Goal: Task Accomplishment & Management: Manage account settings

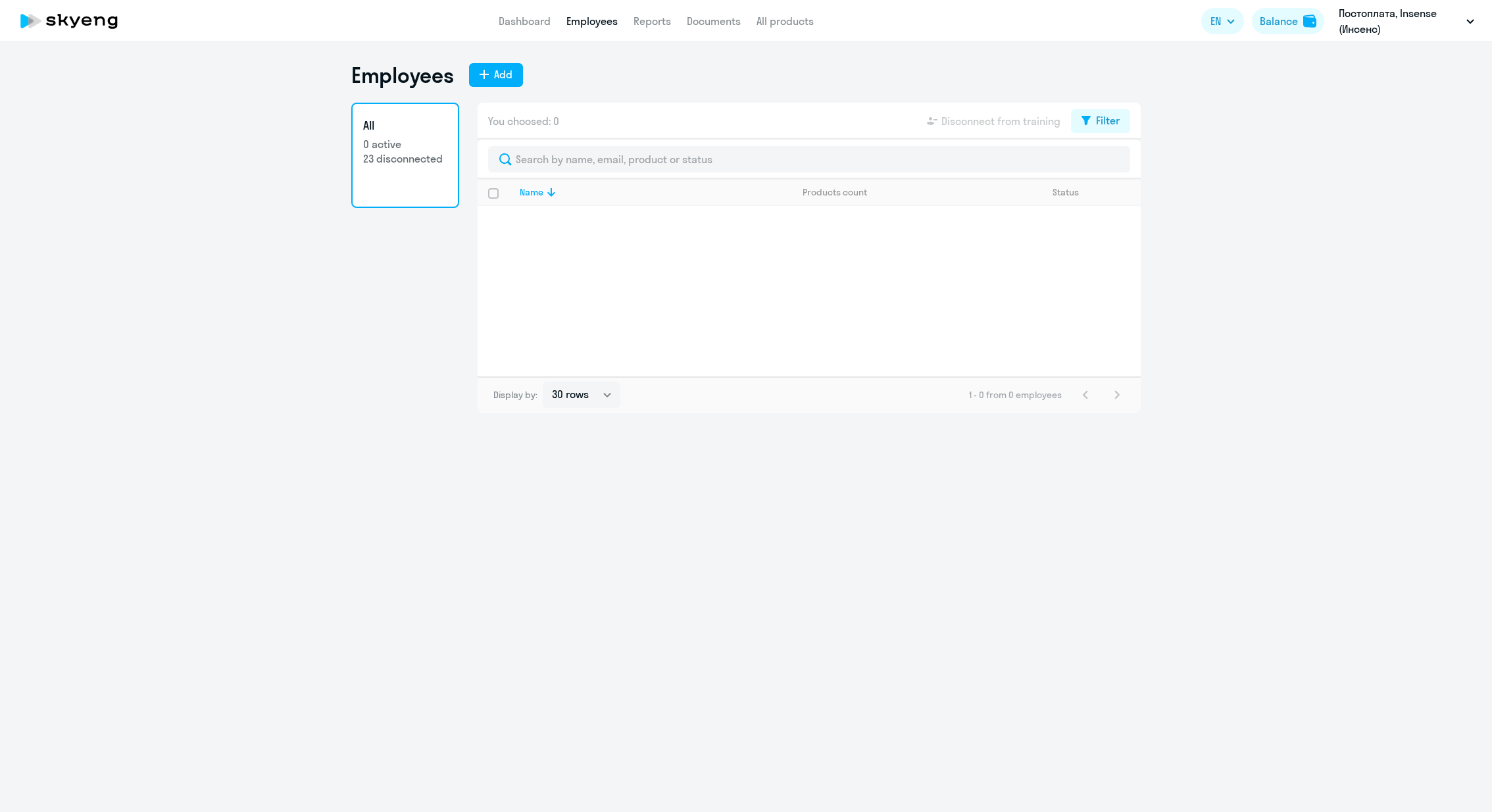
select select "30"
click at [1402, 29] on p "Постоплата, Insense (Инсенс)" at bounding box center [1400, 21] width 122 height 32
click at [1415, 20] on p "Постоплата, Insense (Инсенс)" at bounding box center [1400, 21] width 122 height 32
click at [1442, 58] on li "Insense, Insense ([PERSON_NAME])" at bounding box center [1390, 61] width 182 height 33
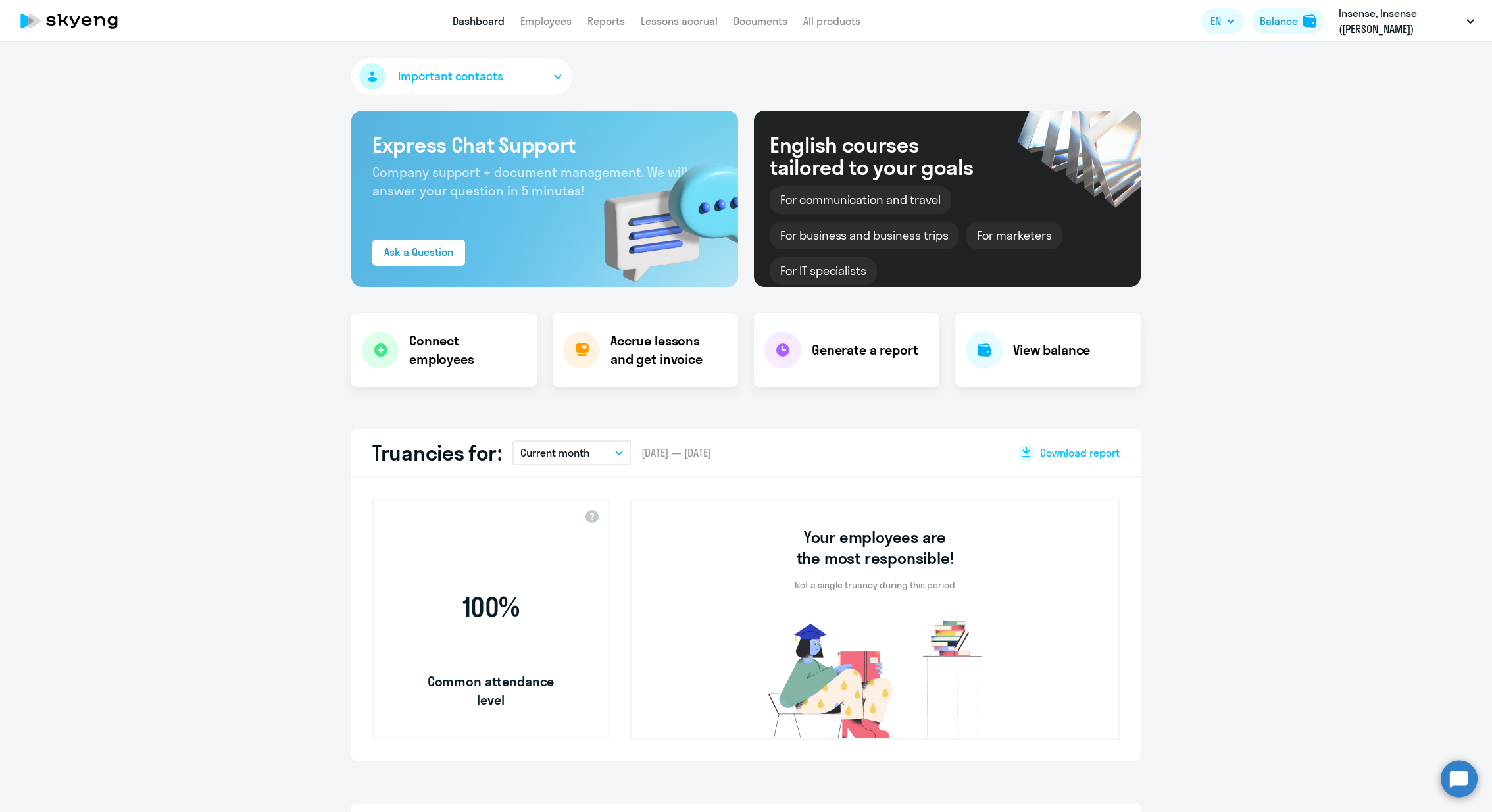
select select "30"
click at [541, 18] on link "Employees" at bounding box center [546, 21] width 51 height 13
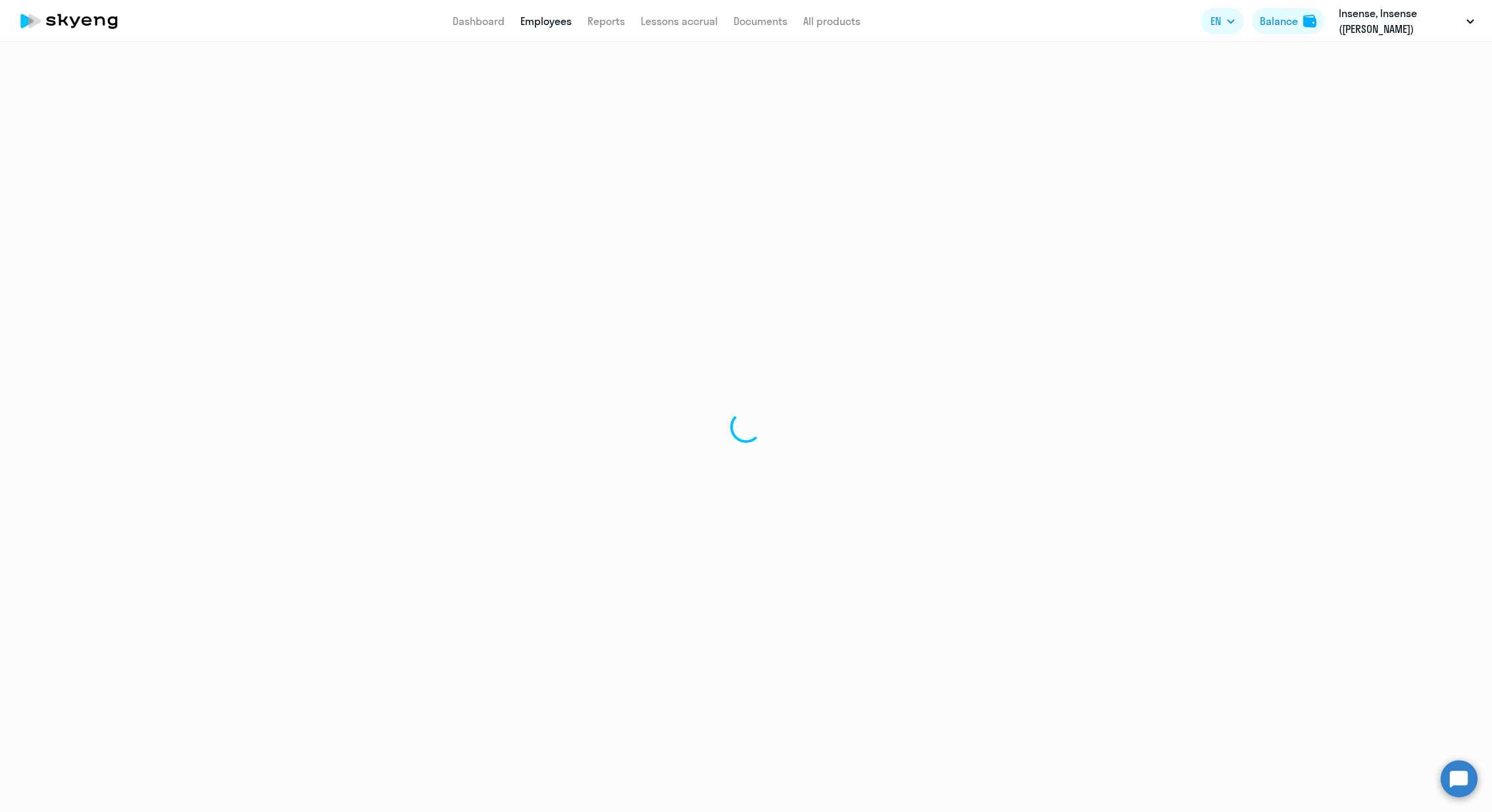
select select "30"
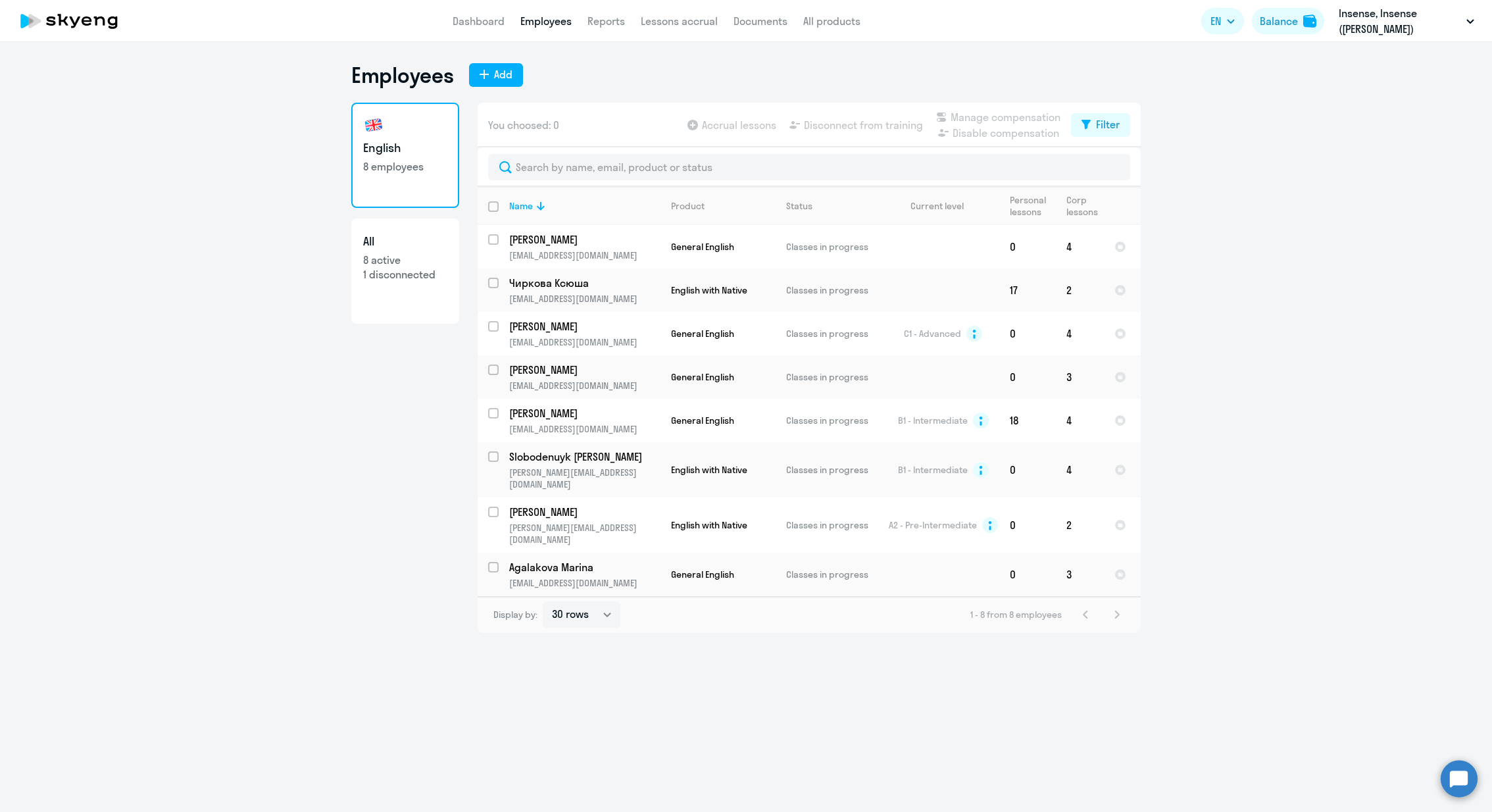
click at [427, 258] on p "8 active" at bounding box center [405, 260] width 85 height 15
select select "30"
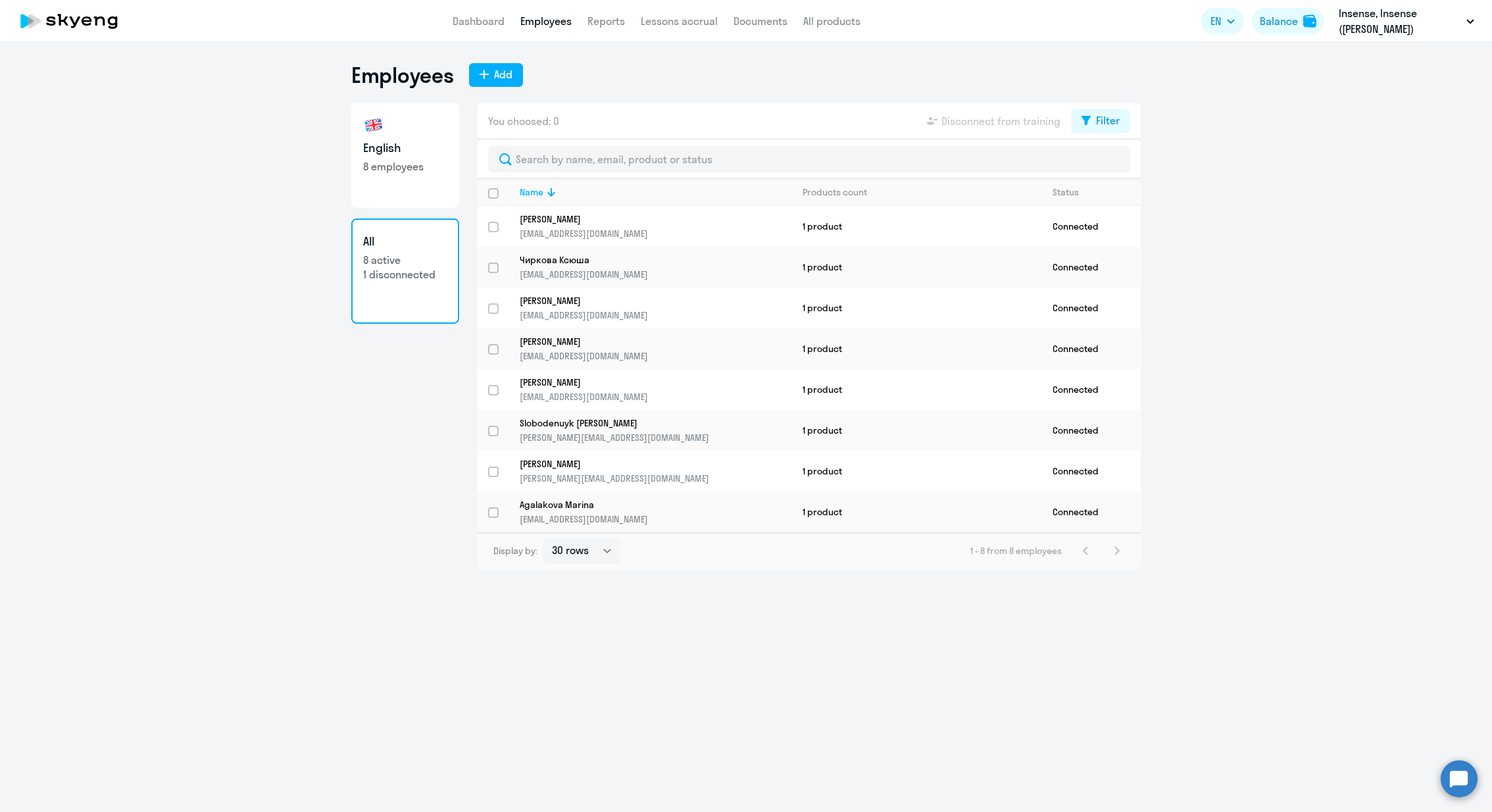
click at [407, 168] on p "8 employees" at bounding box center [405, 167] width 85 height 15
select select "30"
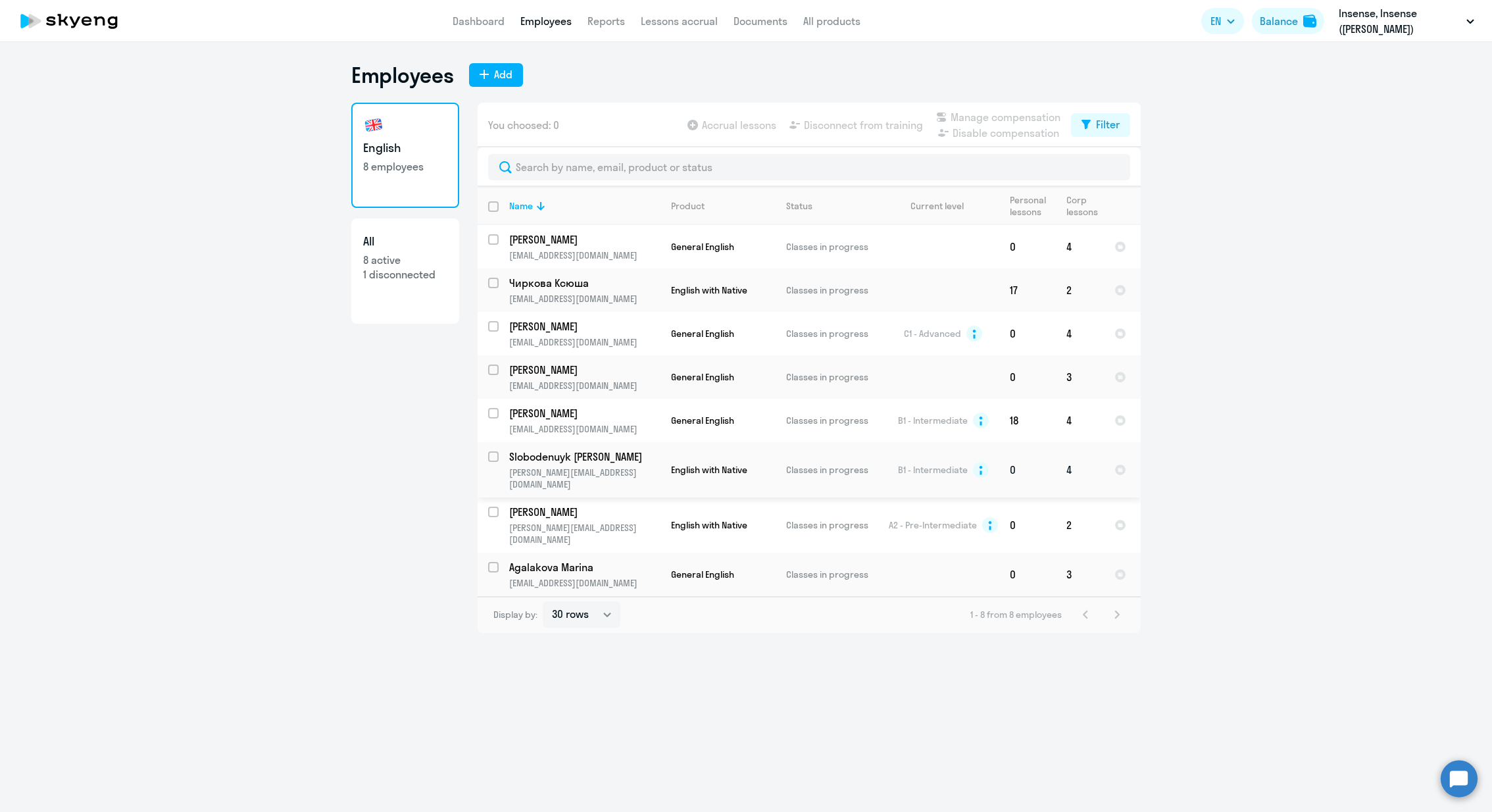
click at [837, 469] on p "Classes in progress" at bounding box center [831, 470] width 90 height 12
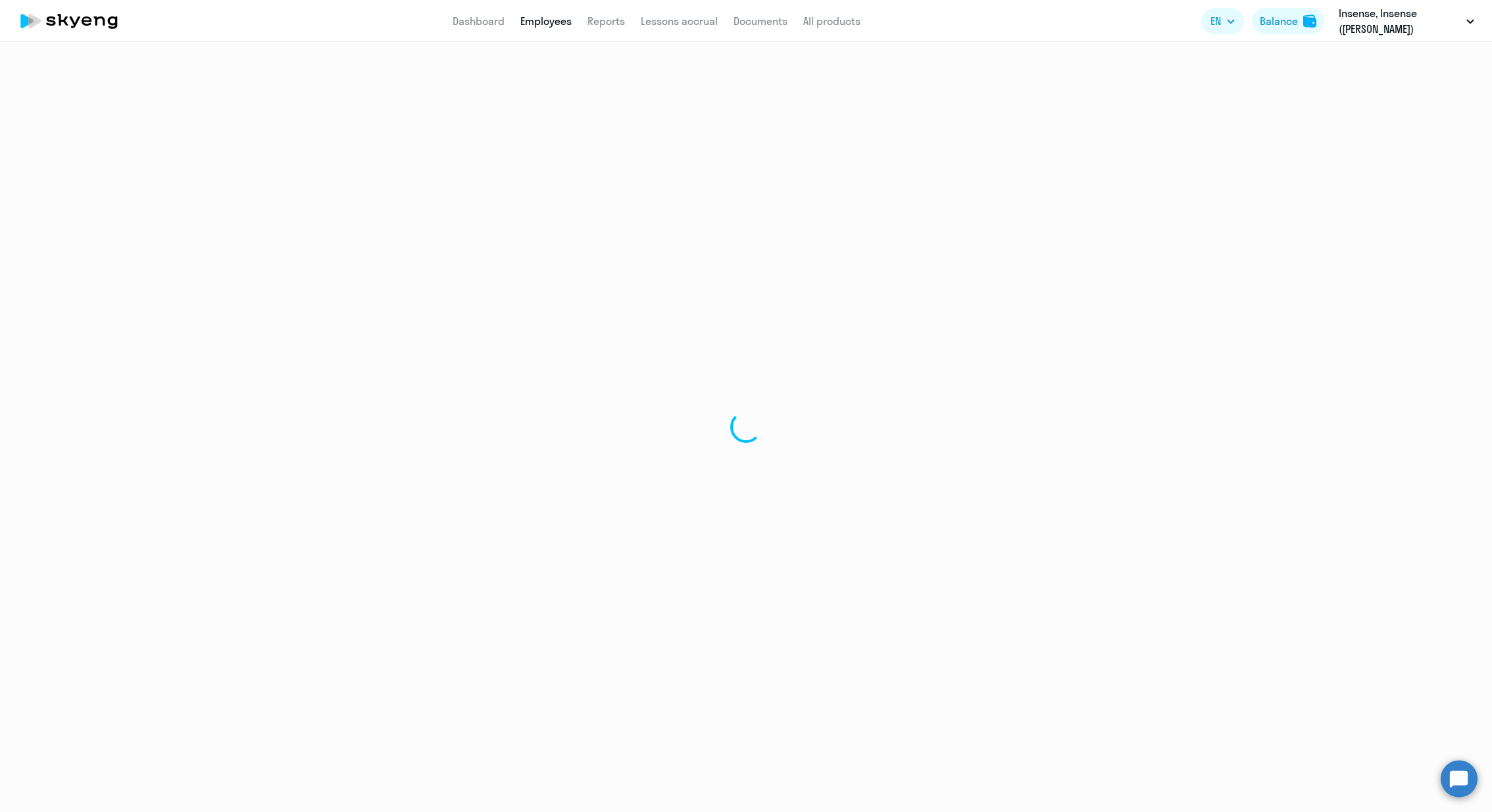
select select "english"
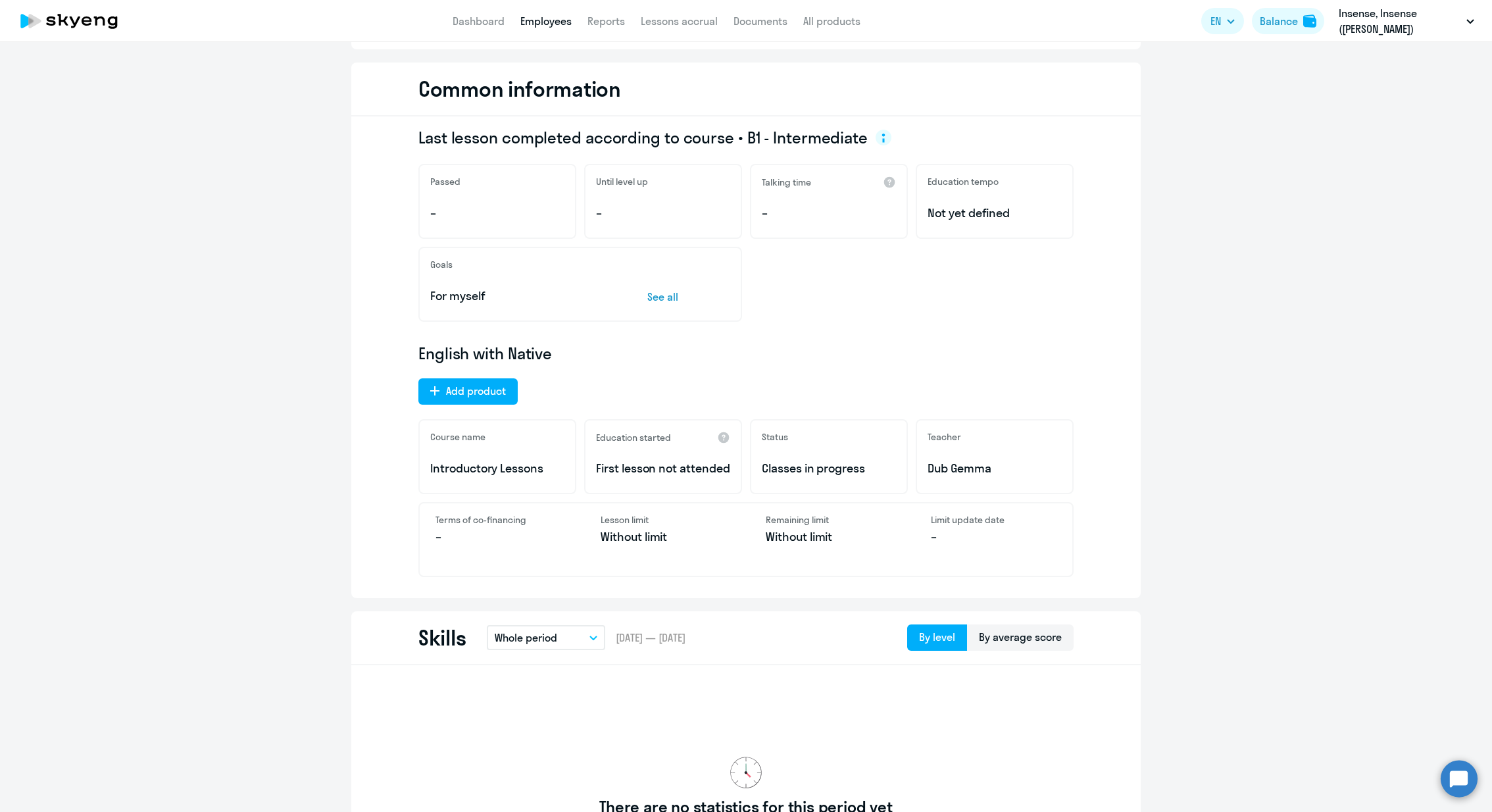
scroll to position [127, 0]
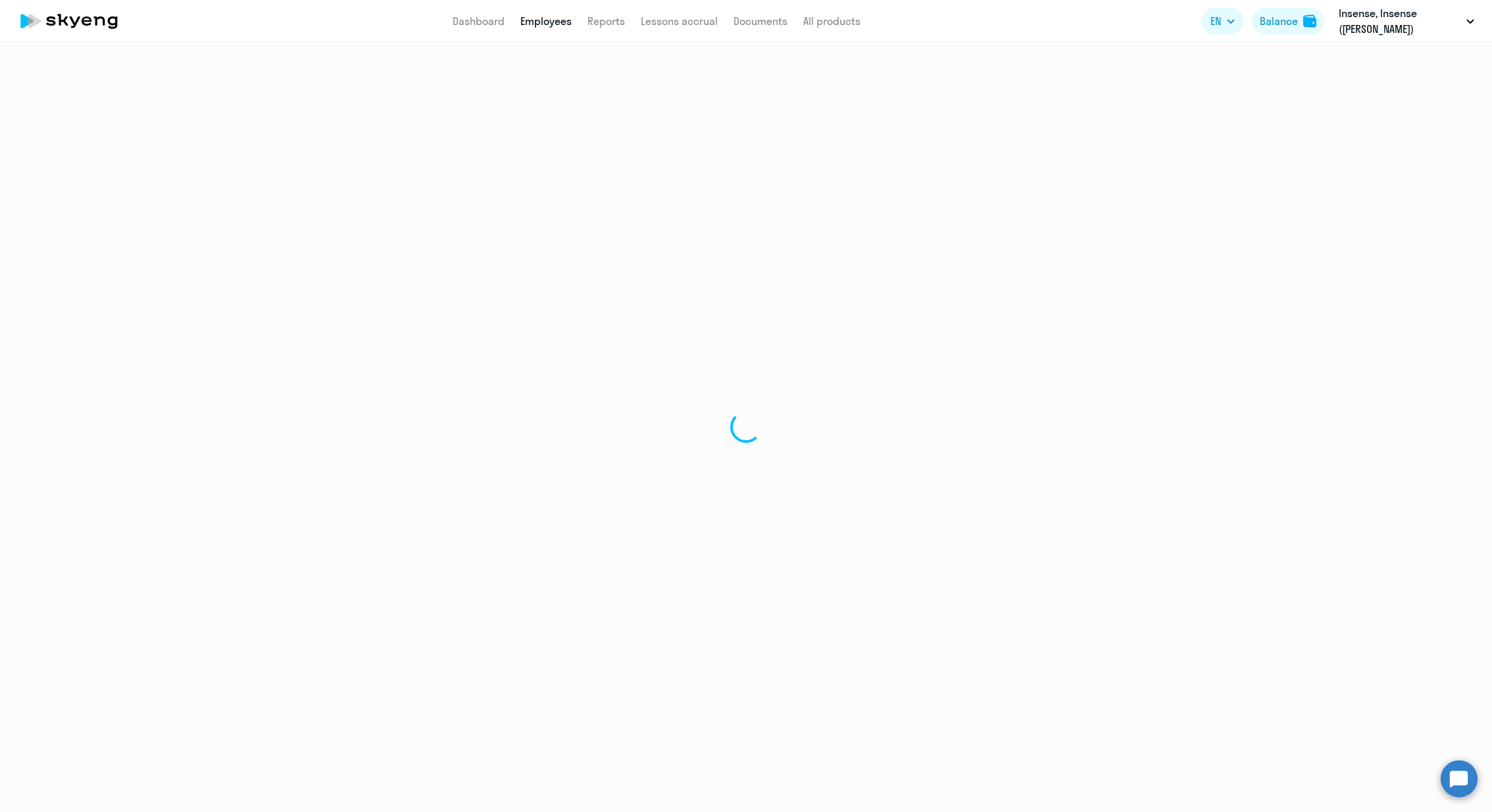
select select "30"
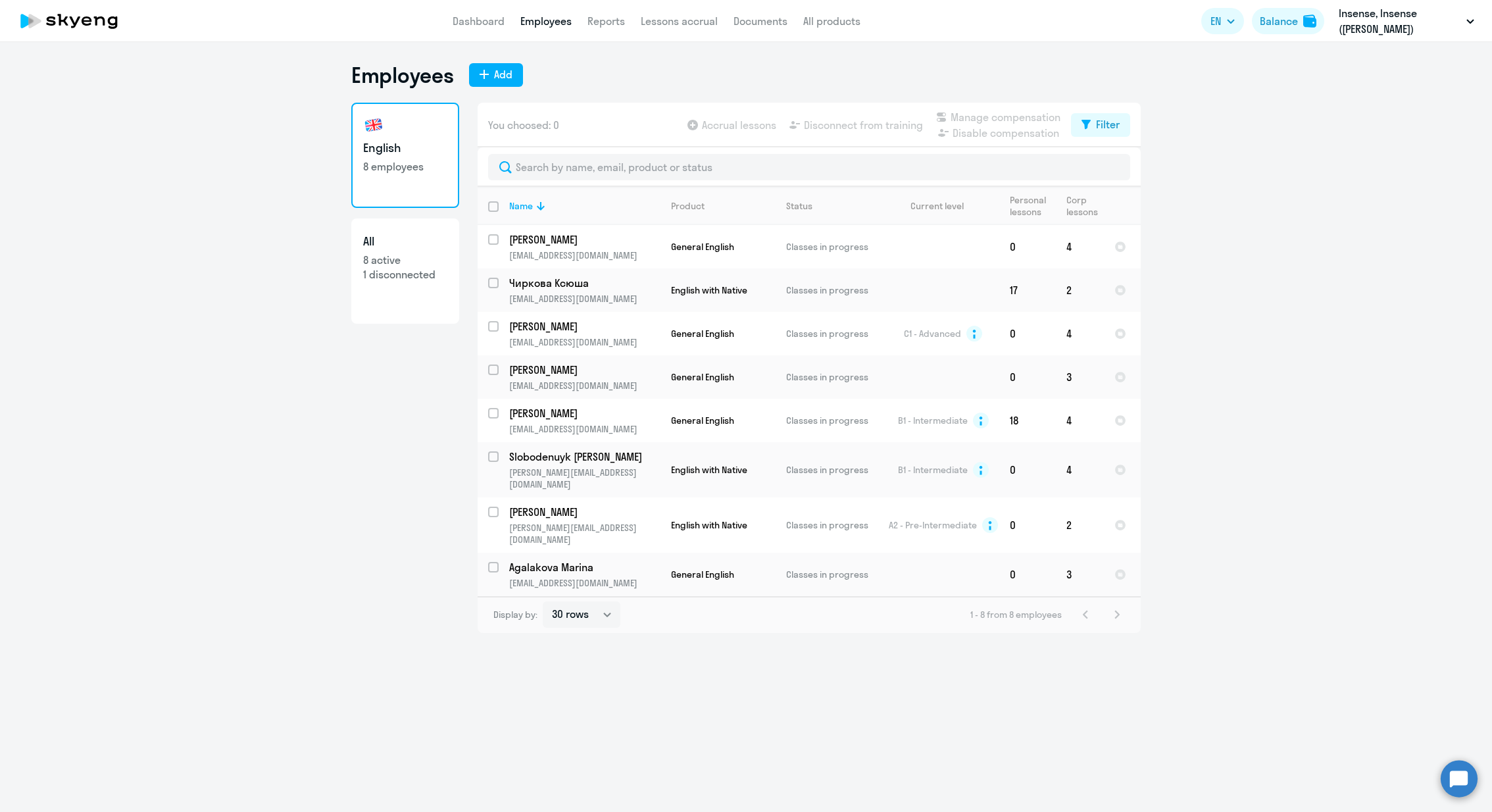
click at [549, 25] on link "Employees" at bounding box center [546, 21] width 51 height 13
click at [603, 23] on link "Reports" at bounding box center [605, 21] width 37 height 13
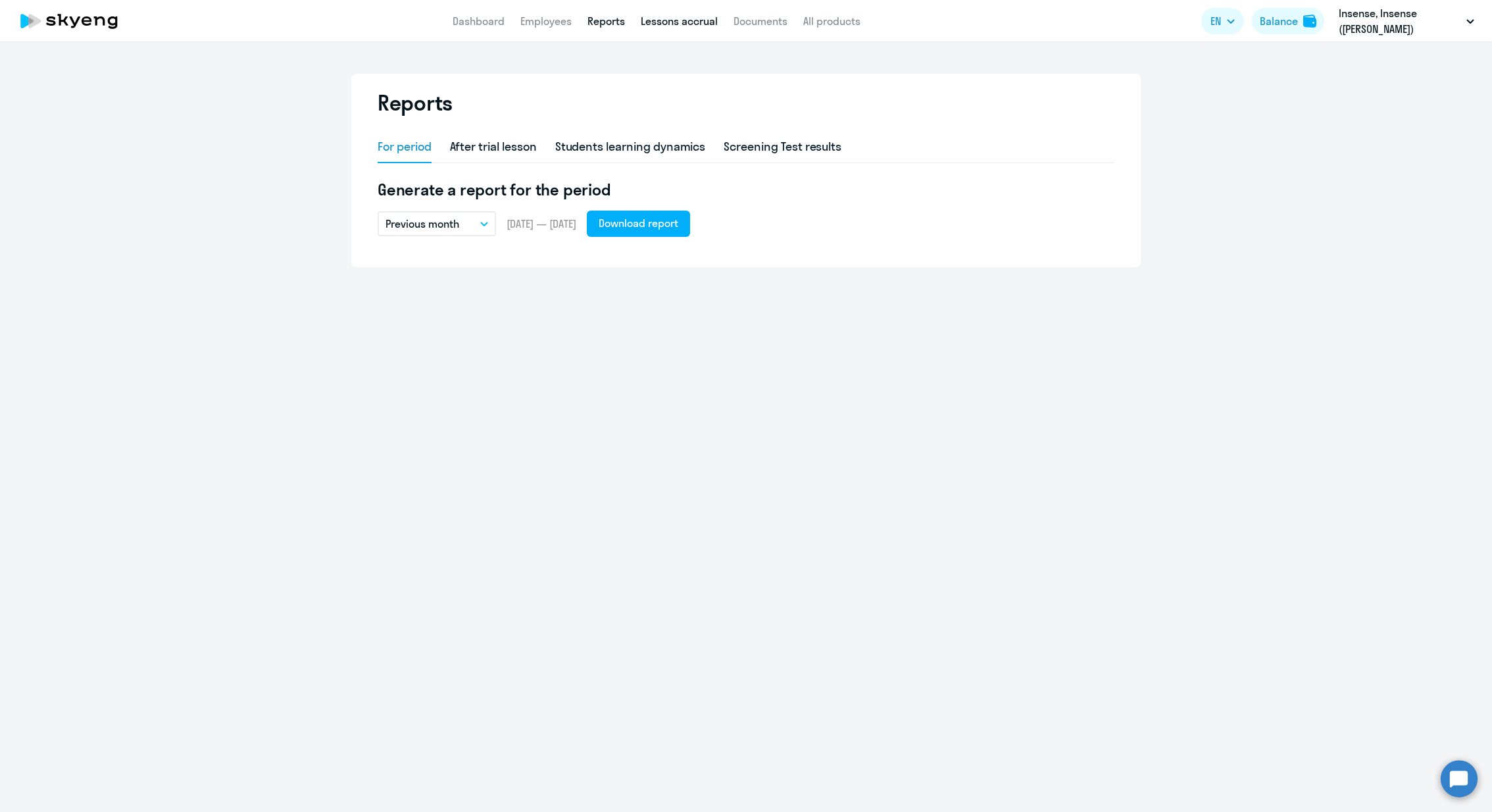
click at [678, 23] on link "Lessons accrual" at bounding box center [679, 21] width 77 height 13
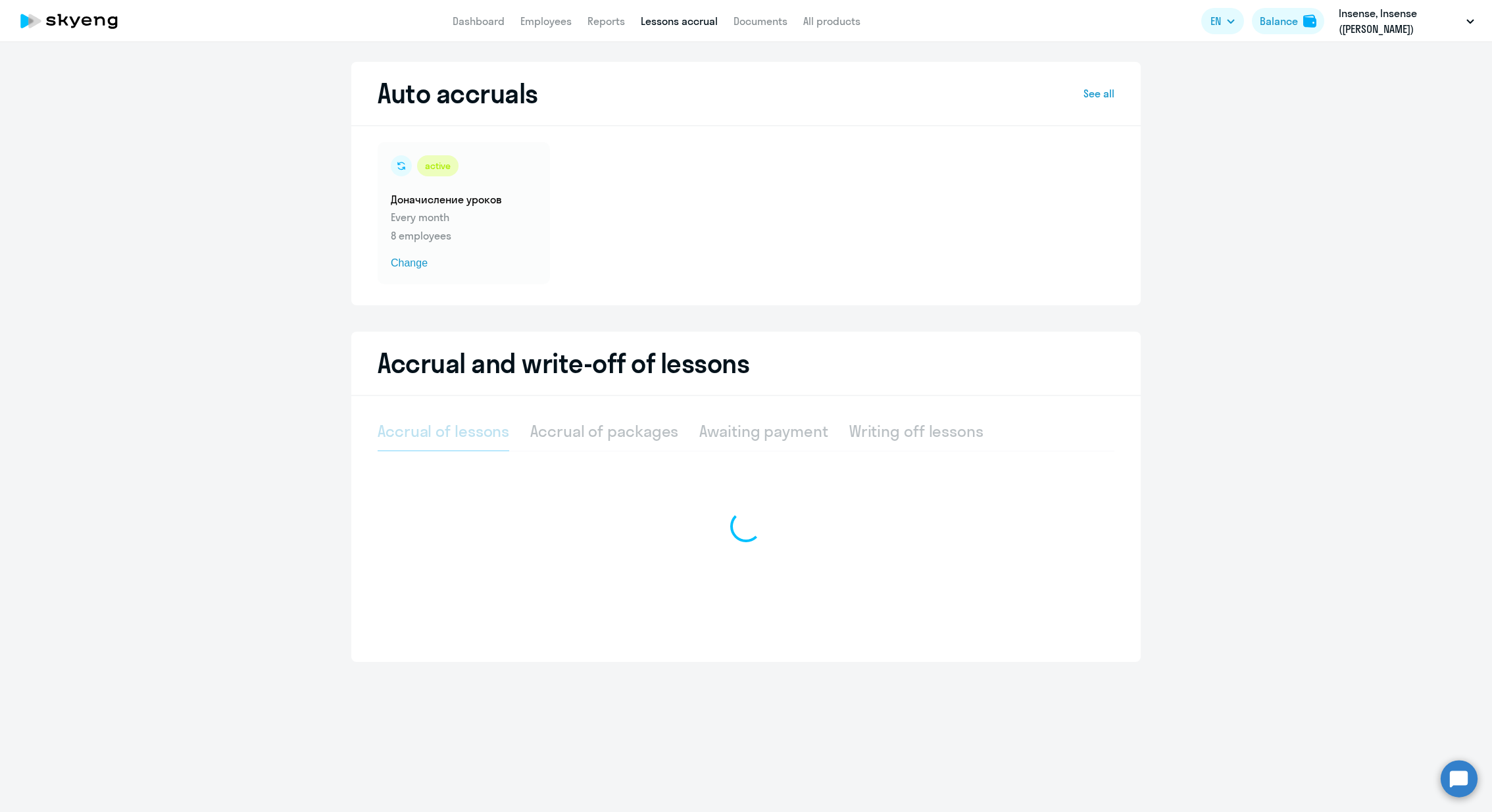
select select "10"
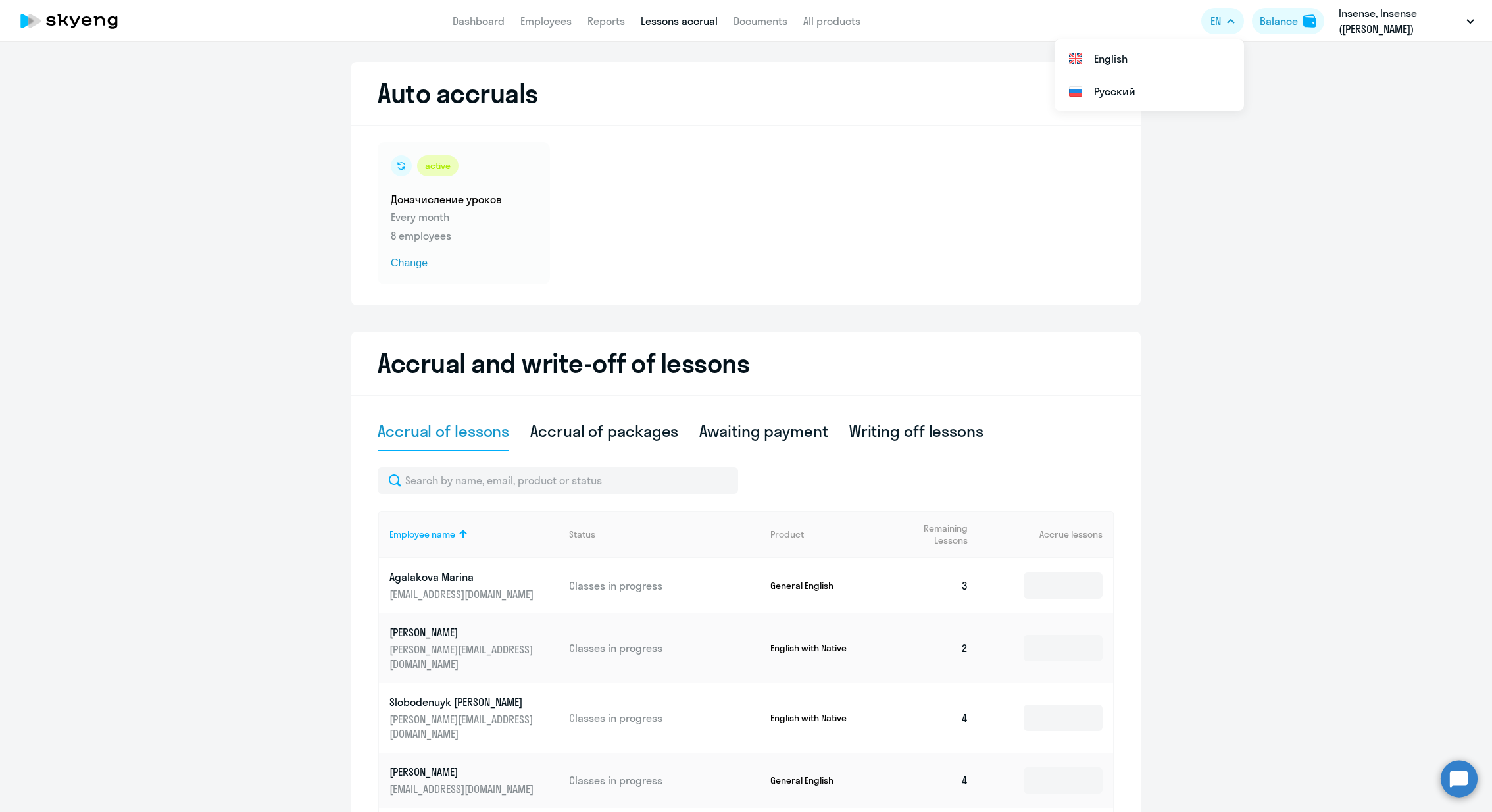
click at [1220, 11] on button "EN" at bounding box center [1223, 21] width 43 height 26
click at [1186, 89] on li "Русский" at bounding box center [1150, 91] width 189 height 33
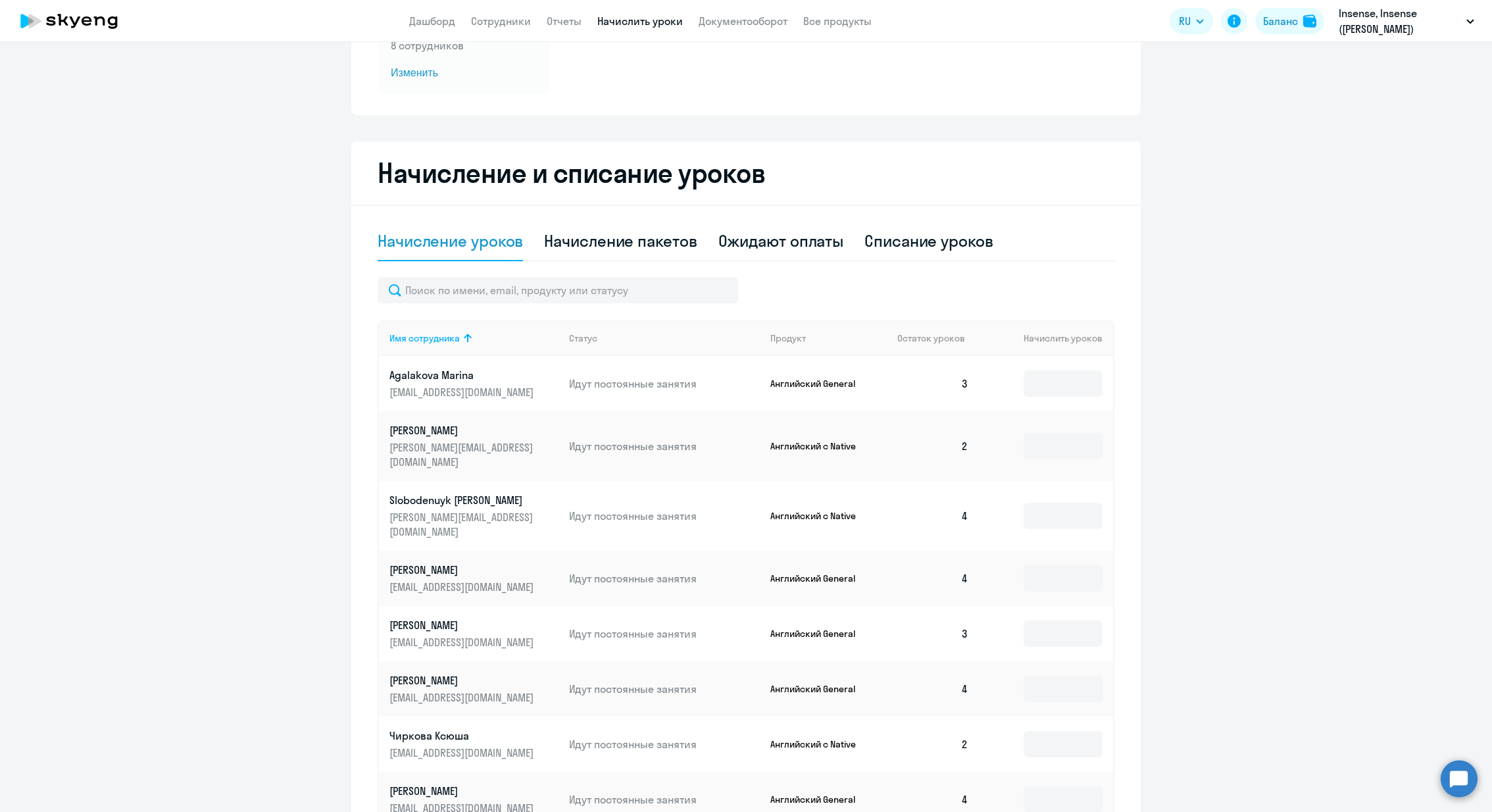
scroll to position [286, 0]
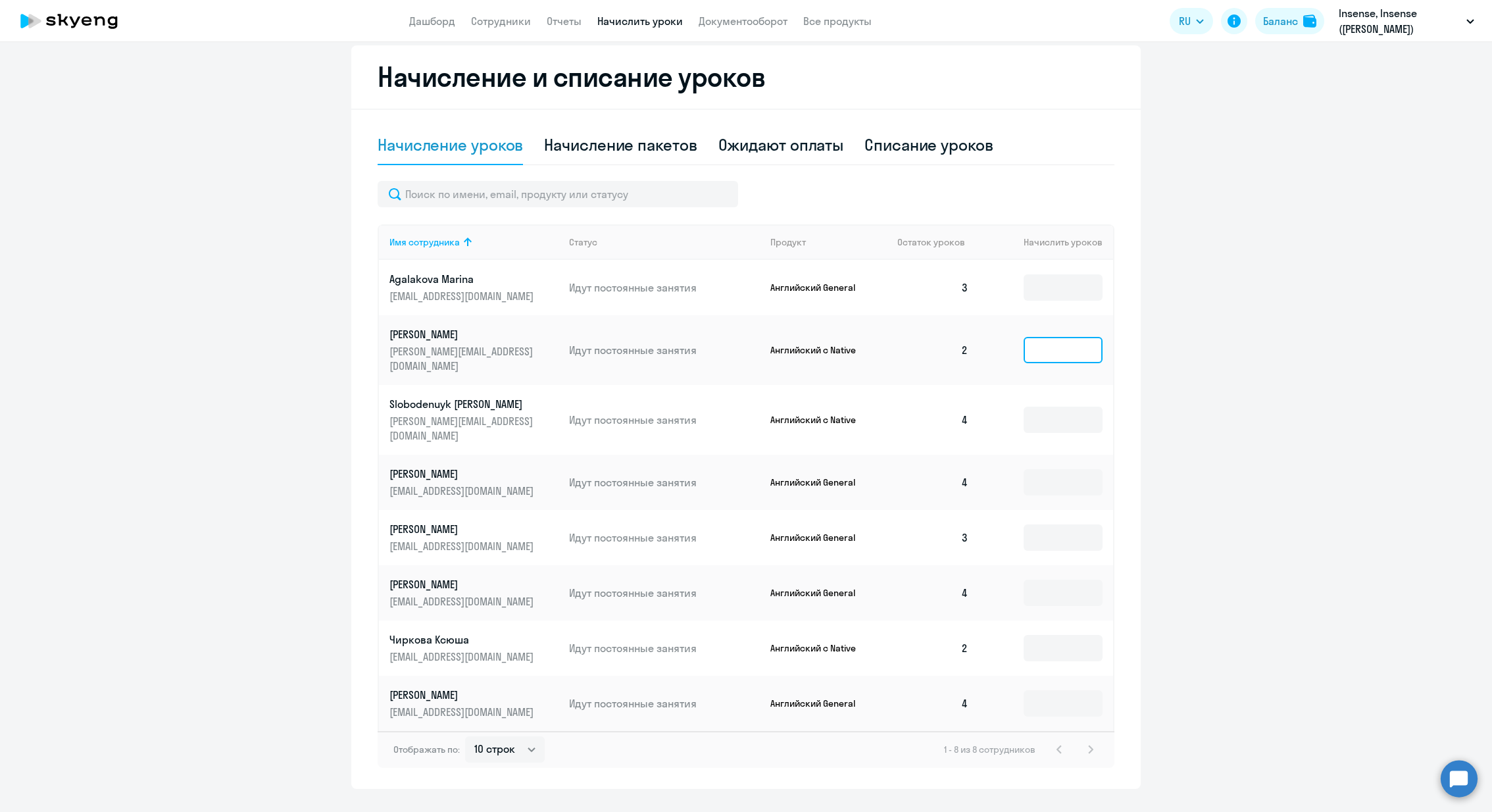
click at [1043, 343] on input at bounding box center [1063, 350] width 79 height 26
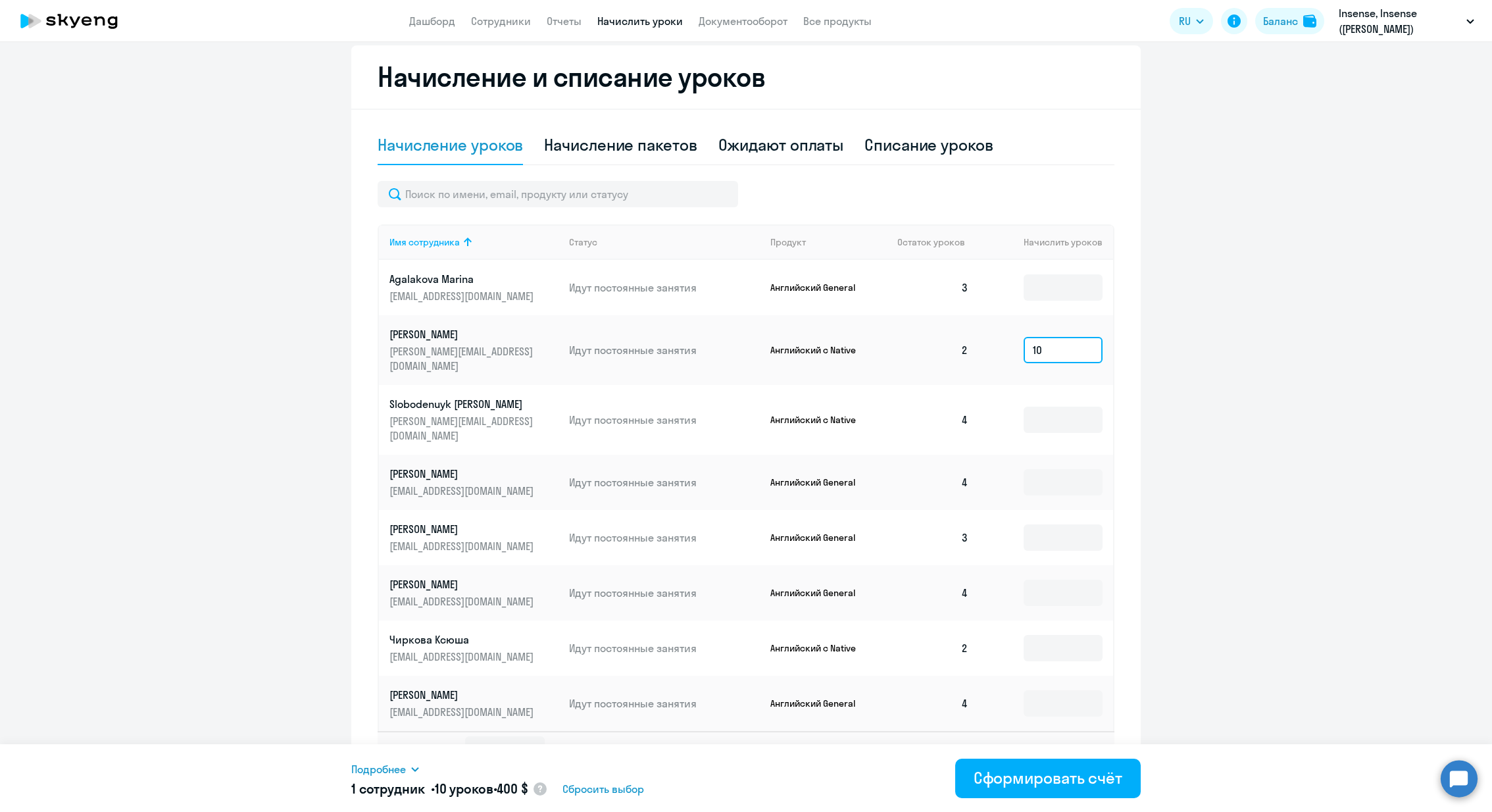
scroll to position [0, 0]
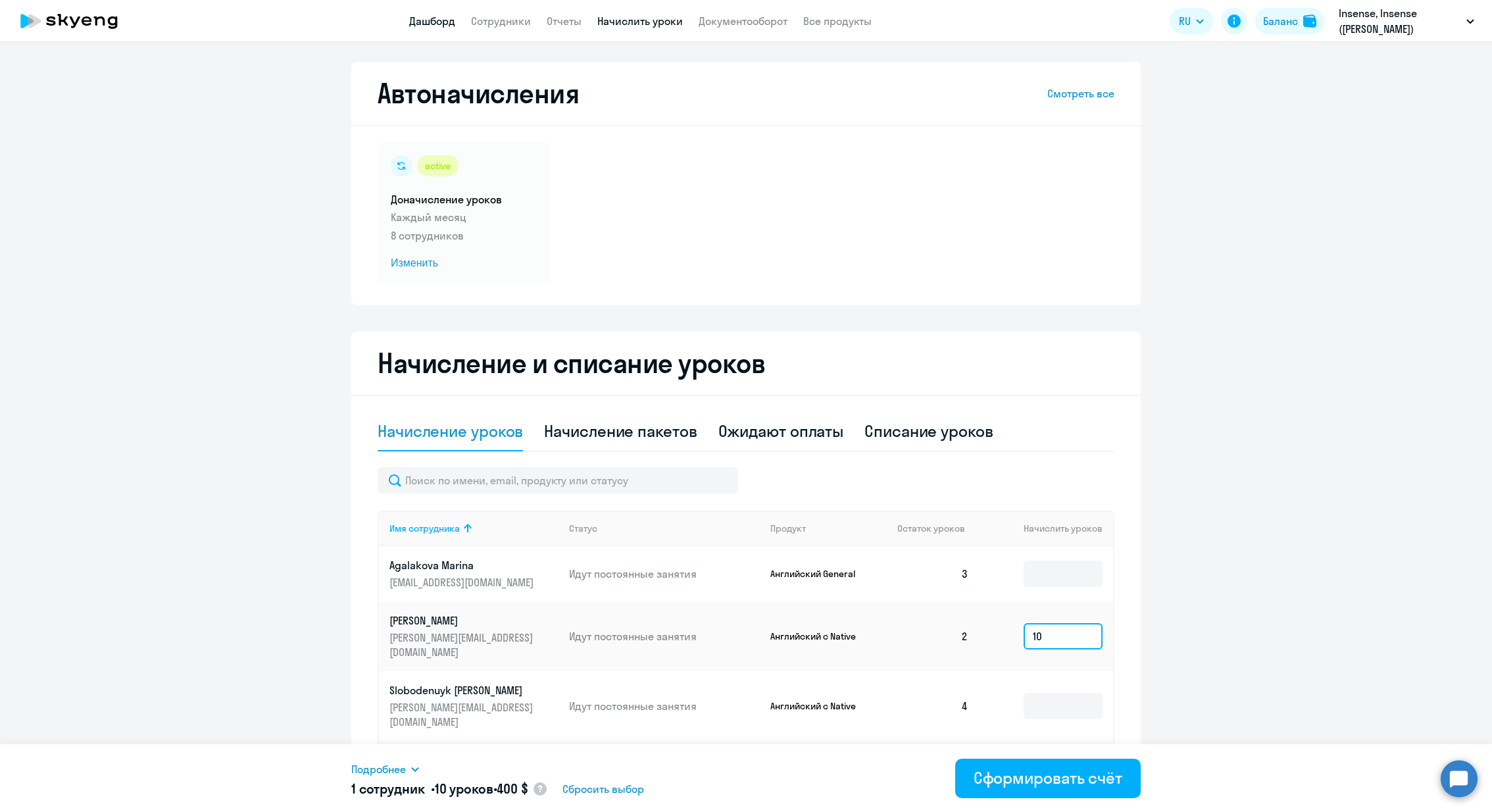
type input "10"
click at [431, 18] on link "Дашборд" at bounding box center [432, 21] width 46 height 13
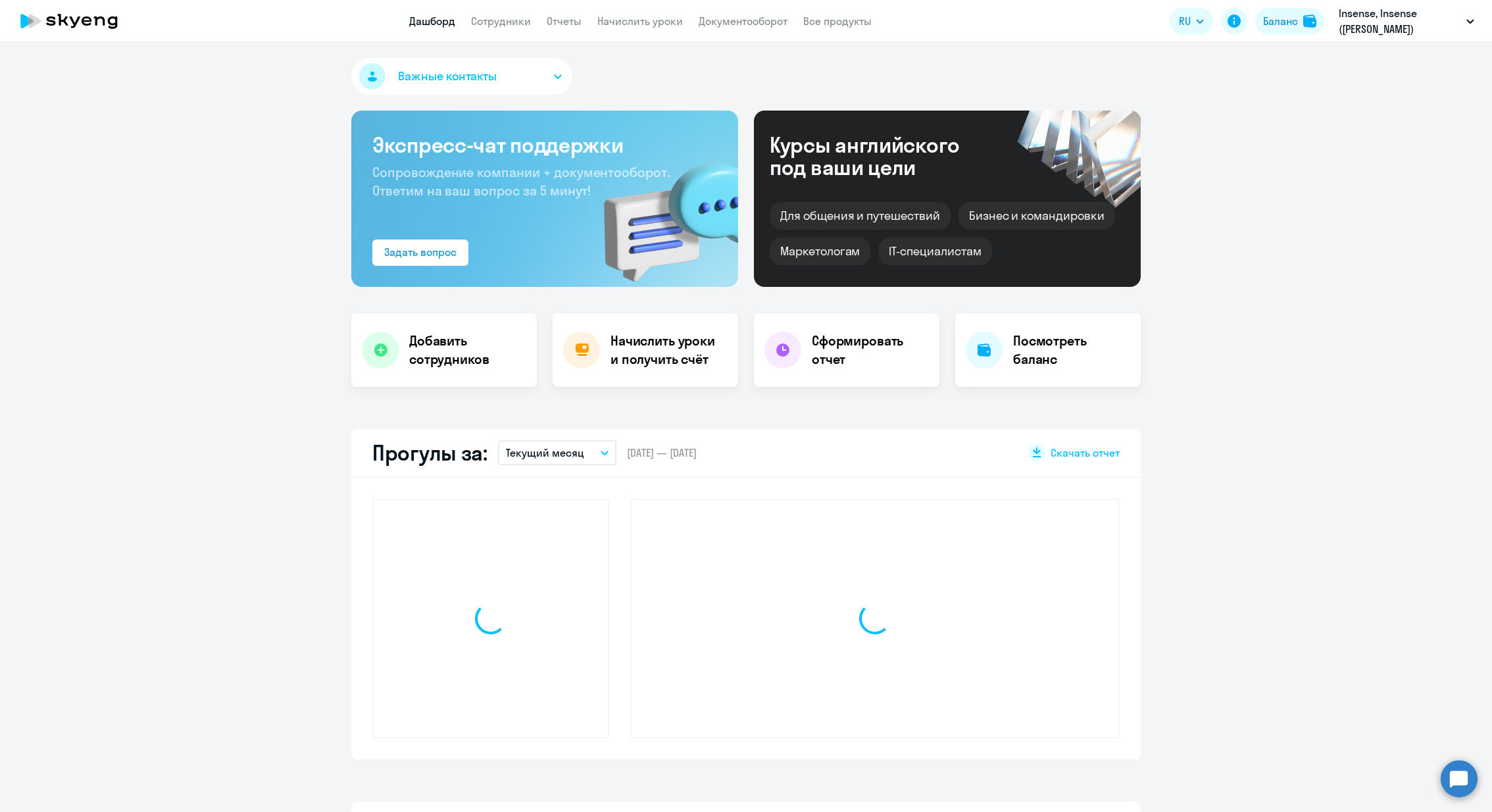
select select "30"
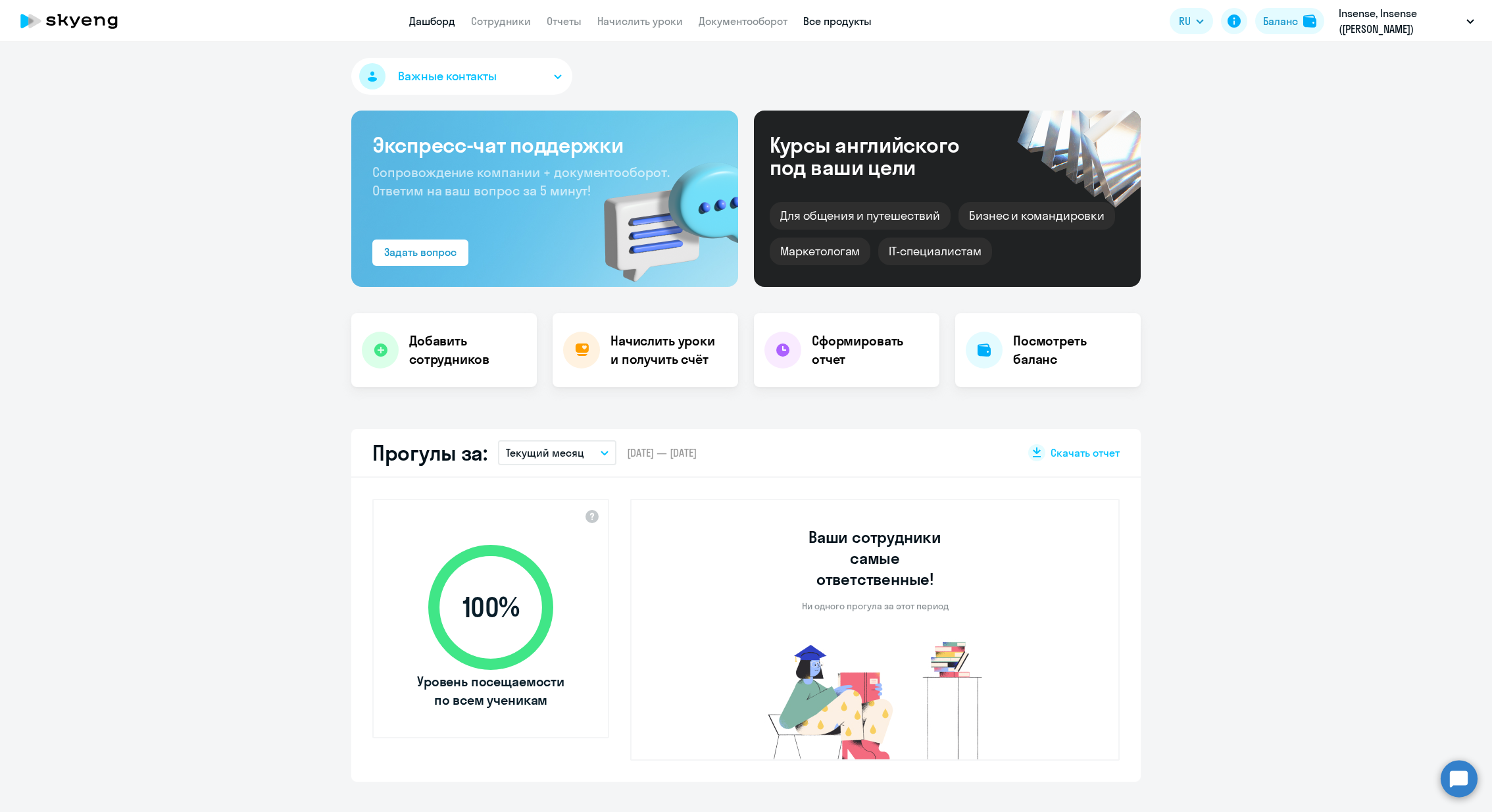
click at [831, 23] on link "Все продукты" at bounding box center [837, 21] width 68 height 13
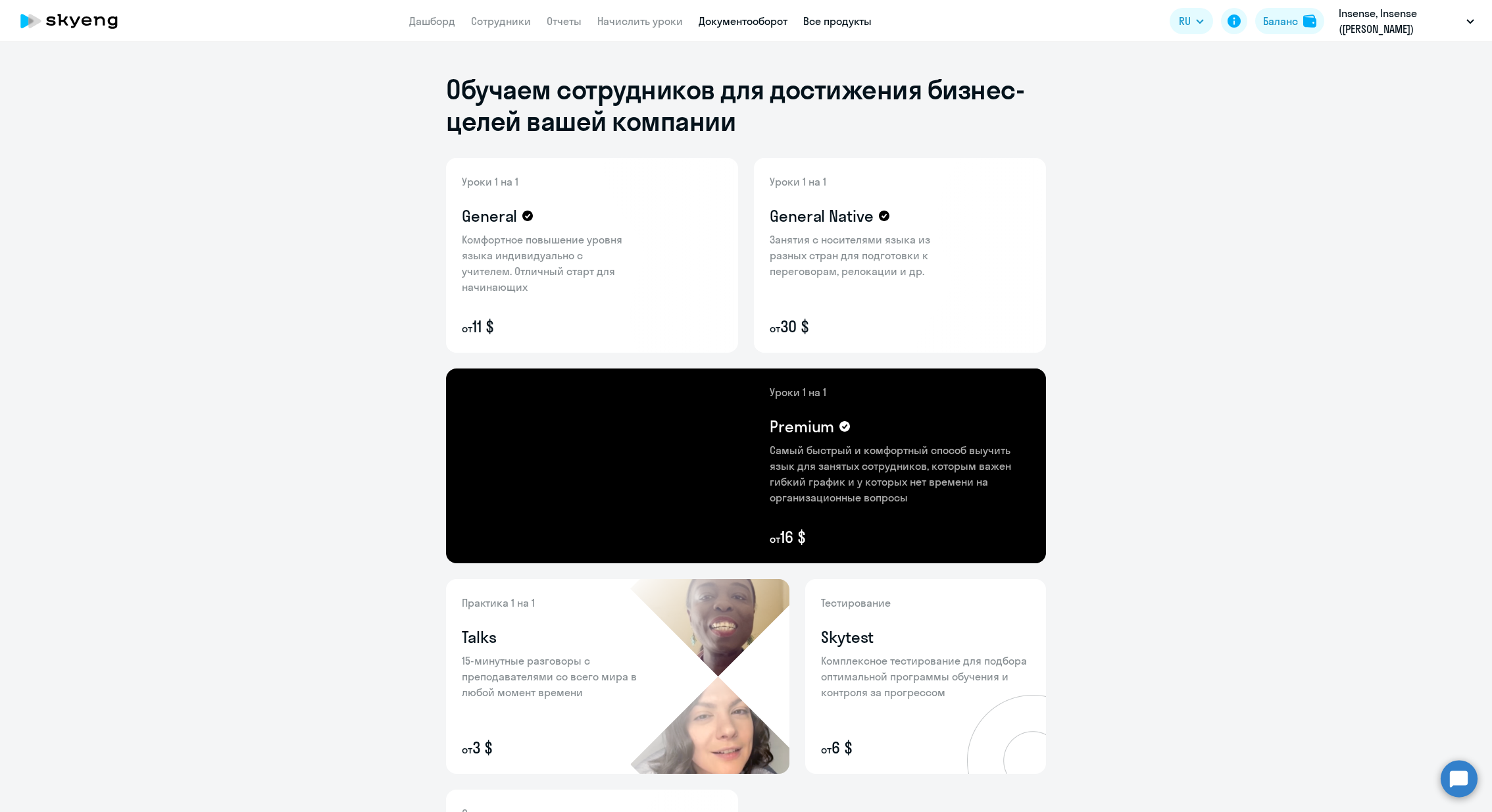
click at [756, 20] on link "Документооборот" at bounding box center [744, 21] width 89 height 13
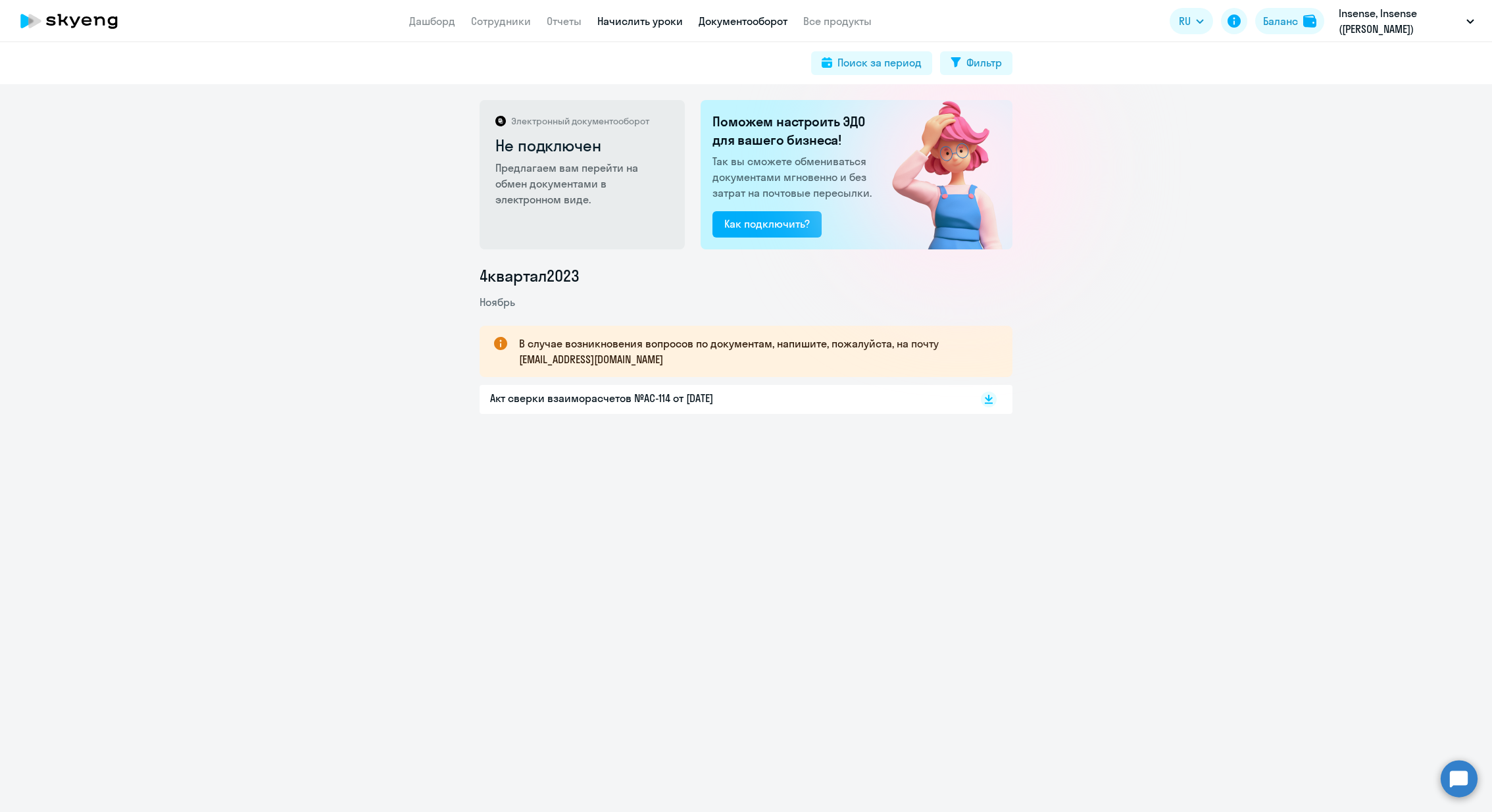
click at [653, 15] on link "Начислить уроки" at bounding box center [640, 21] width 86 height 13
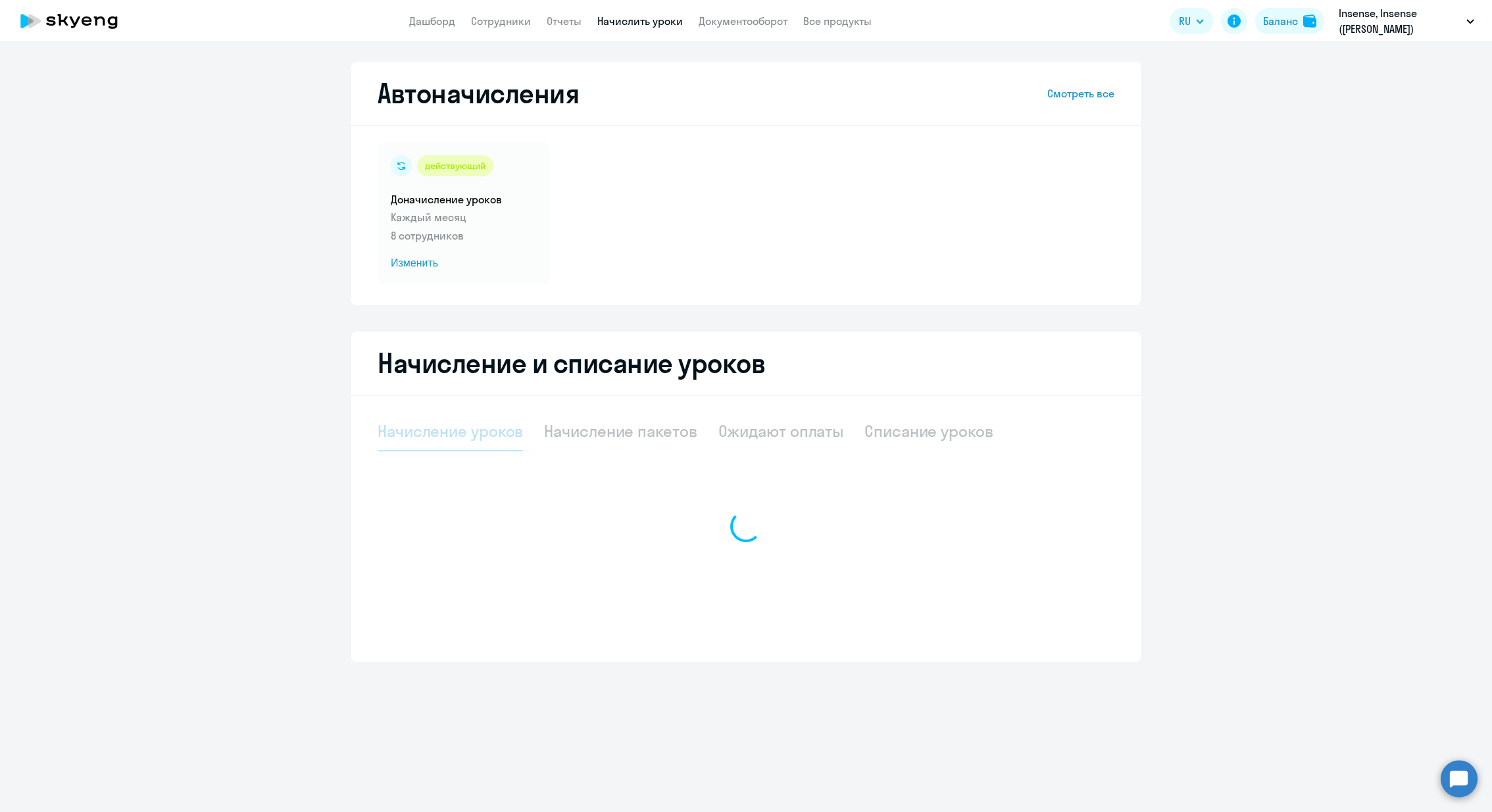
select select "10"
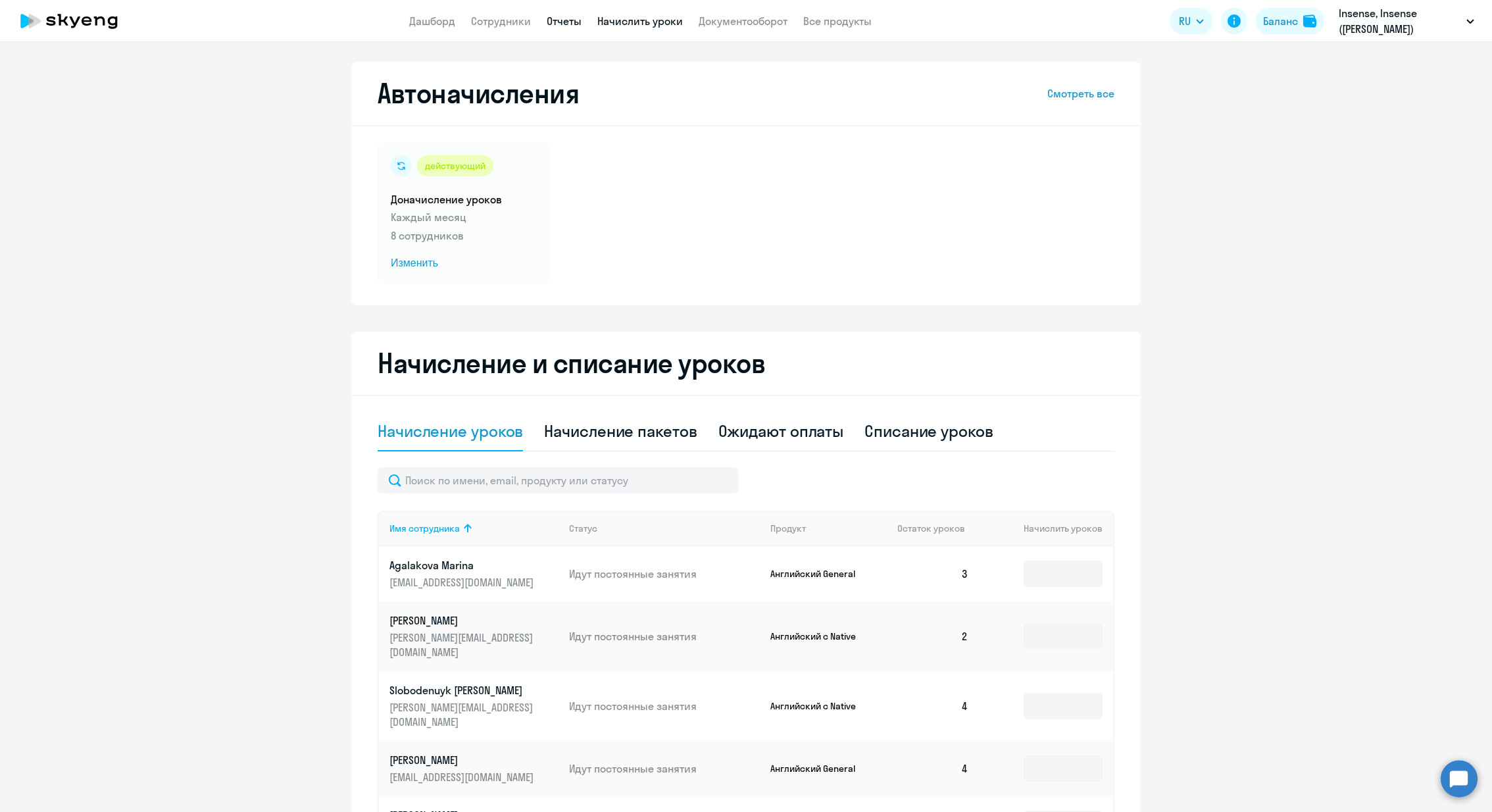
click at [562, 21] on link "Отчеты" at bounding box center [564, 21] width 35 height 13
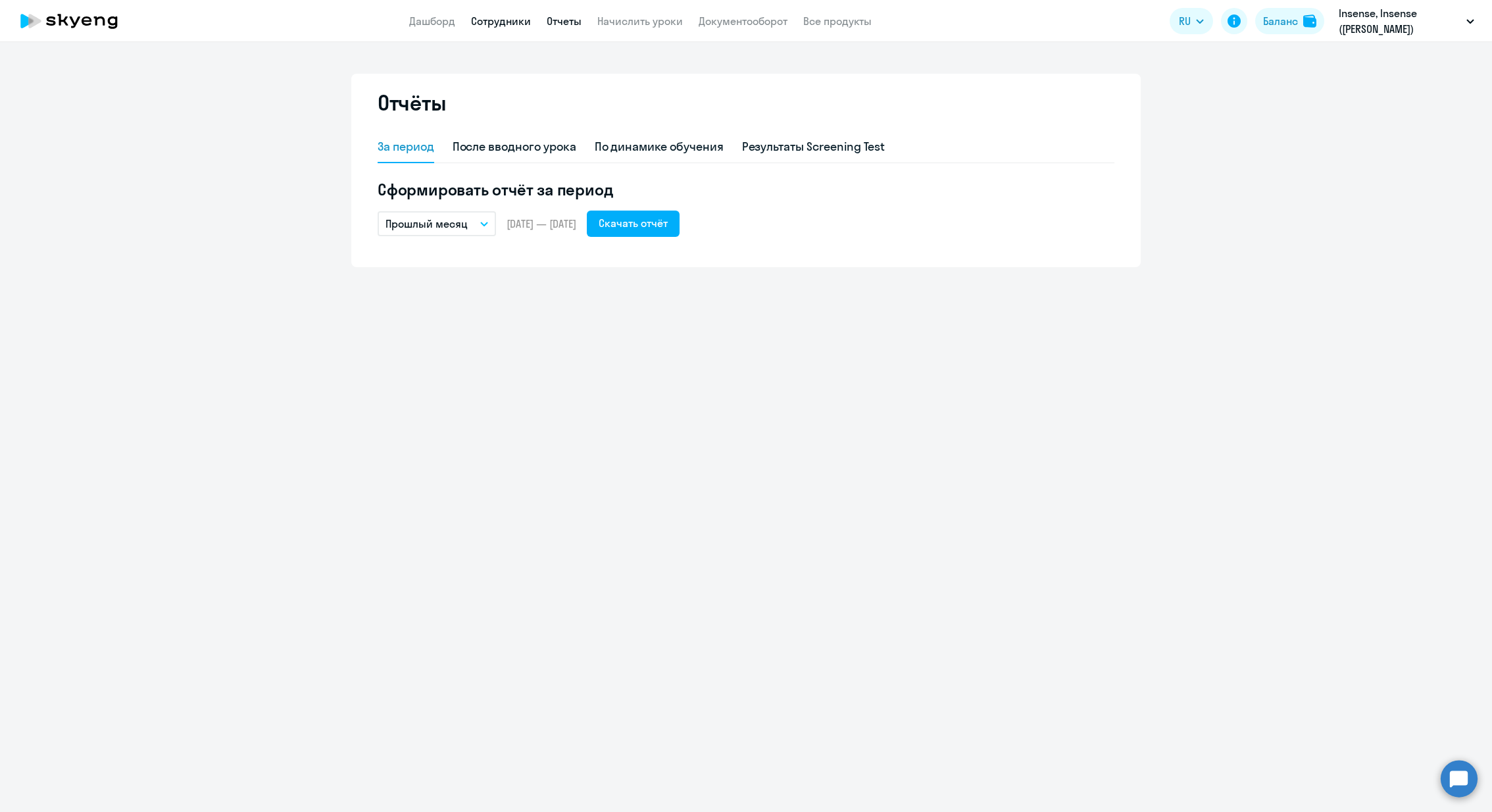
click at [502, 20] on link "Сотрудники" at bounding box center [502, 21] width 60 height 13
select select "30"
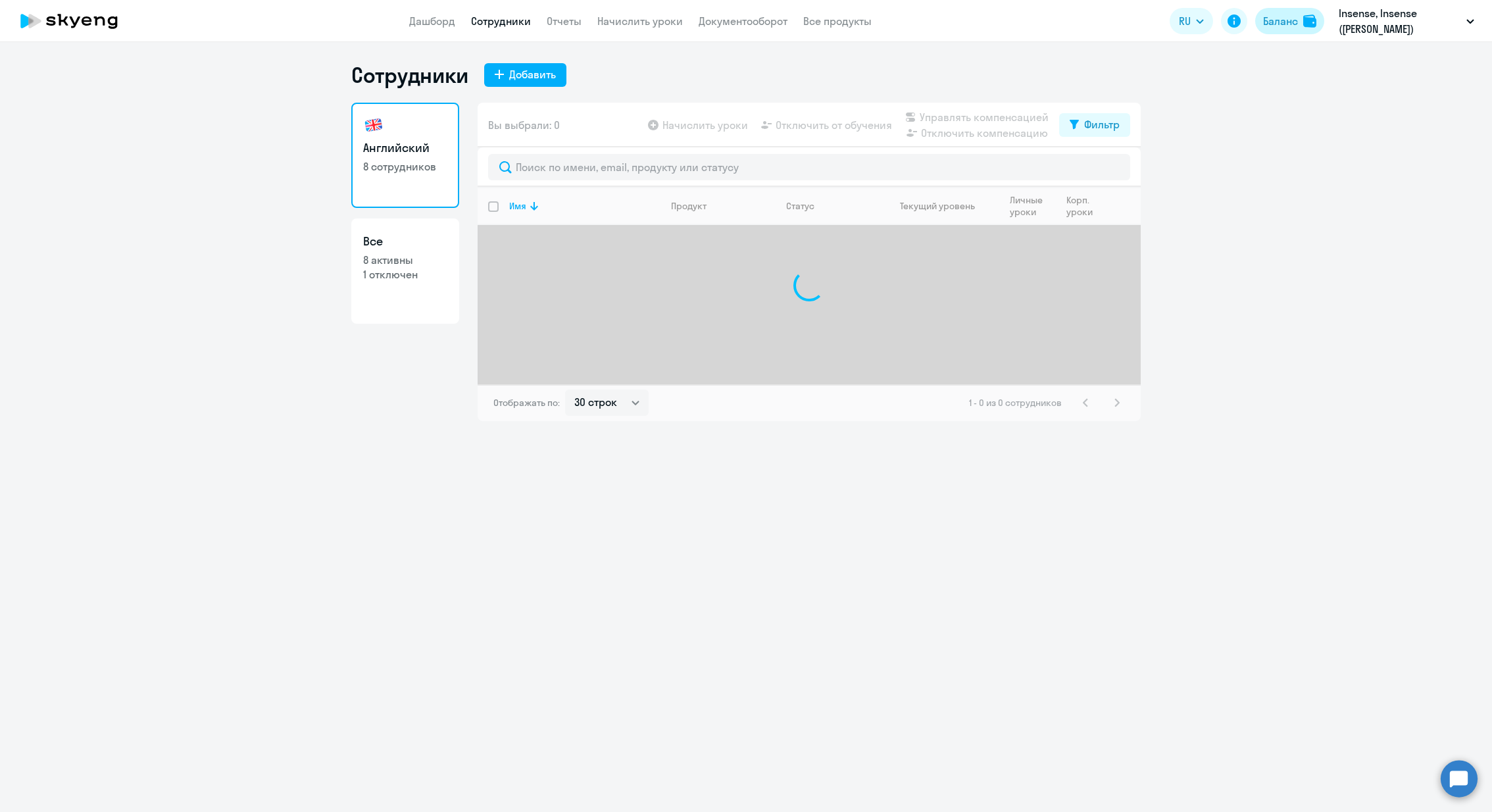
click at [1290, 24] on div "Баланс" at bounding box center [1281, 20] width 35 height 15
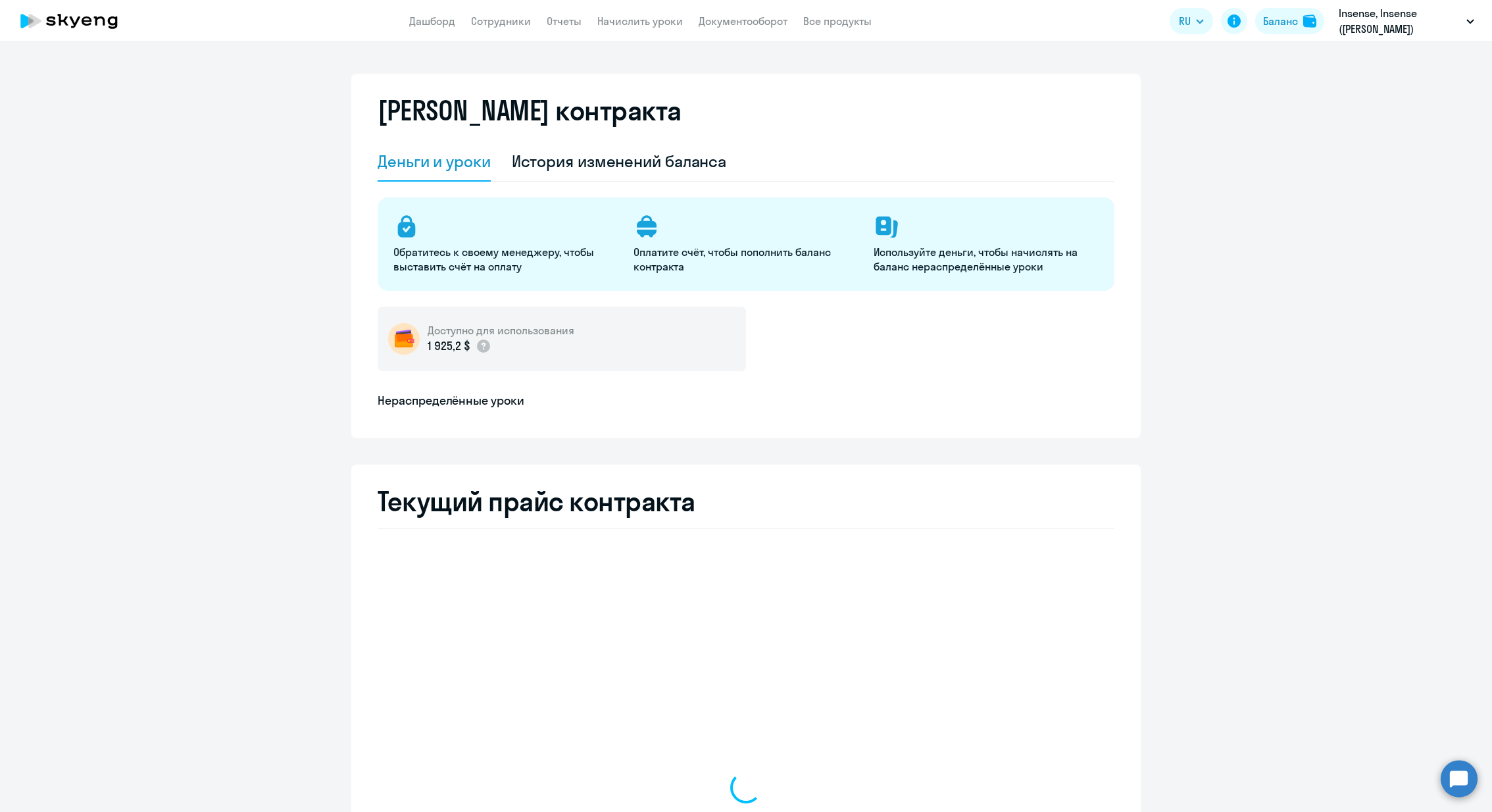
select select "english_adult_not_native_speaker"
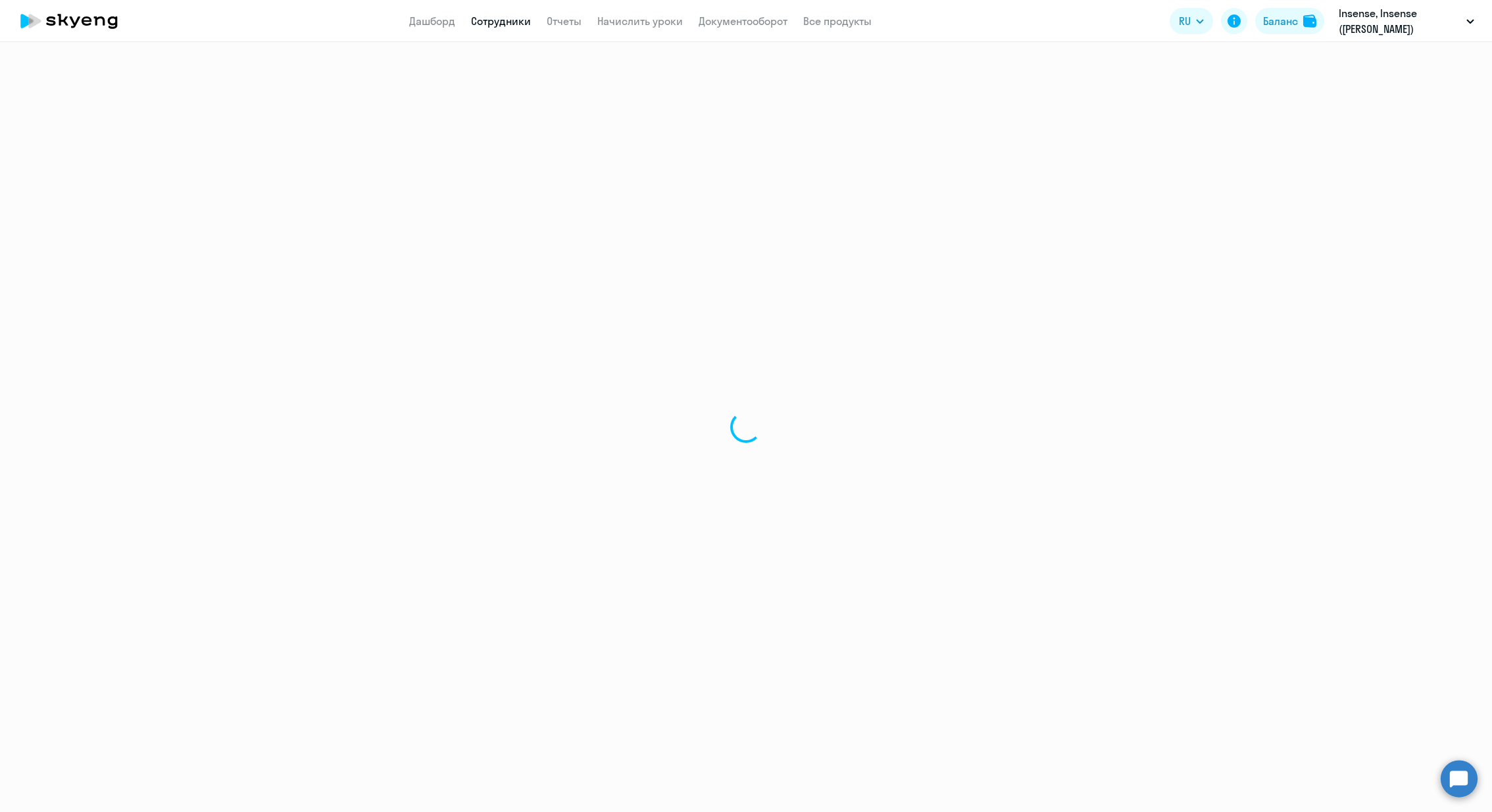
select select "30"
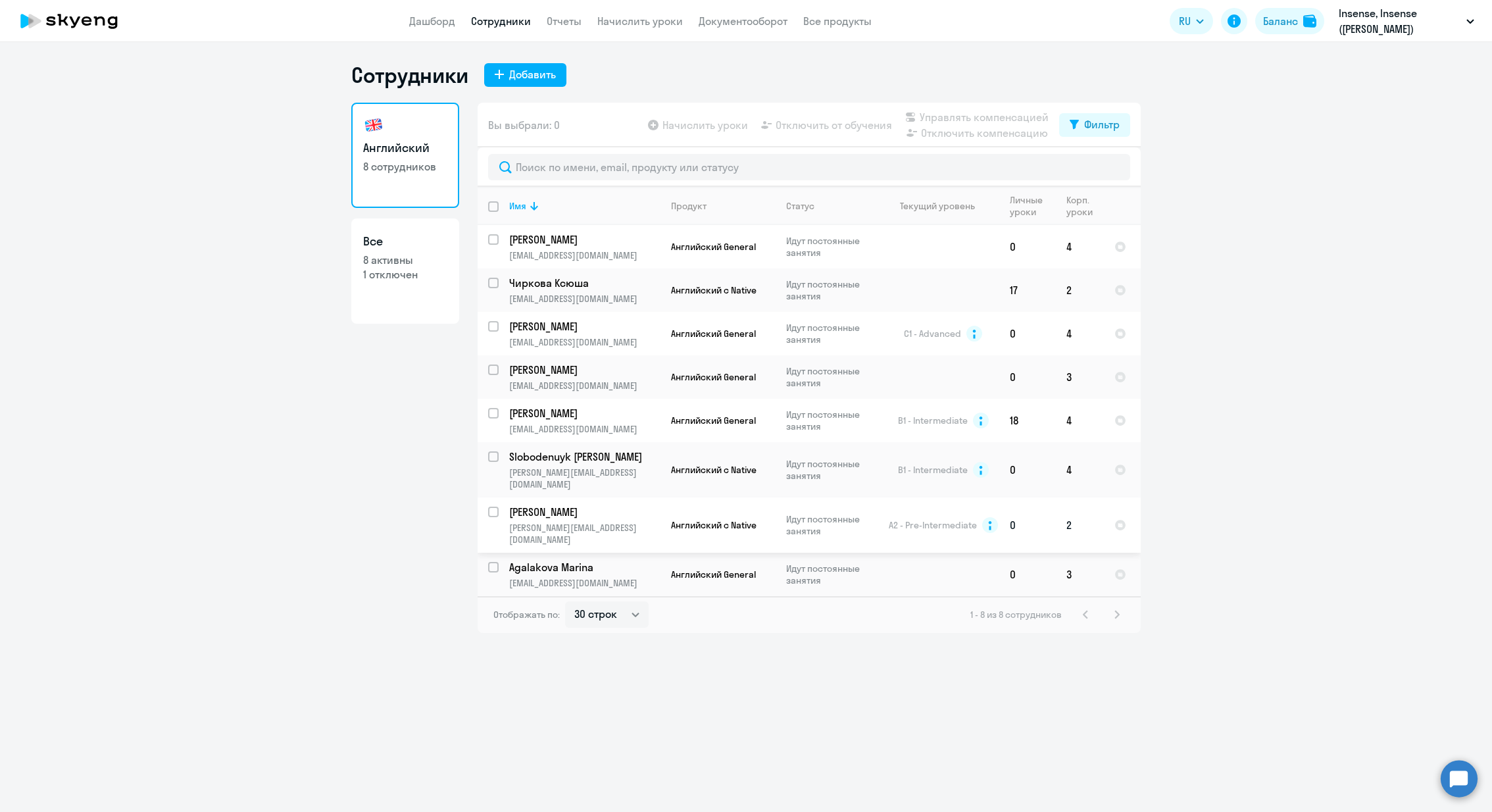
click at [869, 513] on p "Идут постоянные занятия" at bounding box center [831, 525] width 90 height 24
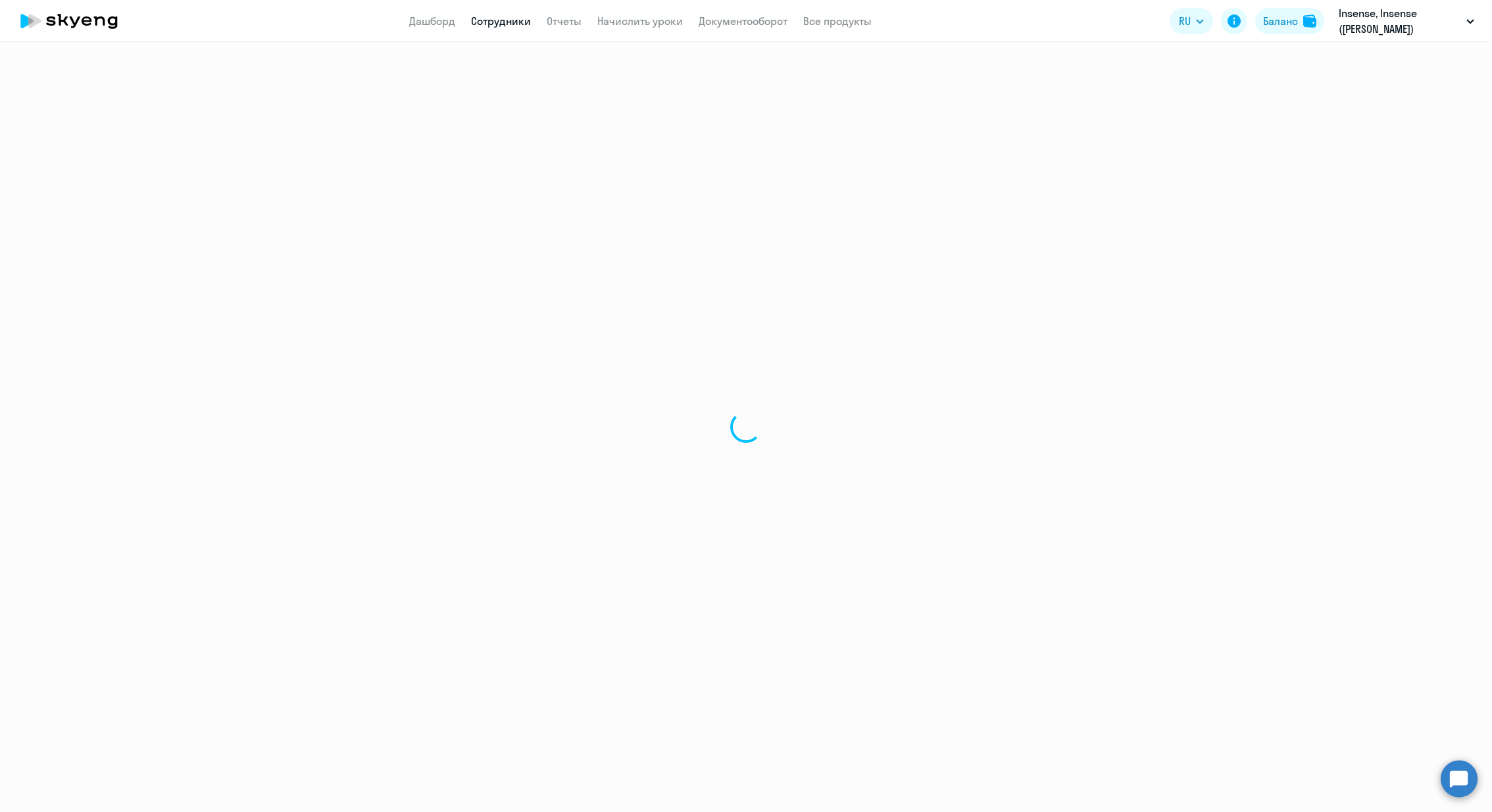
select select "english"
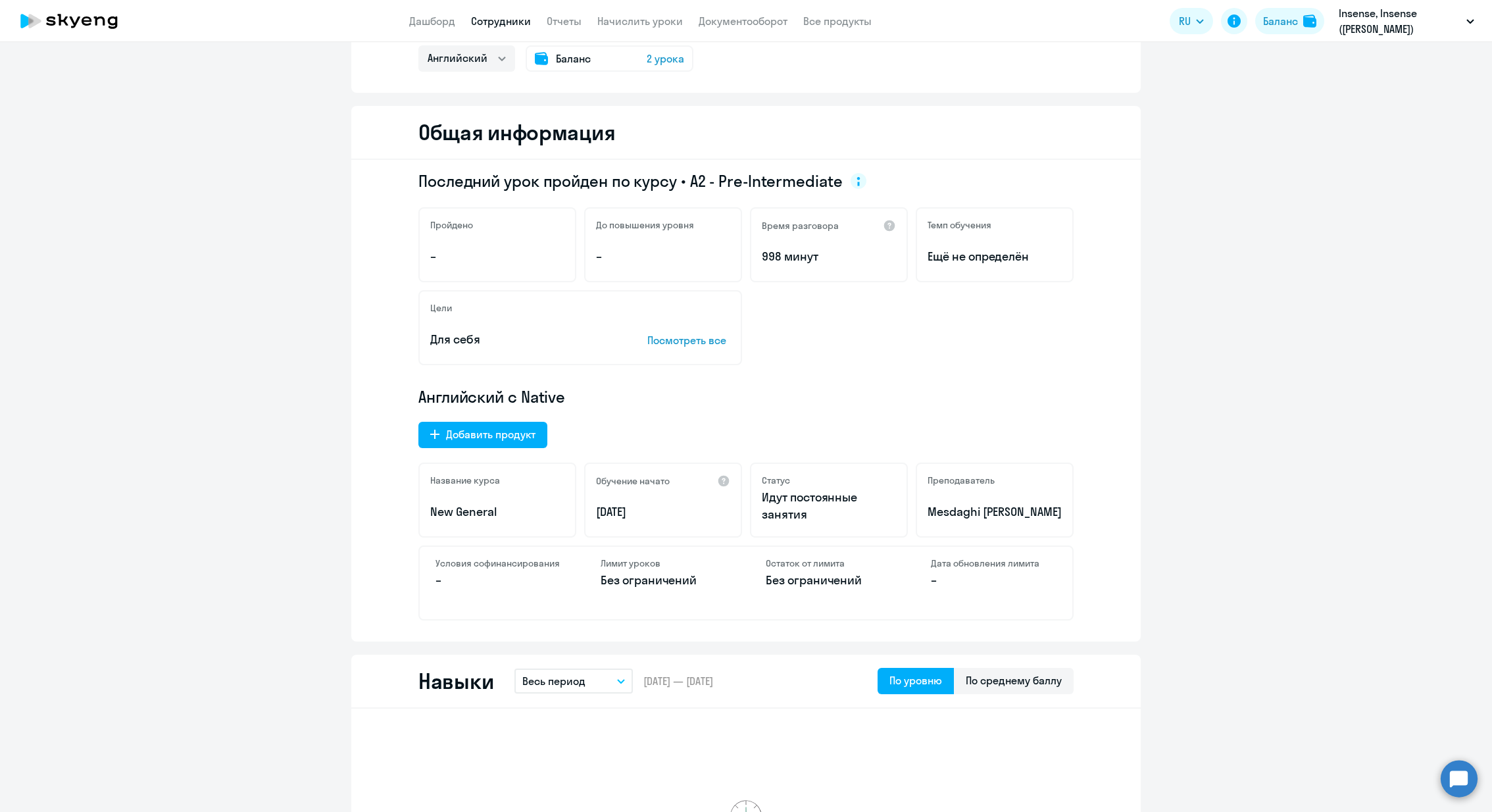
scroll to position [70, 0]
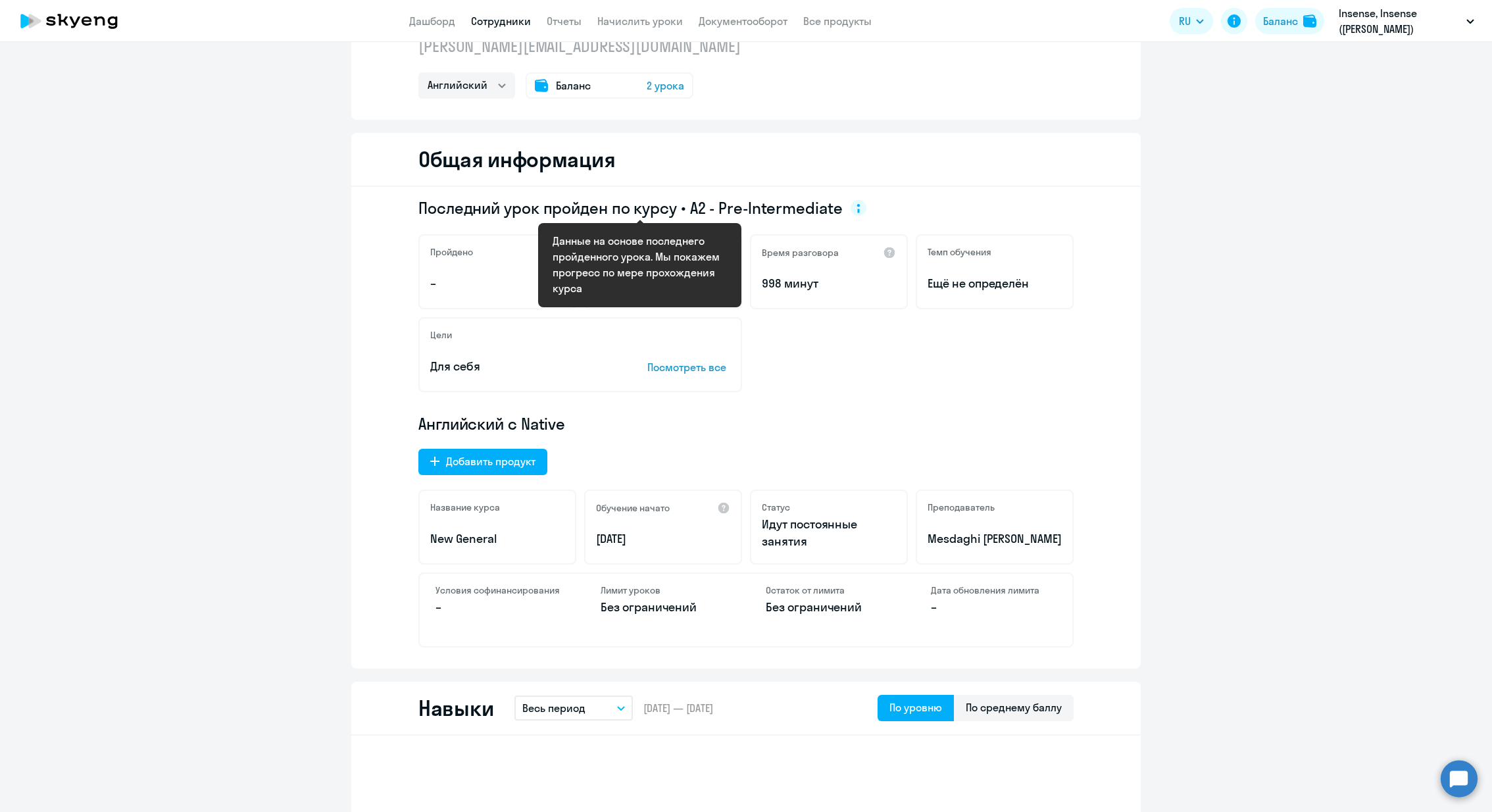
click at [854, 207] on circle at bounding box center [858, 208] width 15 height 15
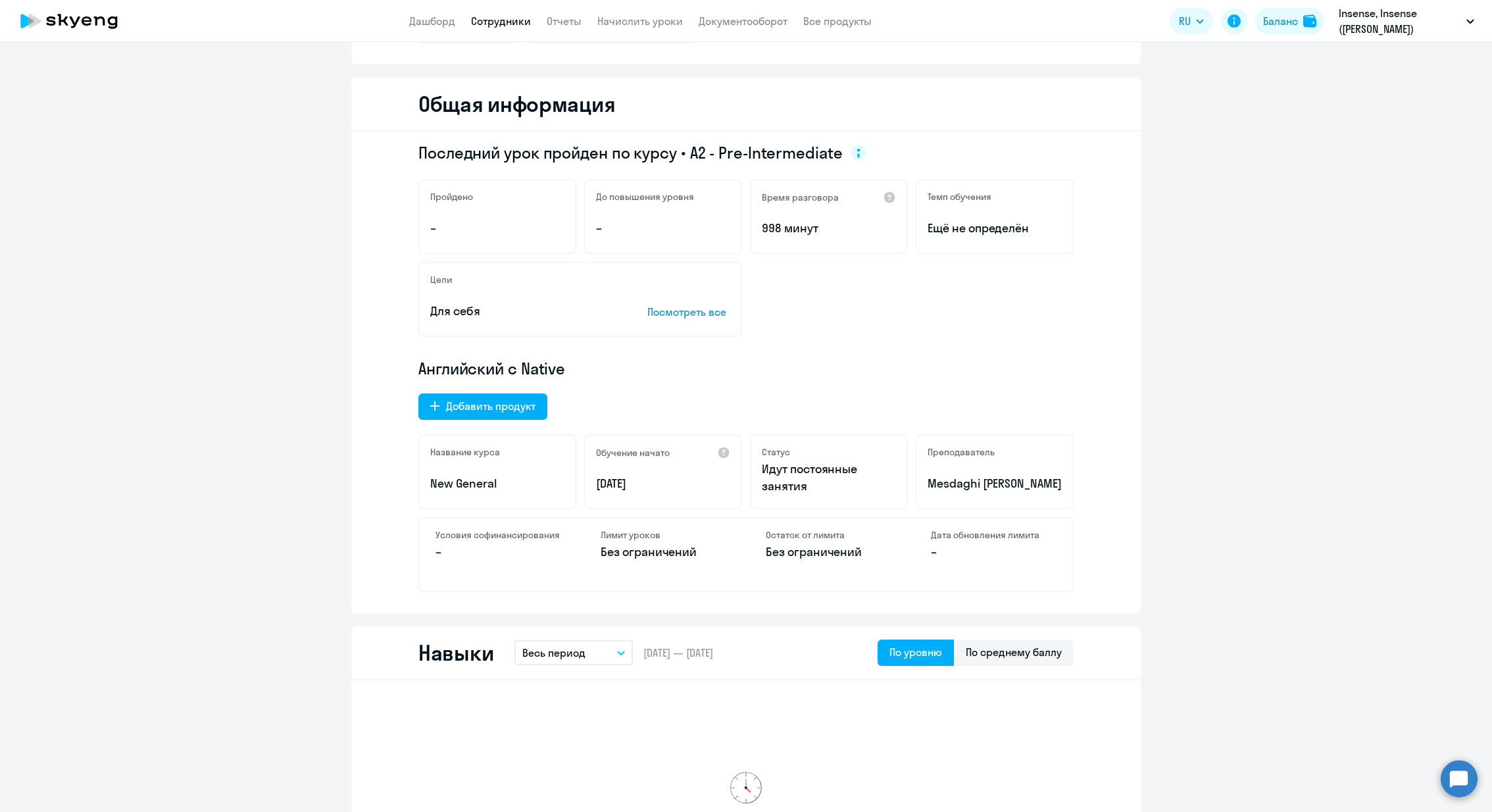
scroll to position [0, 0]
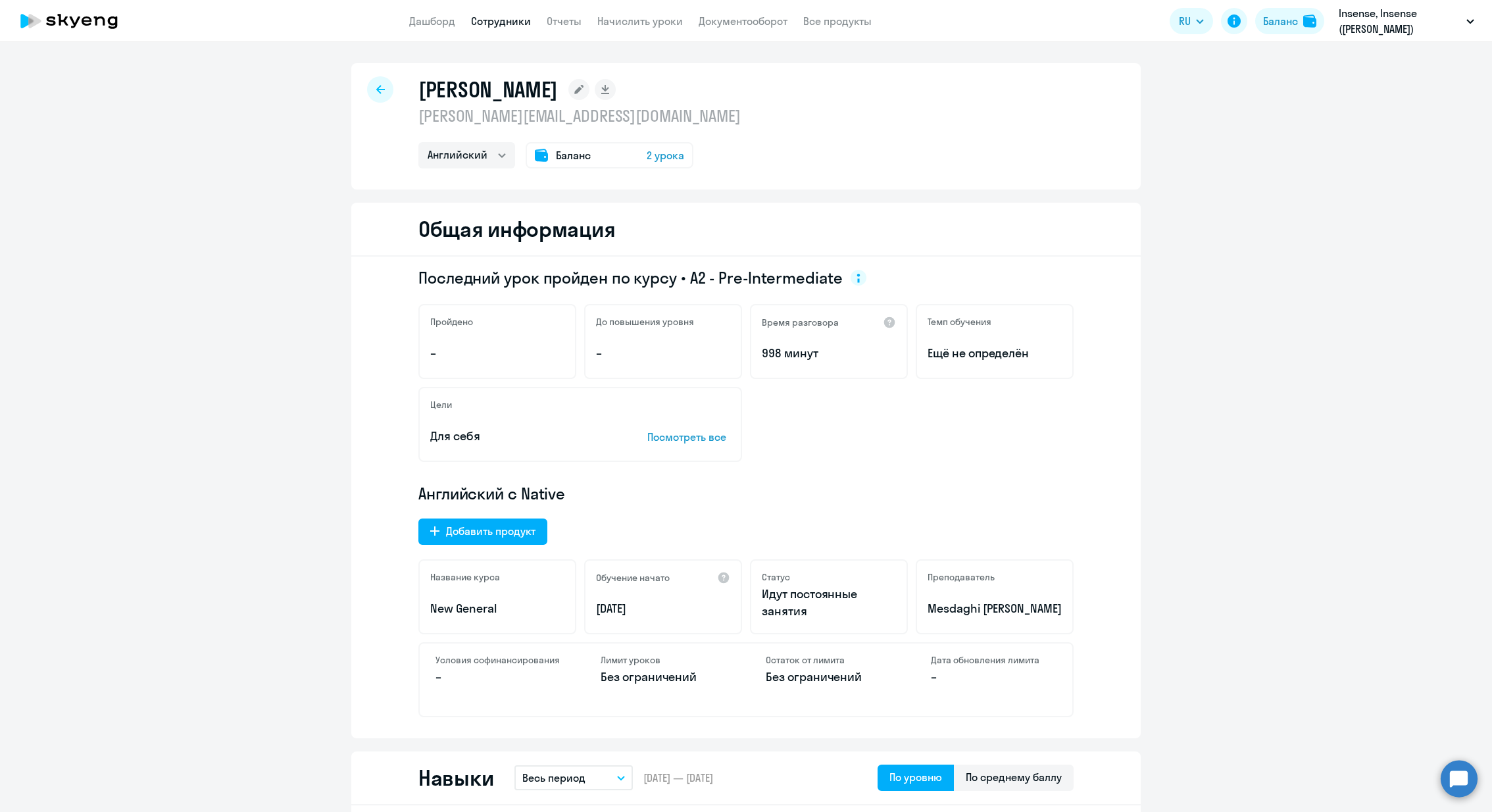
click at [675, 142] on div "Баланс 2 урока" at bounding box center [610, 155] width 167 height 26
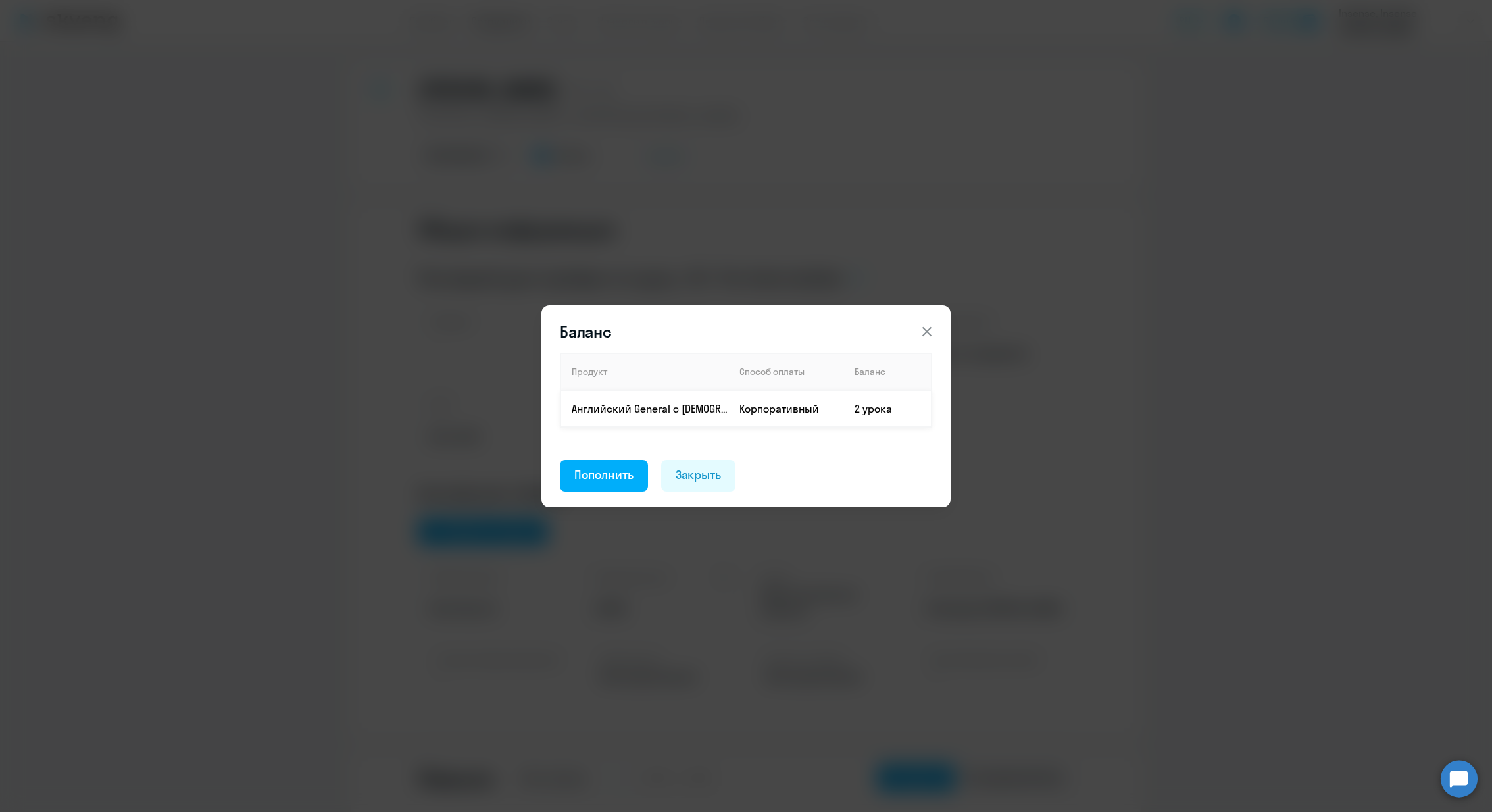
click at [837, 407] on td "Корпоративный" at bounding box center [787, 409] width 115 height 36
click at [598, 476] on div "Пополнить" at bounding box center [604, 474] width 59 height 17
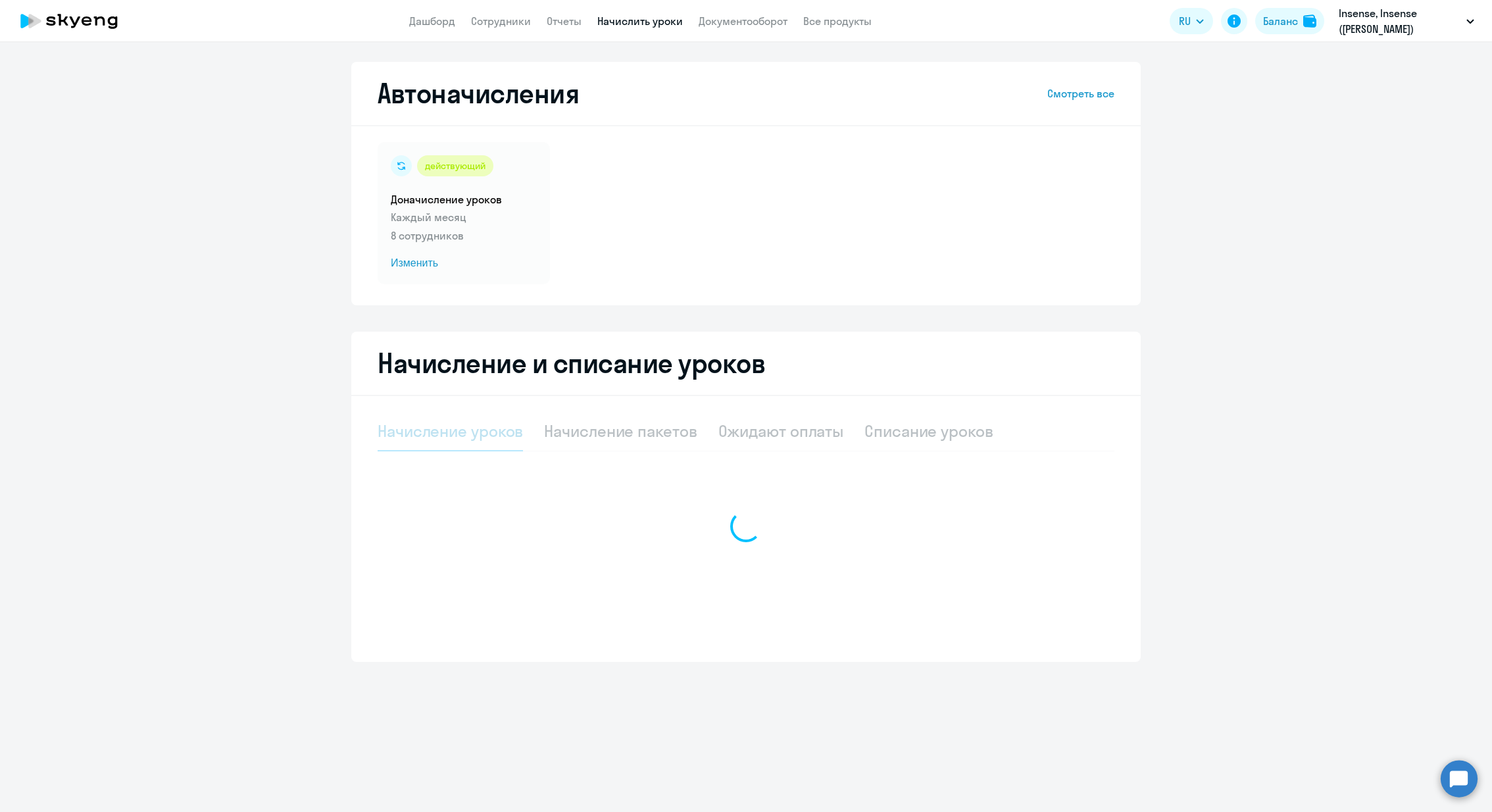
select select "10"
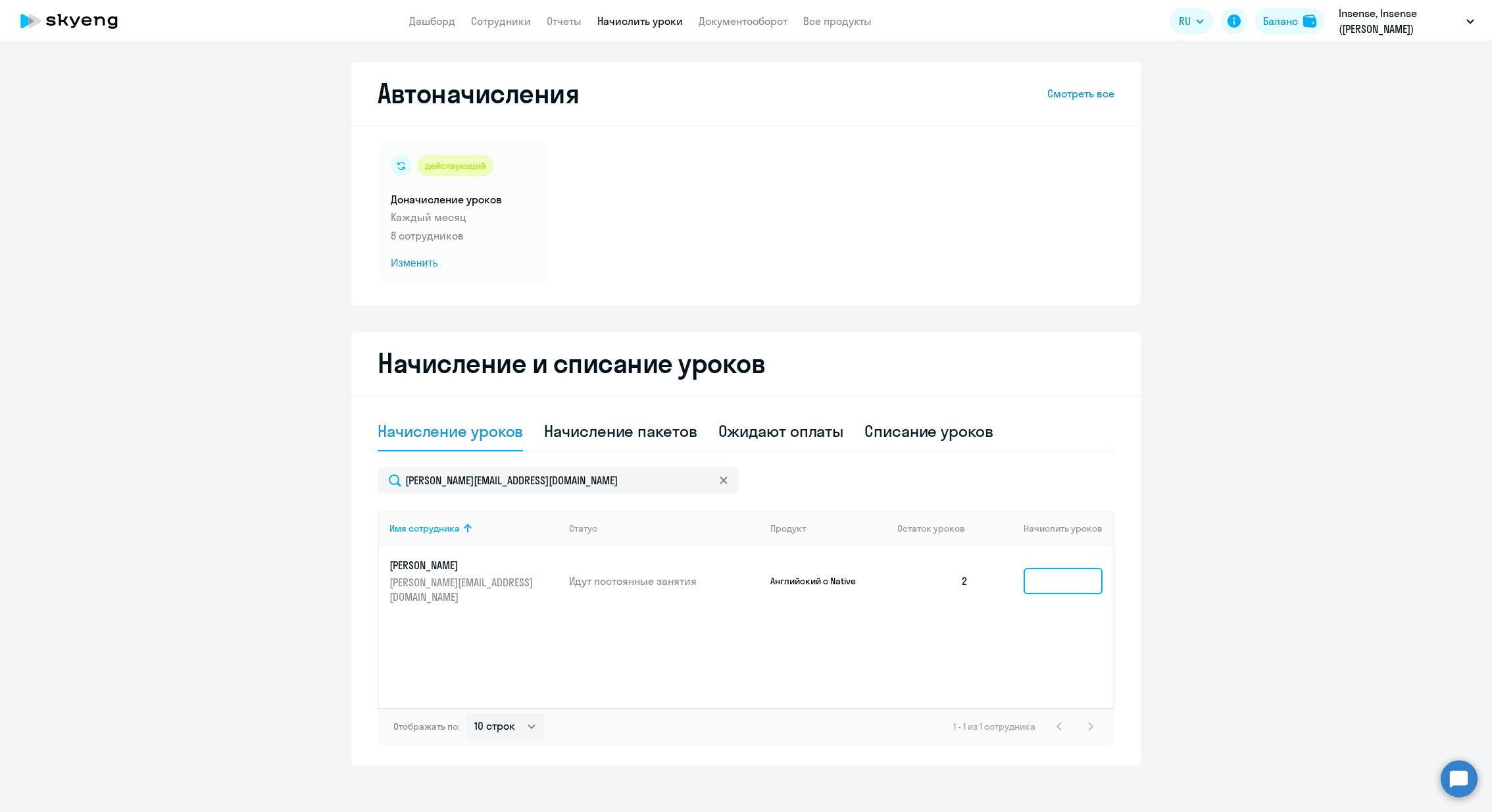
click at [1072, 573] on input at bounding box center [1063, 581] width 79 height 26
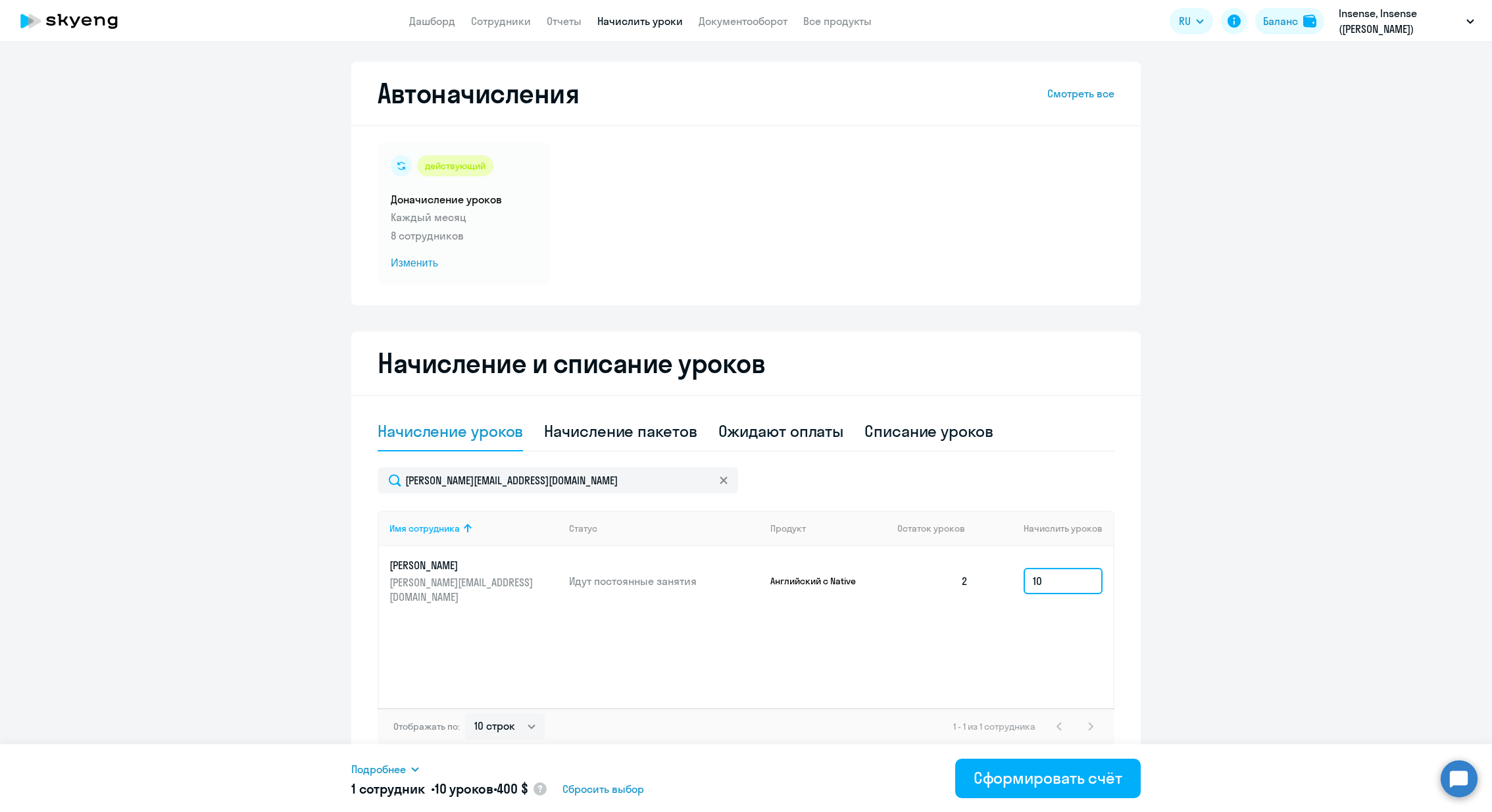
type input "1"
type input "8"
click at [1069, 787] on div "Сформировать счёт" at bounding box center [1048, 777] width 148 height 21
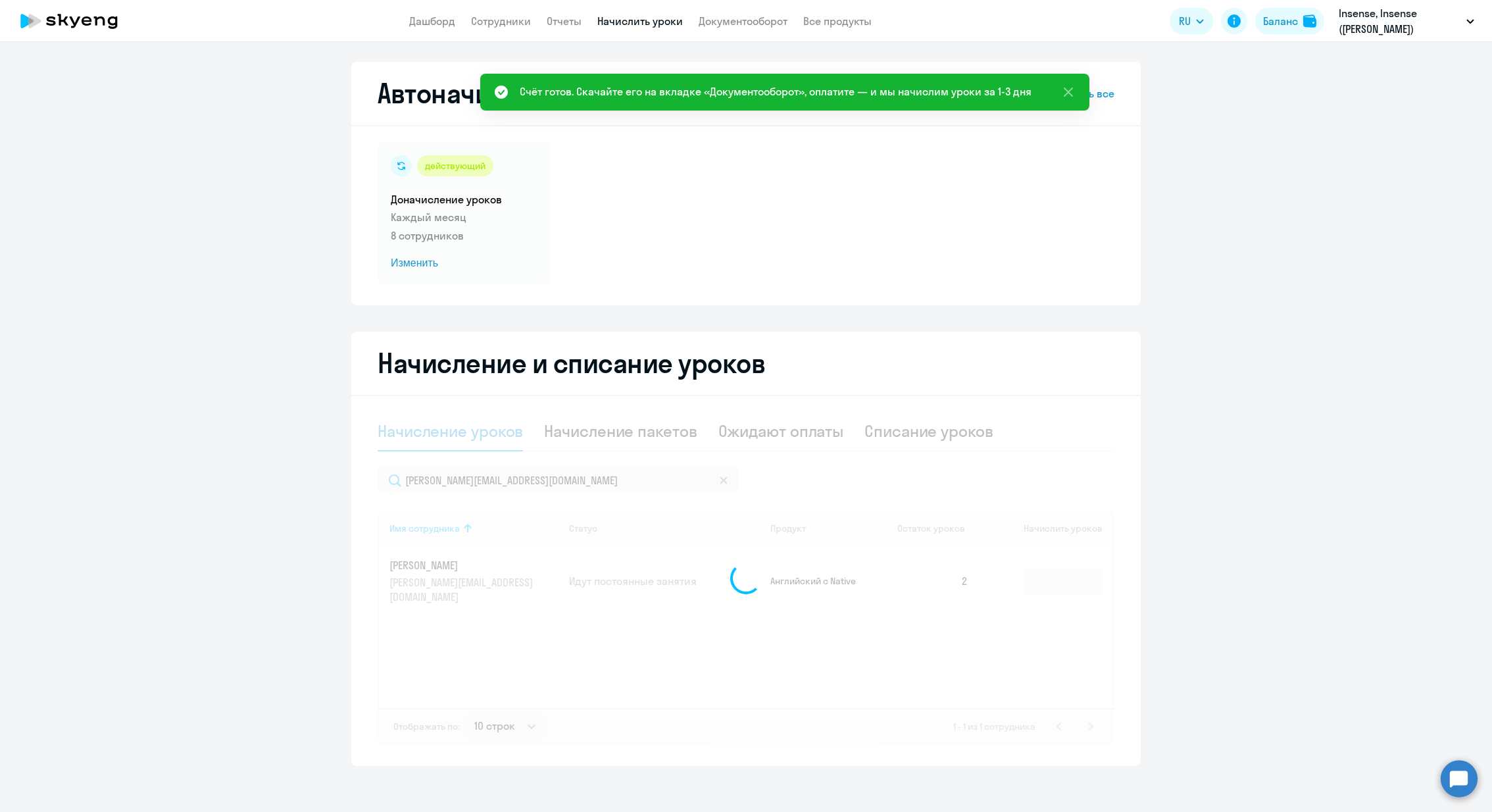
click at [1193, 527] on ng-component "Автоначисления Смотреть все действующий Доначисление уроков Каждый месяц 8 сотр…" at bounding box center [746, 413] width 1492 height 704
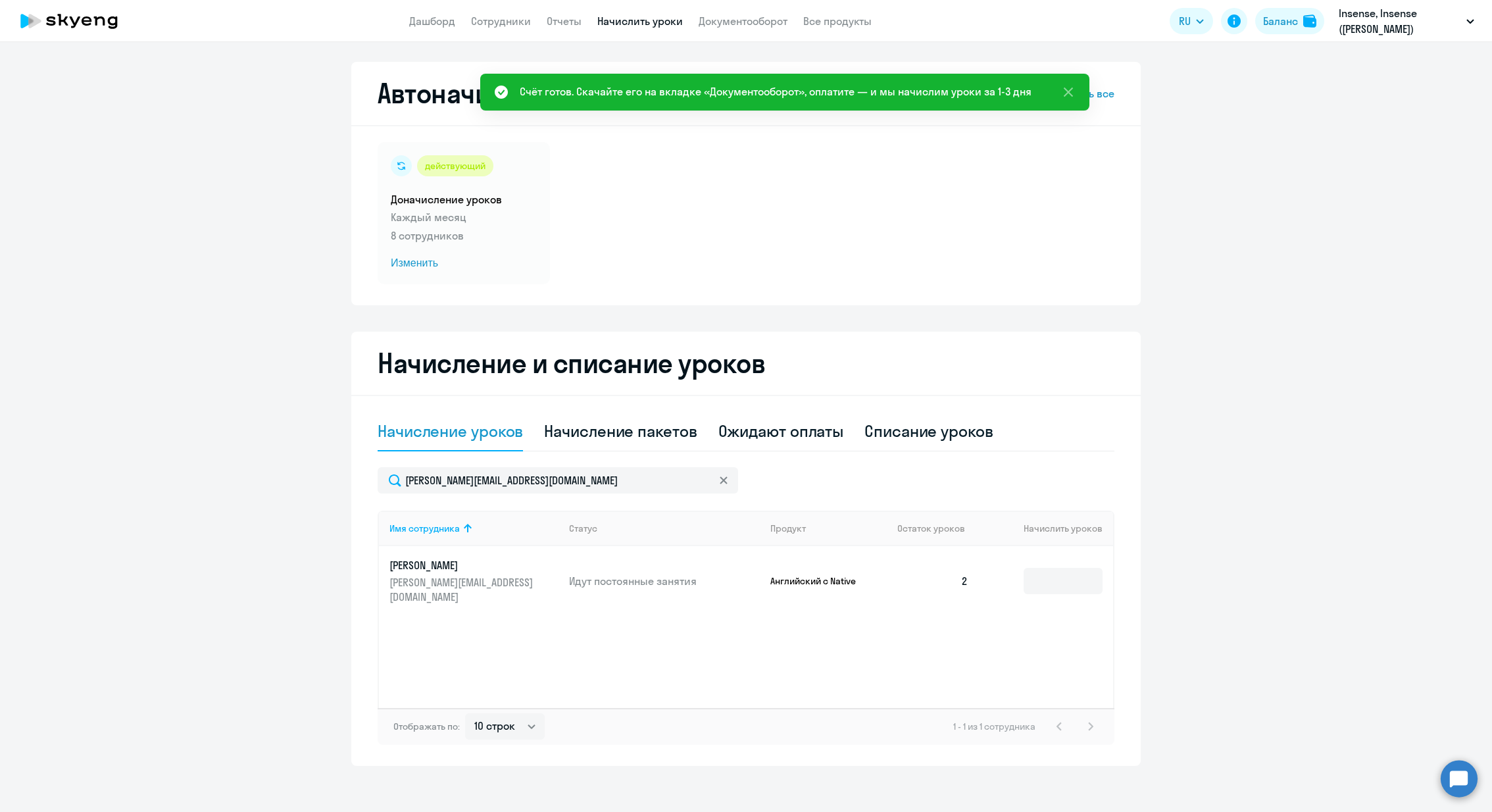
click at [645, 23] on link "Начислить уроки" at bounding box center [640, 21] width 86 height 13
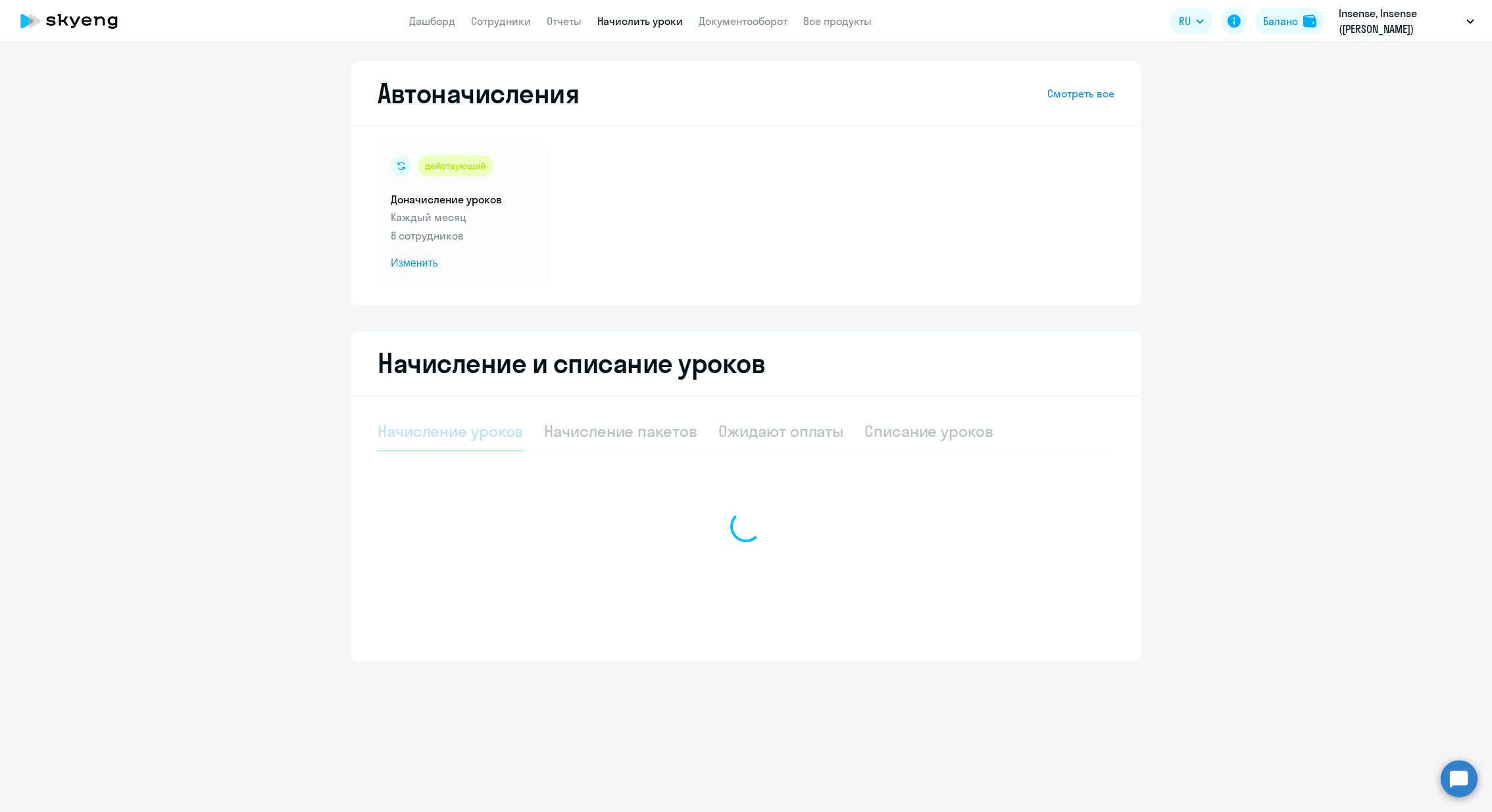
select select "10"
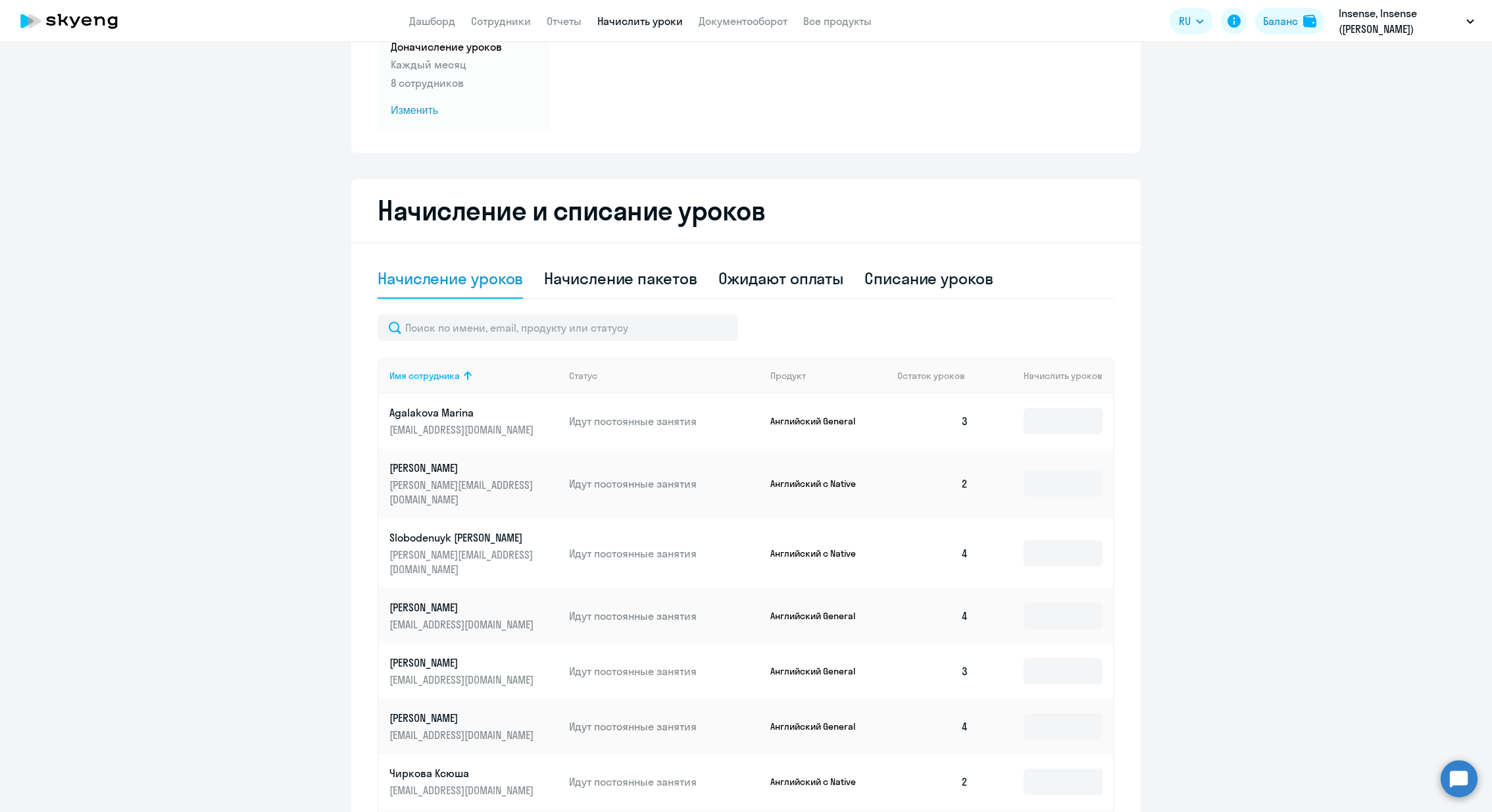
scroll to position [152, 0]
click at [763, 282] on div "Ожидают оплаты" at bounding box center [781, 279] width 126 height 21
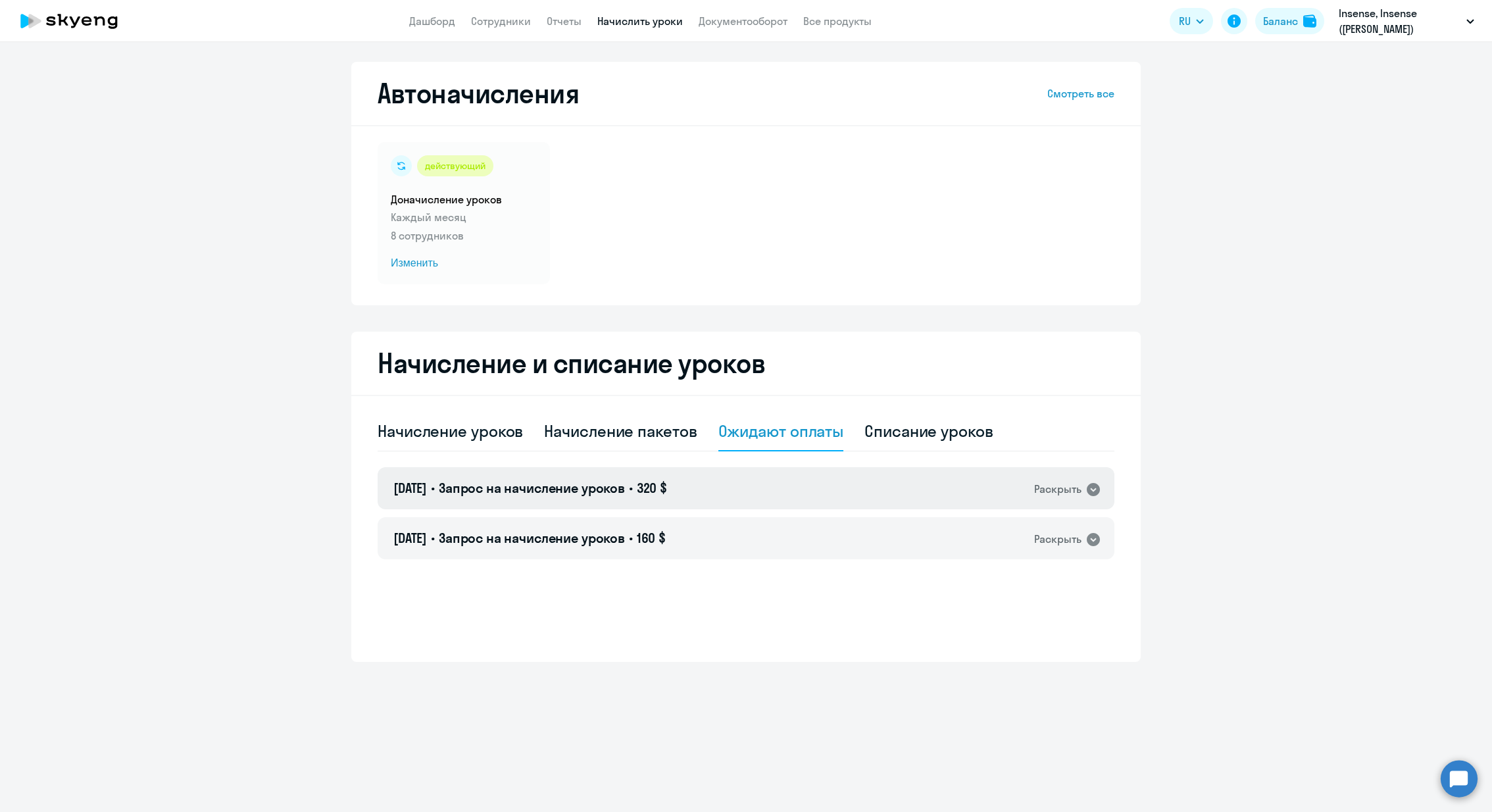
click at [1090, 499] on div "[DATE] • Запрос на начисление уроков • 320 $ Раскрыть" at bounding box center [746, 488] width 737 height 42
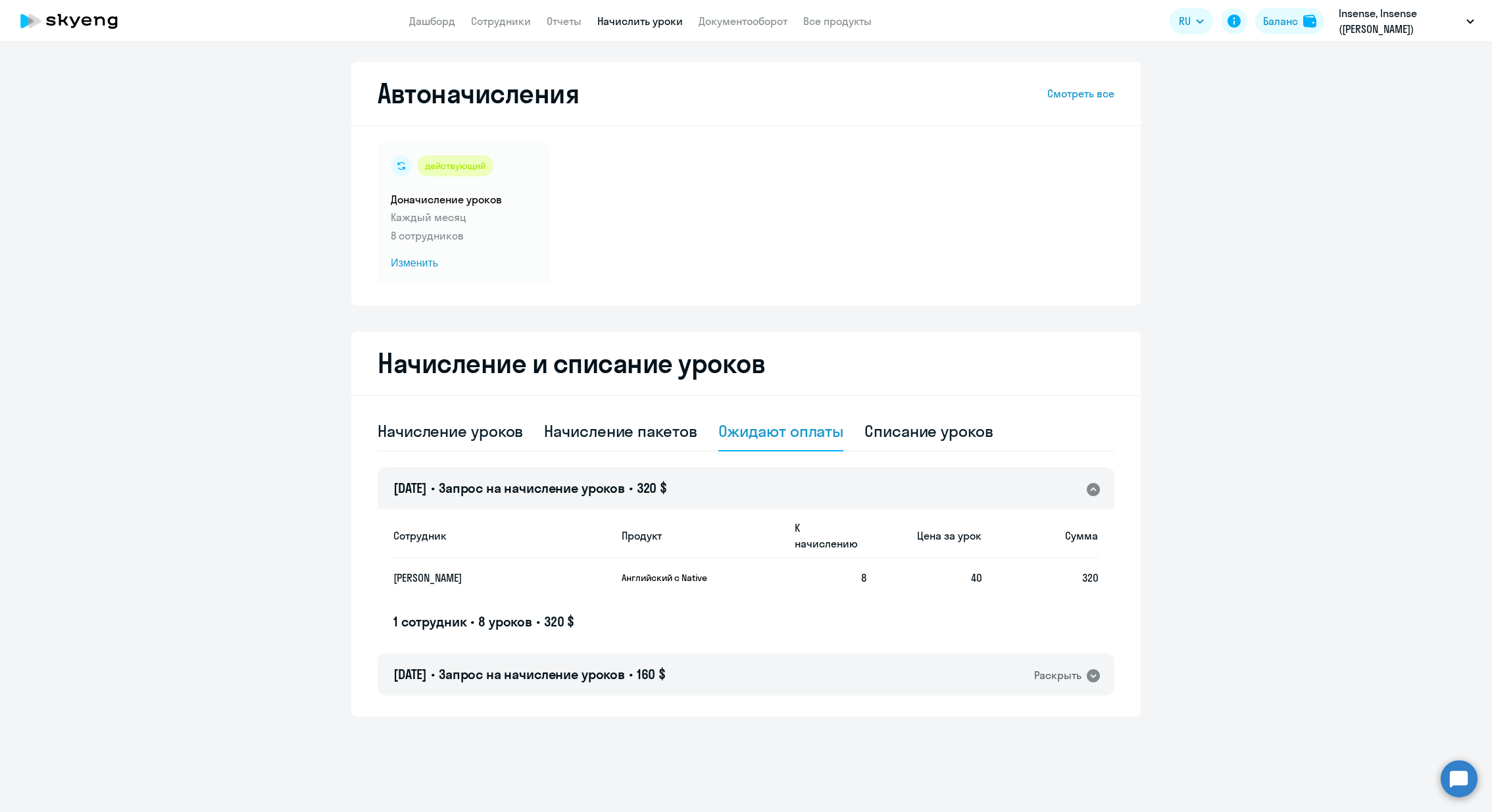
click at [1093, 496] on icon at bounding box center [1093, 489] width 15 height 15
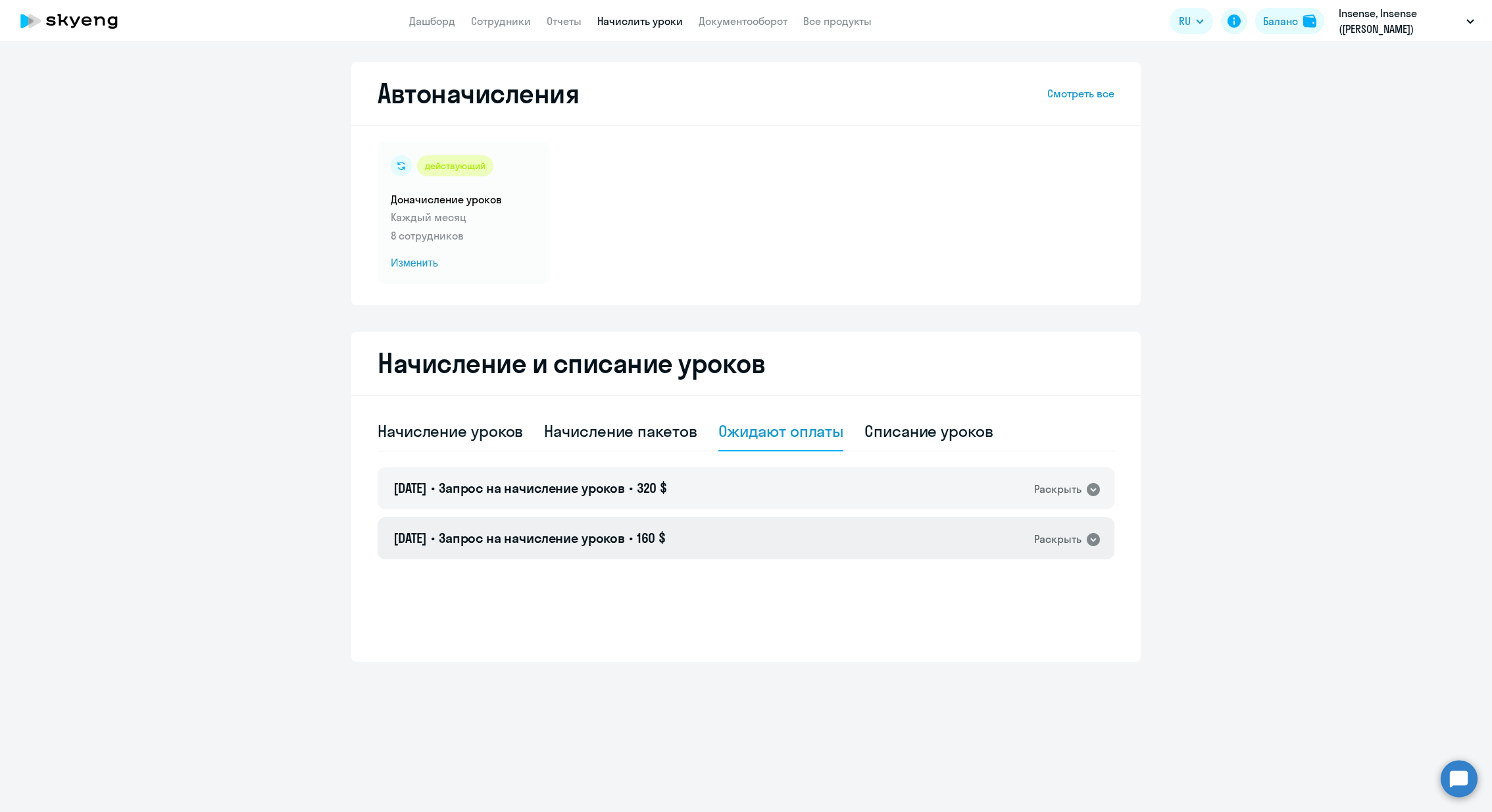
click at [1096, 550] on div "[DATE] • Запрос на начисление уроков • 160 $ Раскрыть" at bounding box center [746, 538] width 737 height 42
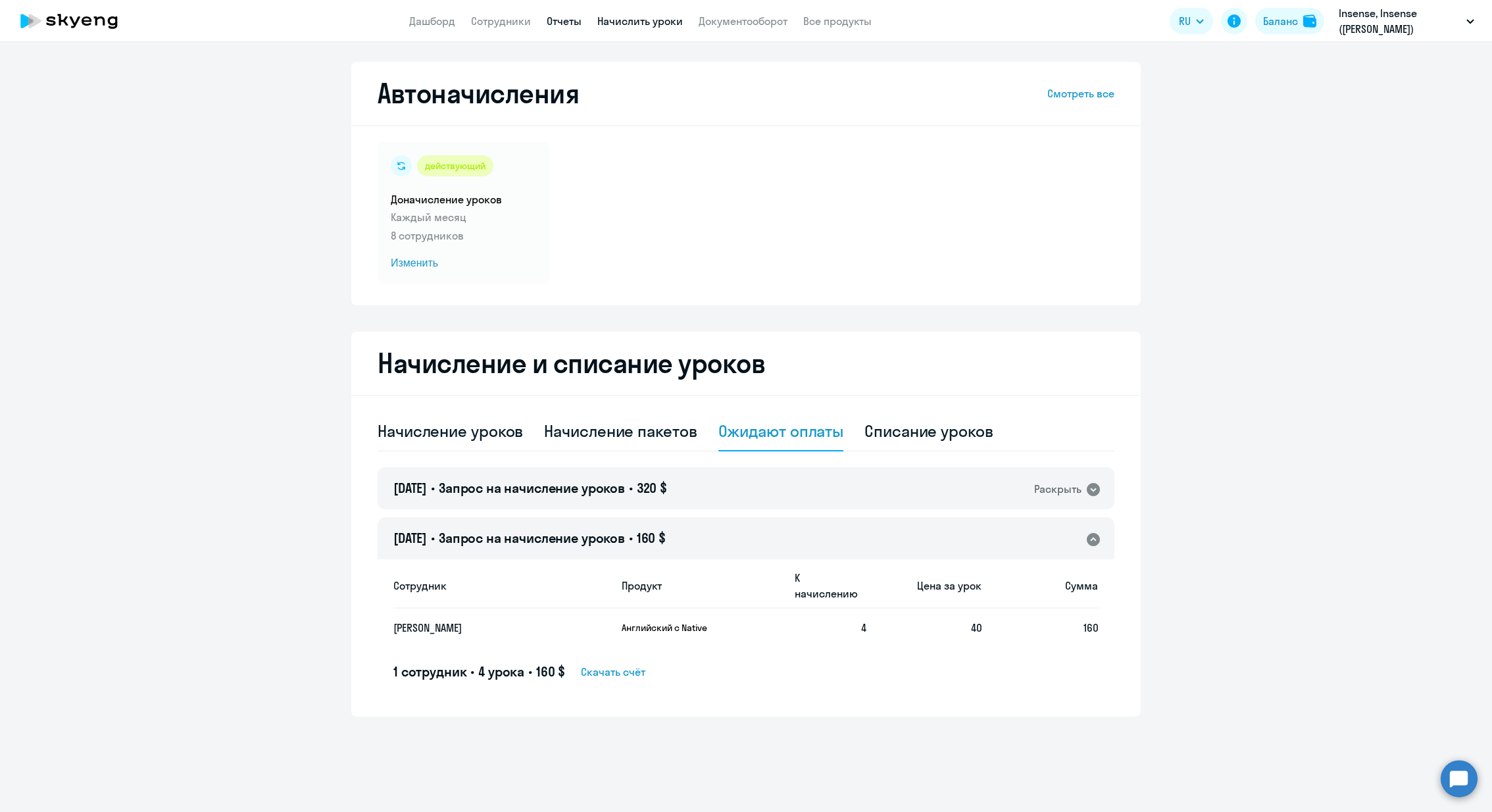
click at [571, 20] on link "Отчеты" at bounding box center [564, 21] width 35 height 13
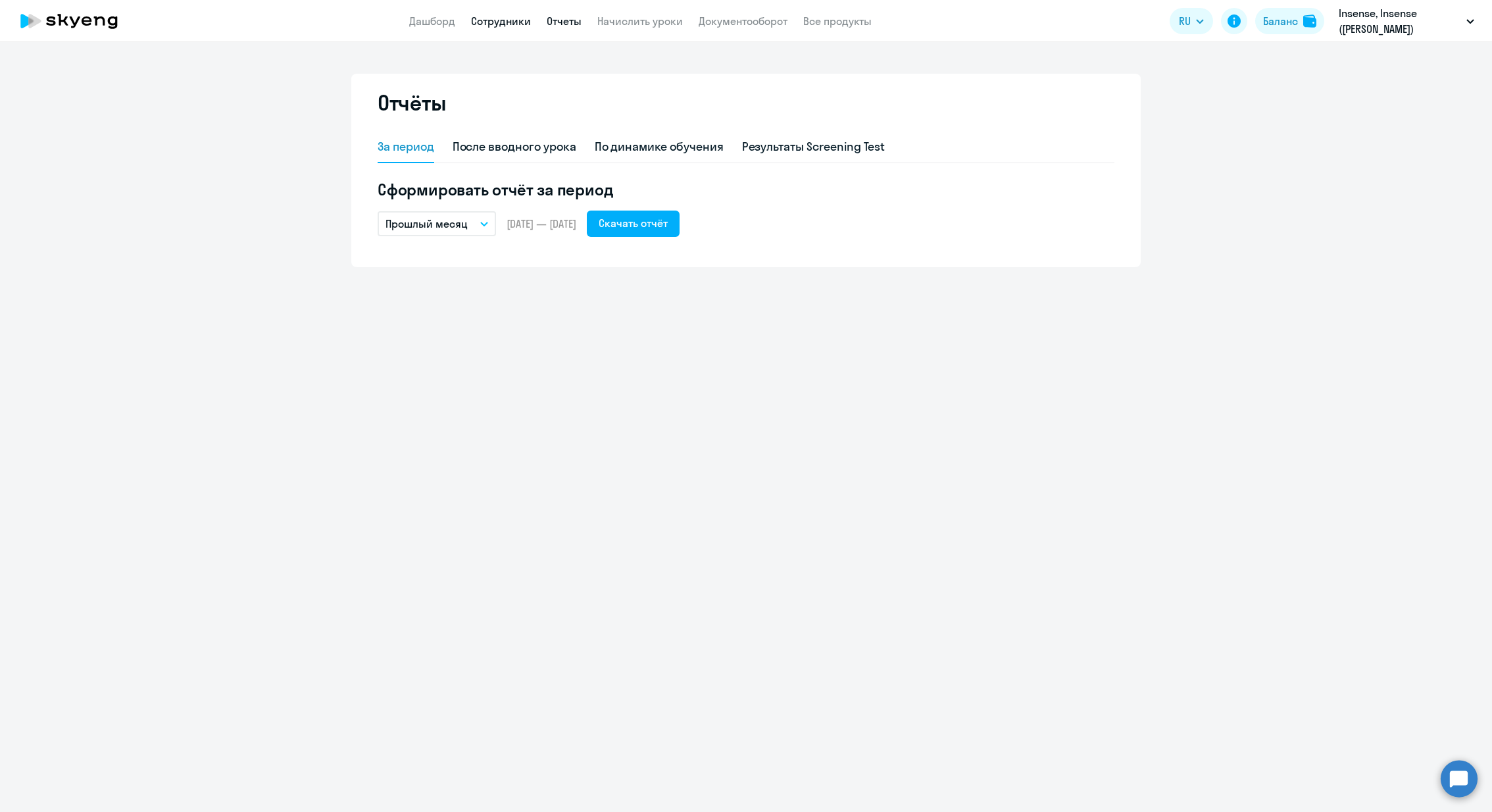
click at [472, 24] on link "Сотрудники" at bounding box center [502, 21] width 60 height 13
select select "30"
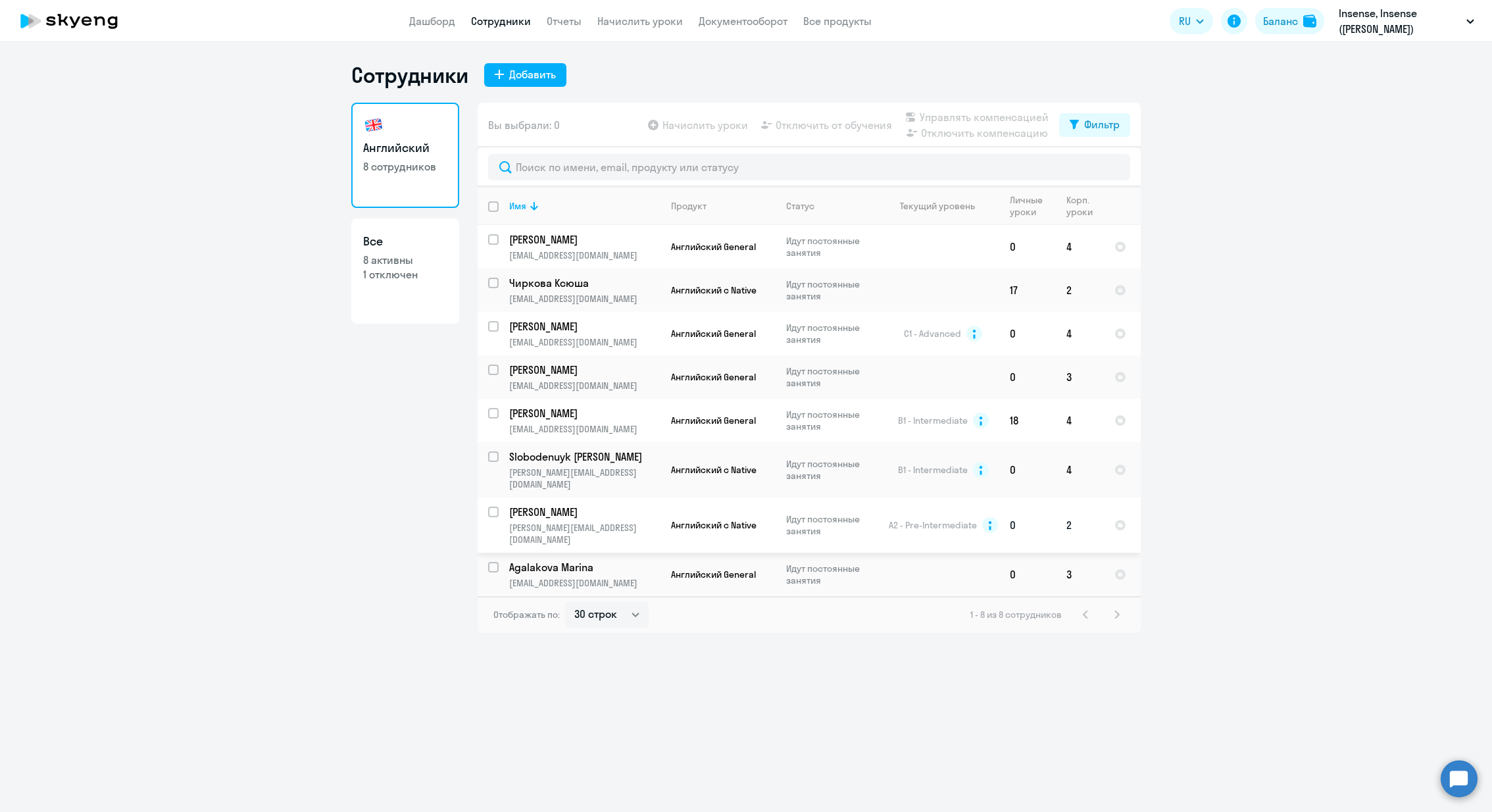
click at [855, 513] on p "Идут постоянные занятия" at bounding box center [831, 525] width 90 height 24
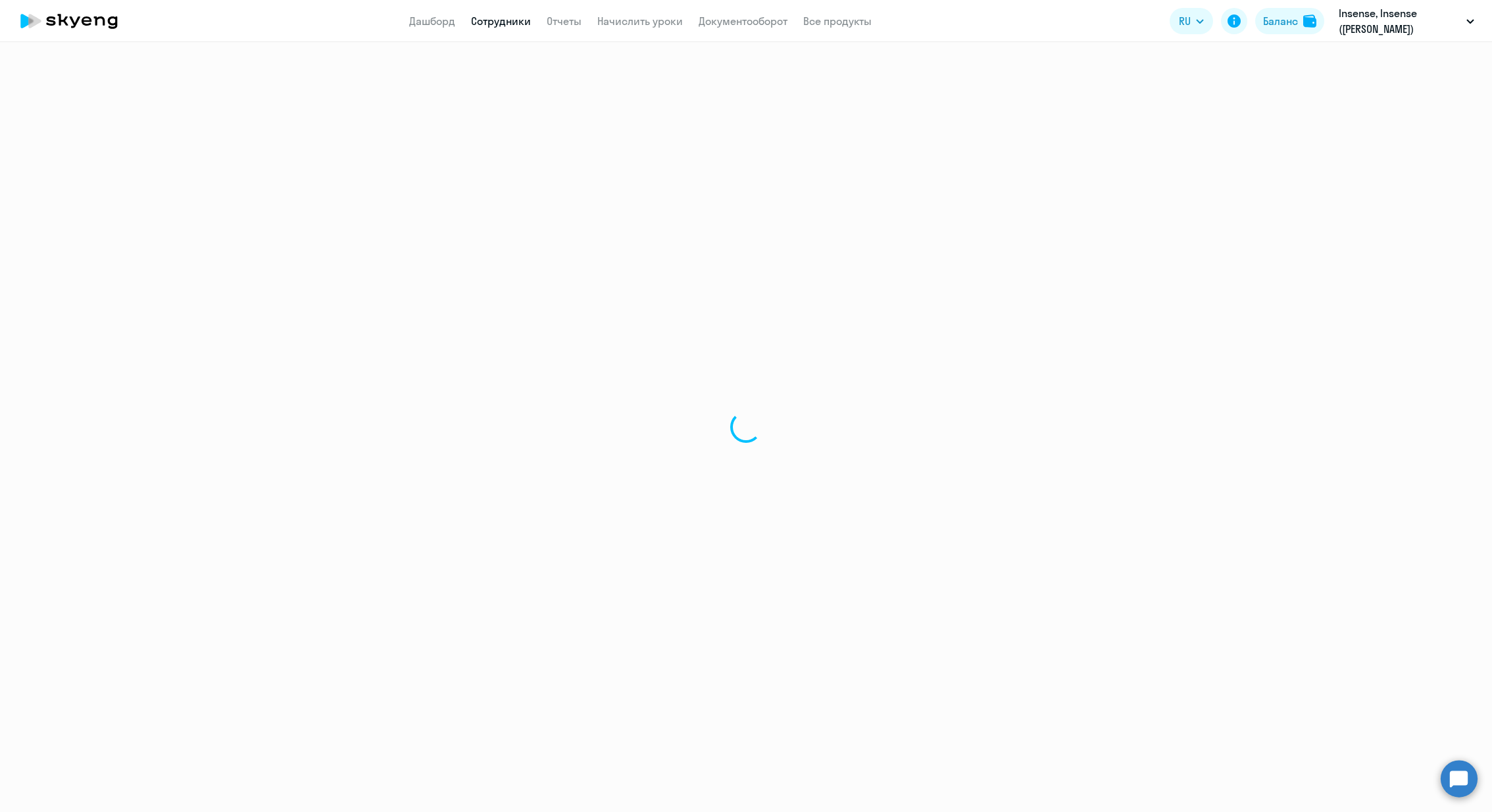
select select "english"
select select "30"
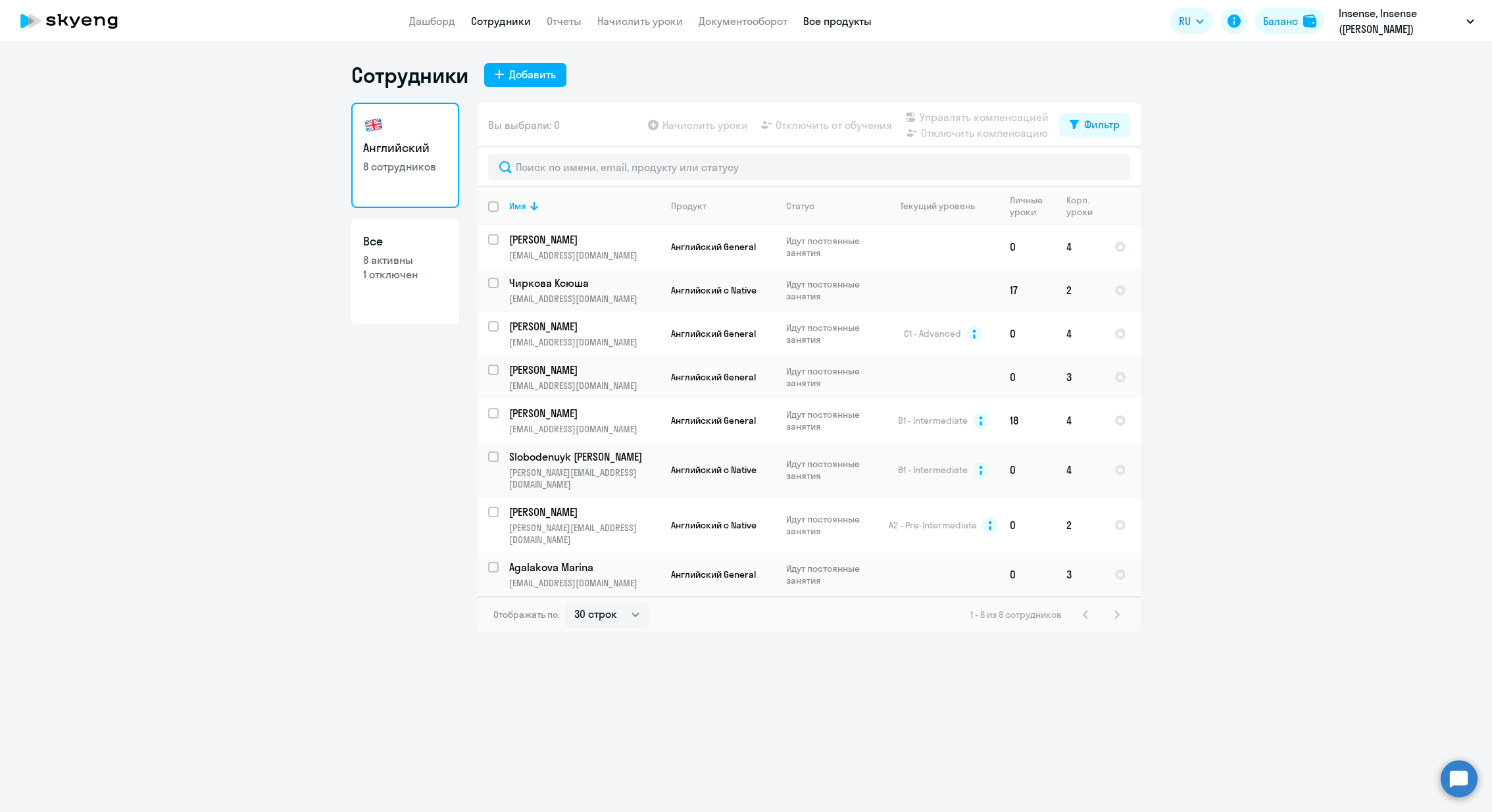
click at [835, 26] on link "Все продукты" at bounding box center [837, 21] width 68 height 13
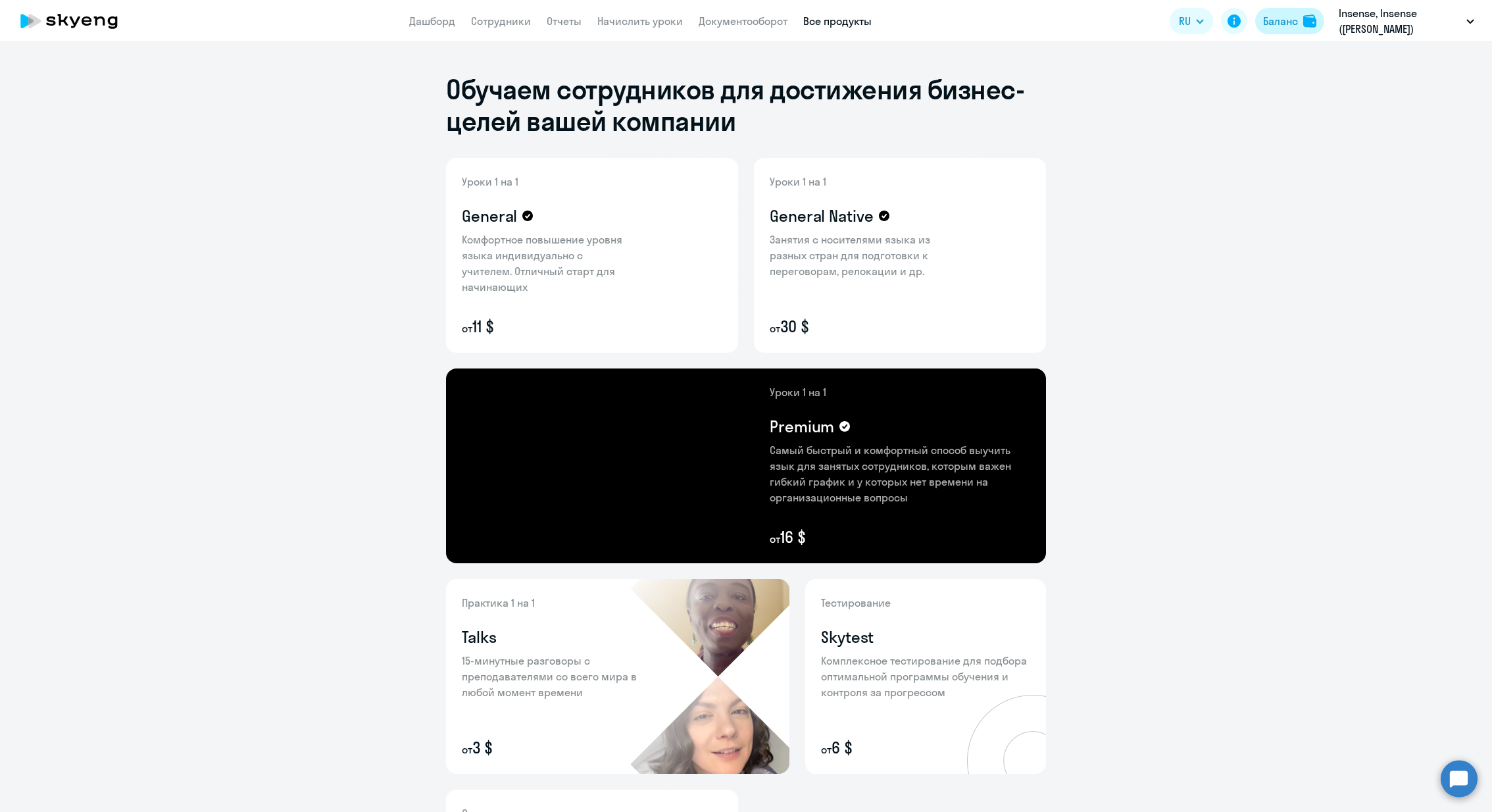
click at [1293, 27] on div "Баланс" at bounding box center [1281, 20] width 35 height 15
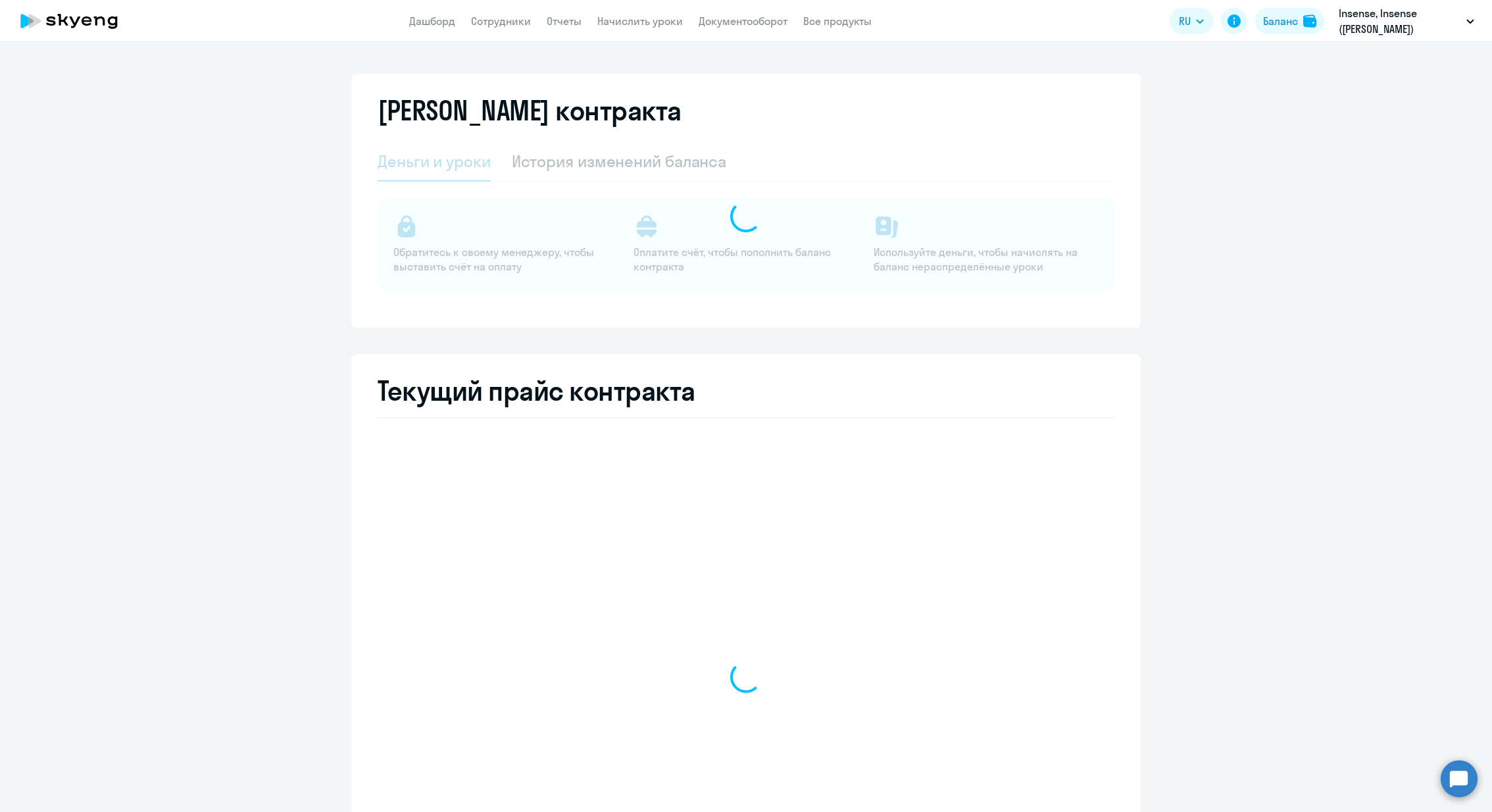
select select "english_adult_not_native_speaker"
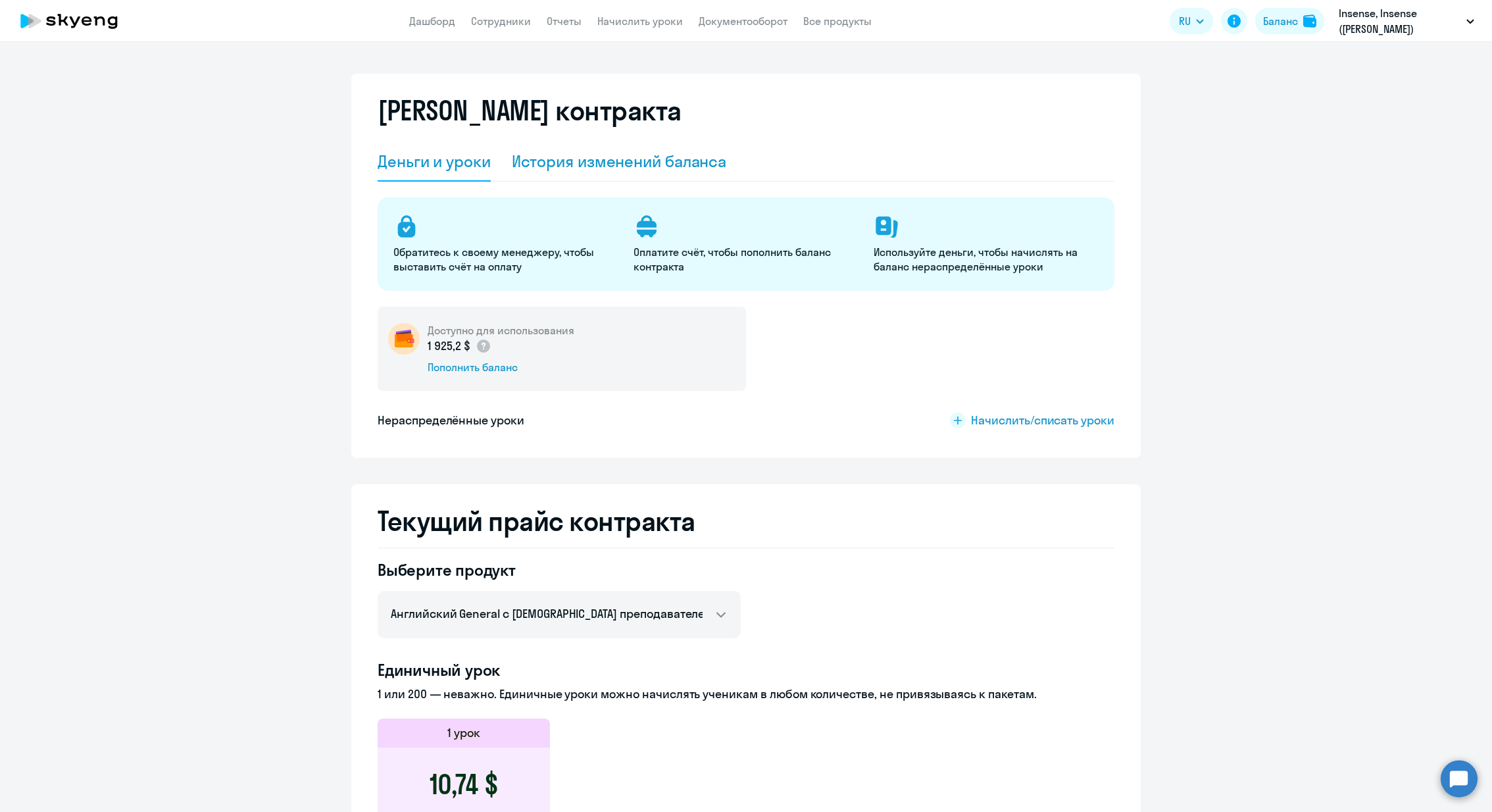
click at [612, 160] on div "История изменений баланса" at bounding box center [619, 161] width 215 height 21
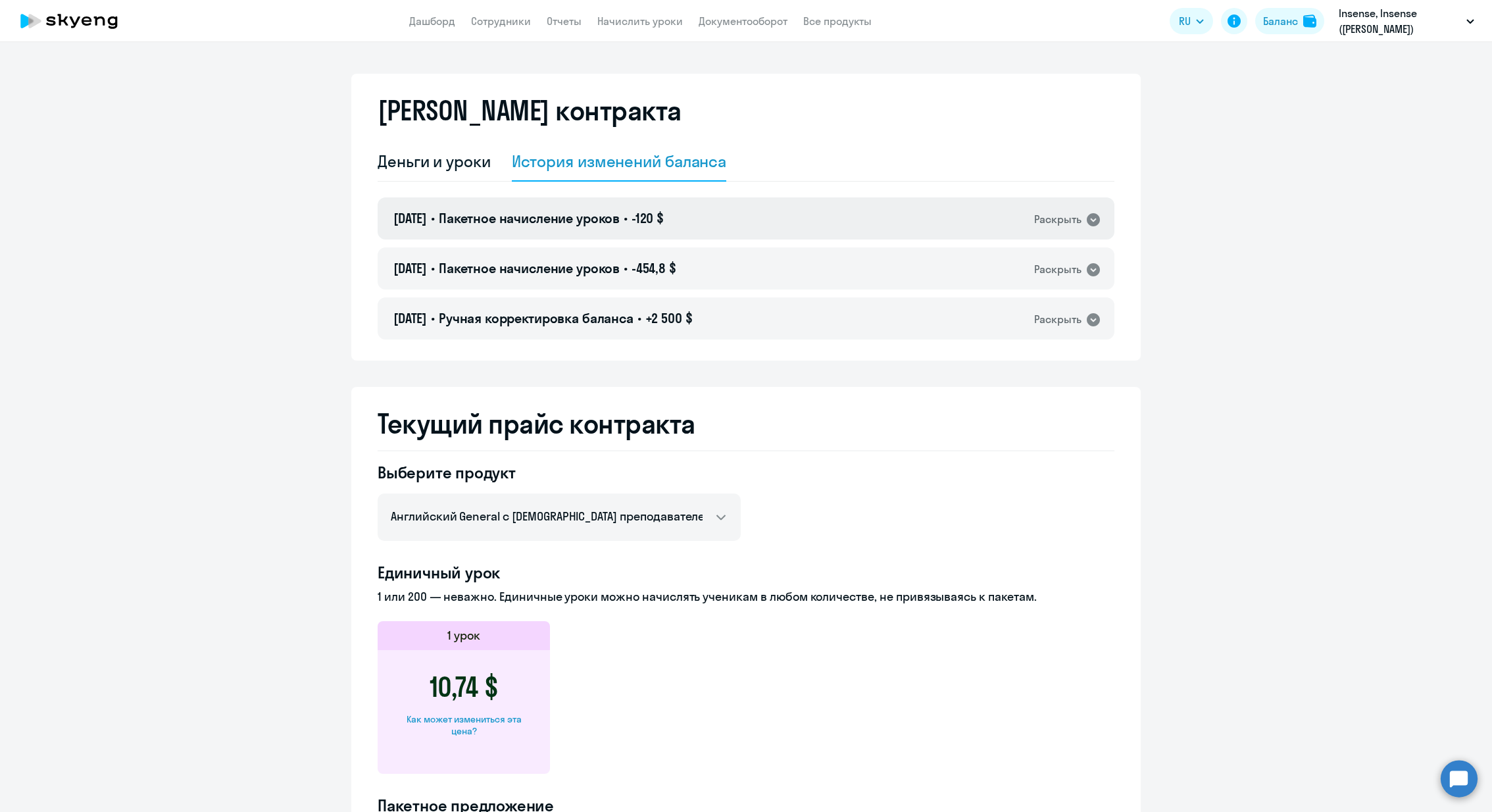
click at [859, 234] on div "[DATE] • Пакетное начисление уроков • -120 $ Раскрыть" at bounding box center [746, 218] width 737 height 42
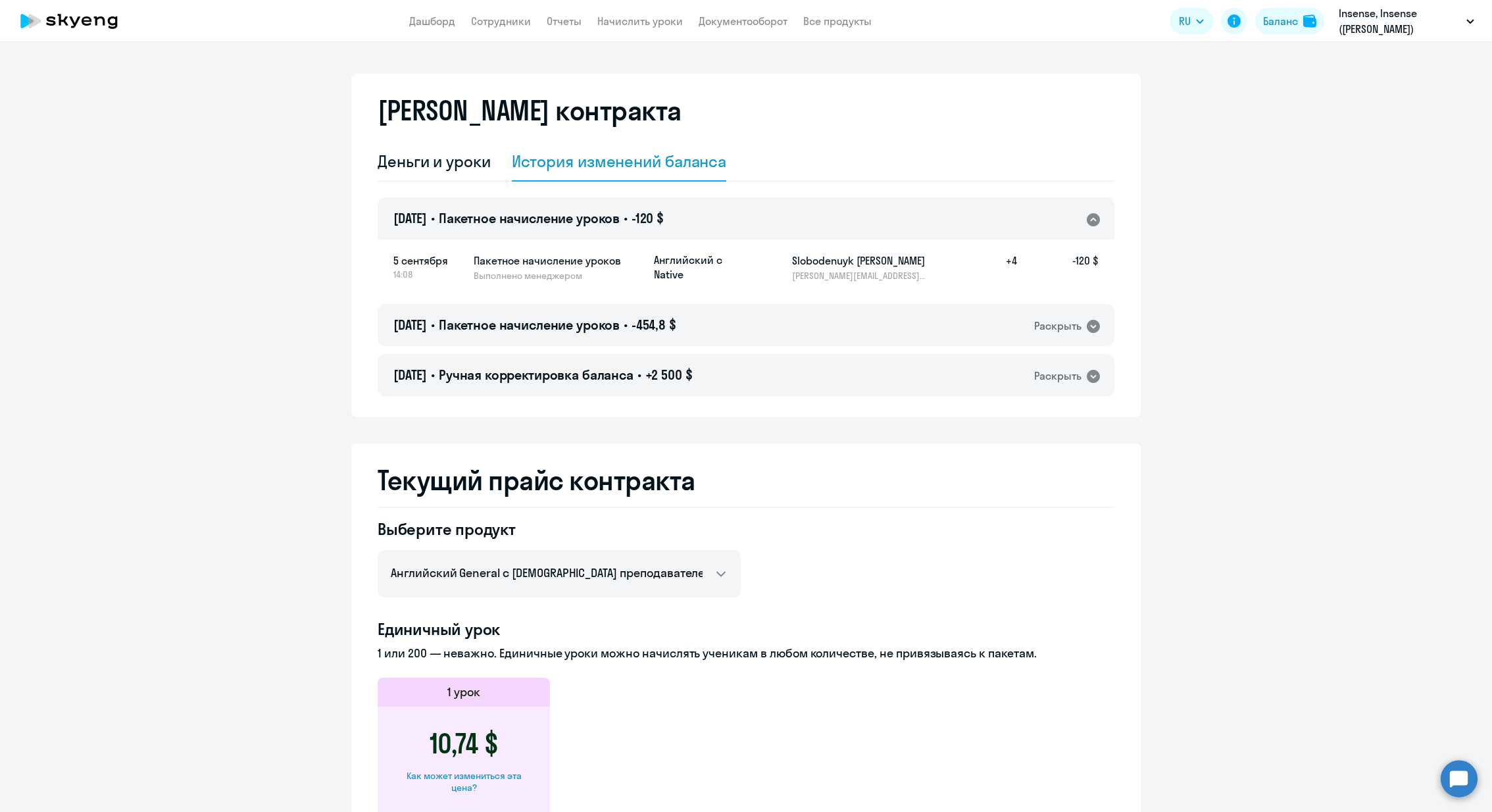
click at [968, 261] on div "Английский с Native Slobodenuyk Irina [EMAIL_ADDRESS][DOMAIN_NAME] +4 -120 $" at bounding box center [876, 268] width 445 height 29
click at [442, 151] on div "Деньги и уроки" at bounding box center [434, 161] width 113 height 21
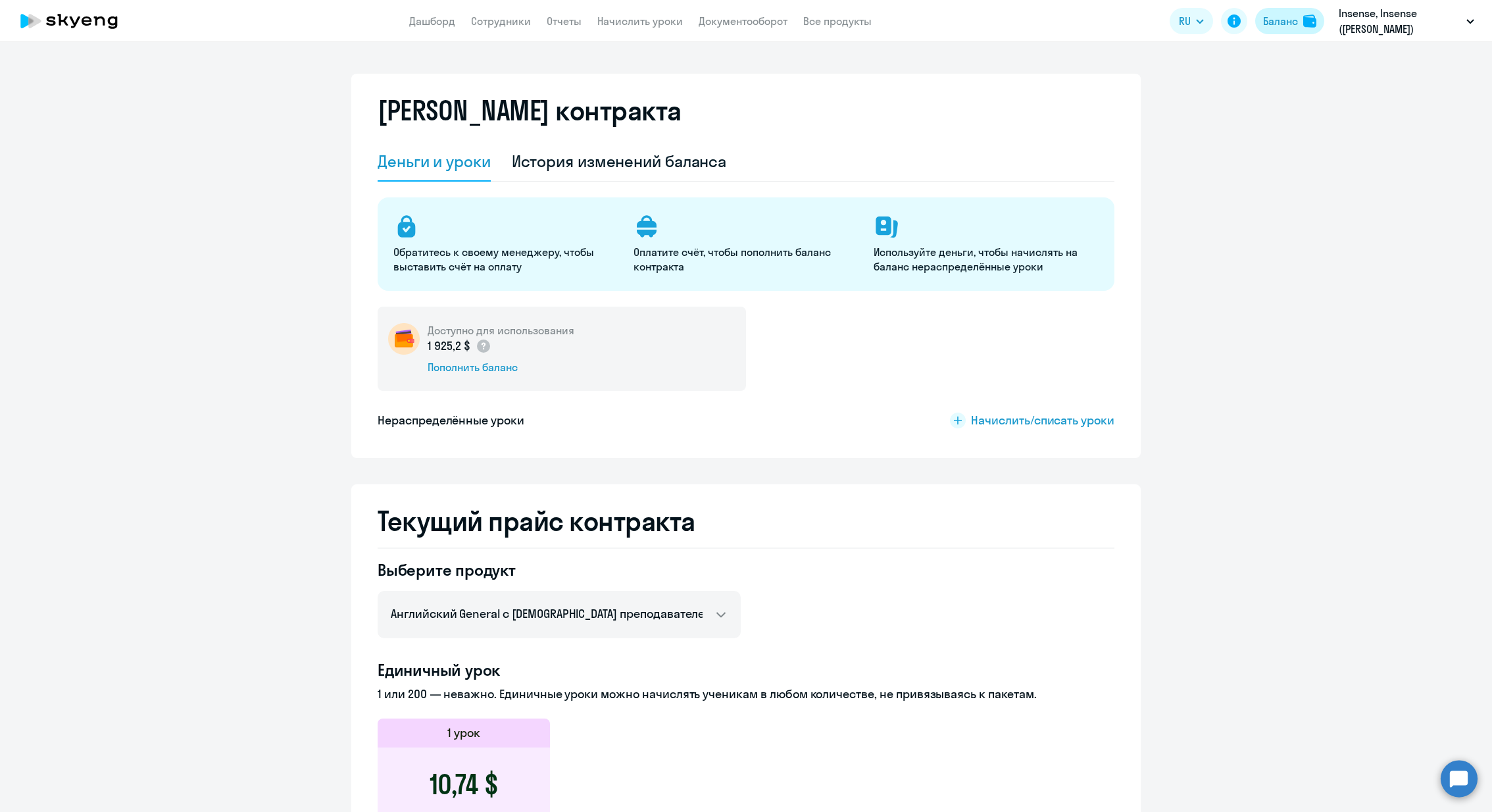
click at [1270, 23] on div "Баланс" at bounding box center [1281, 20] width 35 height 15
click at [1020, 419] on span "Начислить/списать уроки" at bounding box center [1043, 420] width 144 height 17
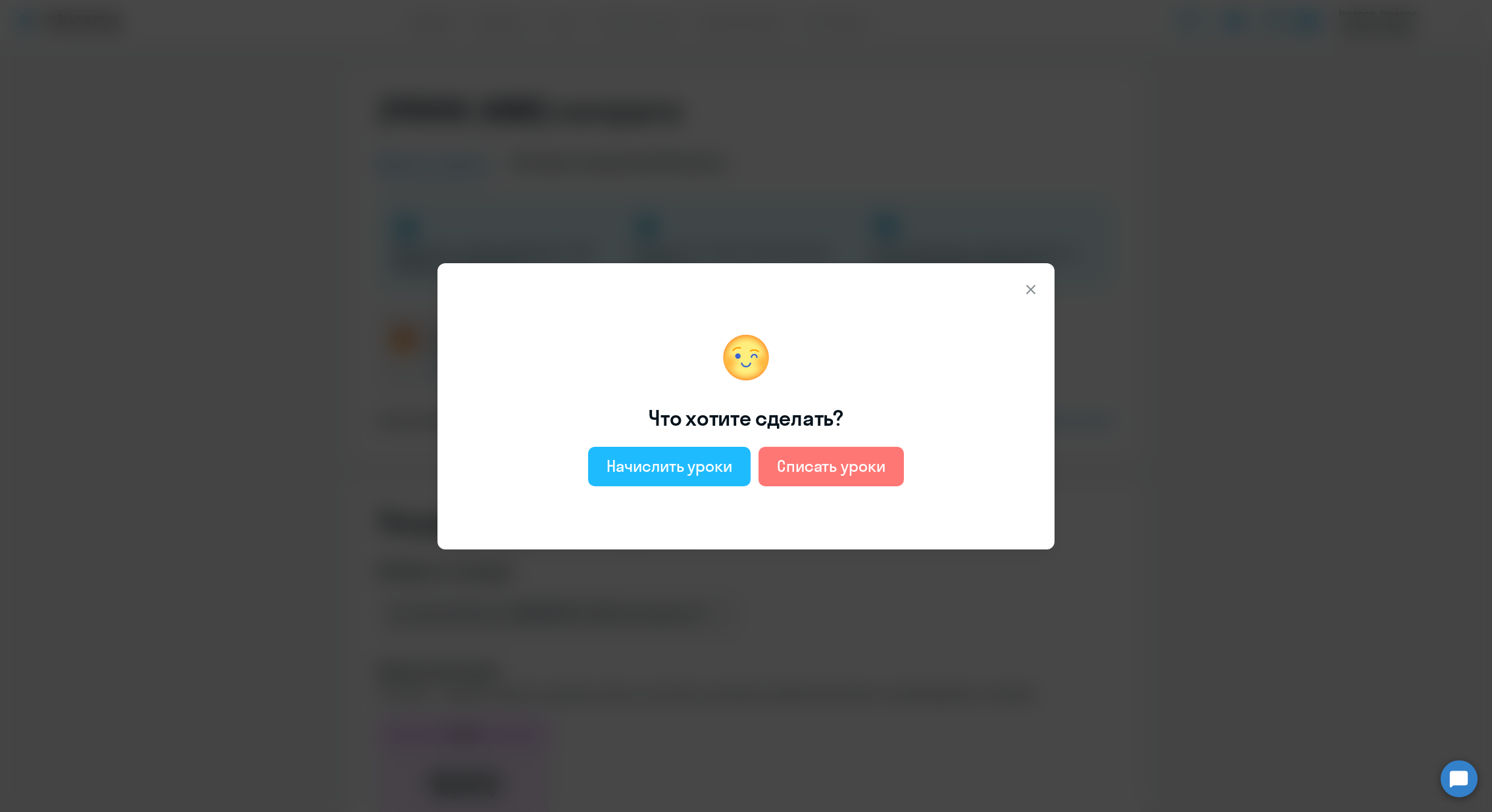
click at [647, 462] on div "Начислить уроки" at bounding box center [669, 465] width 126 height 21
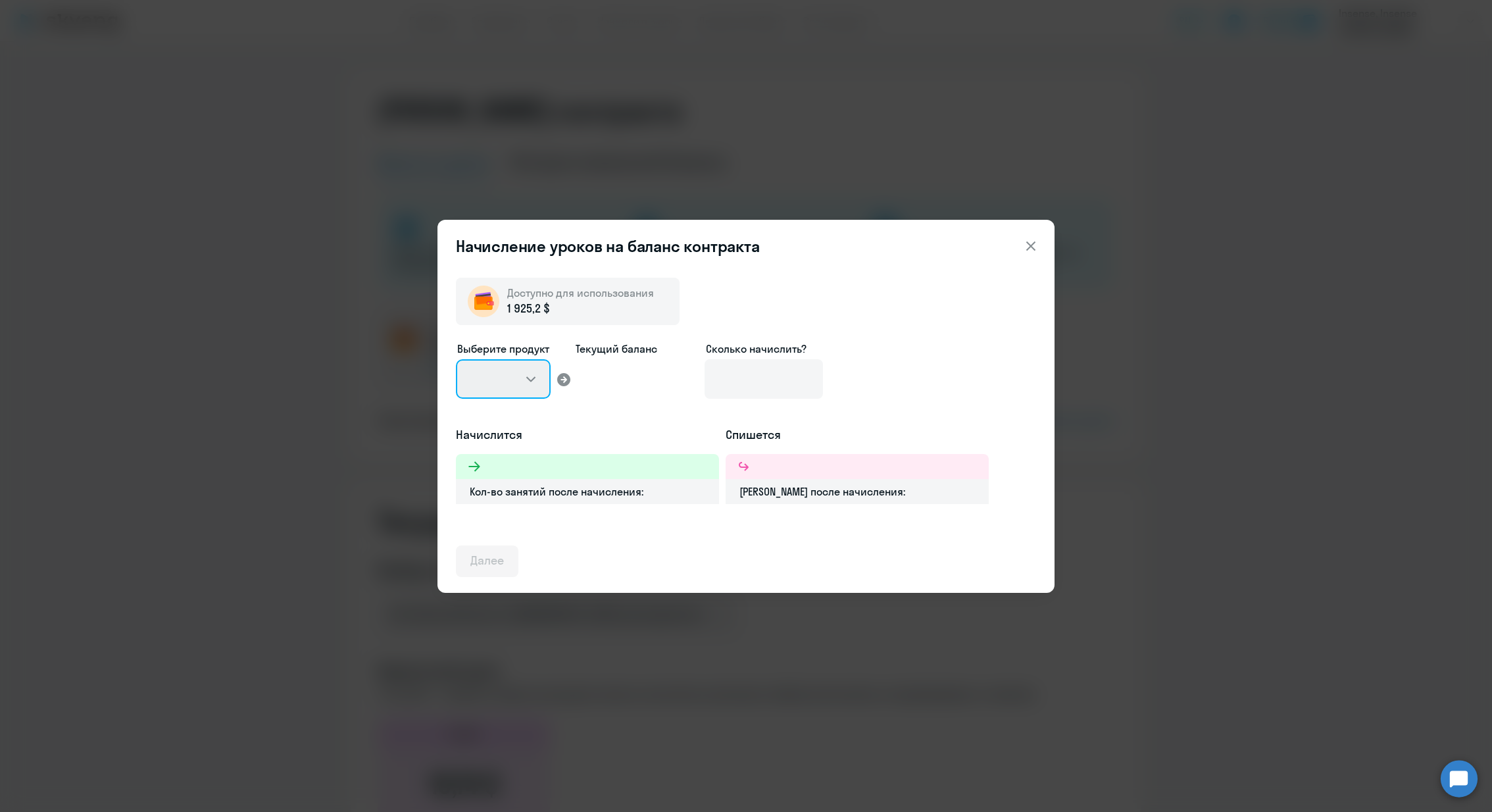
click at [497, 386] on select at bounding box center [503, 379] width 95 height 39
click at [530, 379] on select at bounding box center [503, 379] width 95 height 39
click at [769, 367] on input at bounding box center [764, 379] width 118 height 39
click at [496, 381] on select at bounding box center [503, 379] width 95 height 39
click at [761, 366] on input at bounding box center [764, 379] width 118 height 39
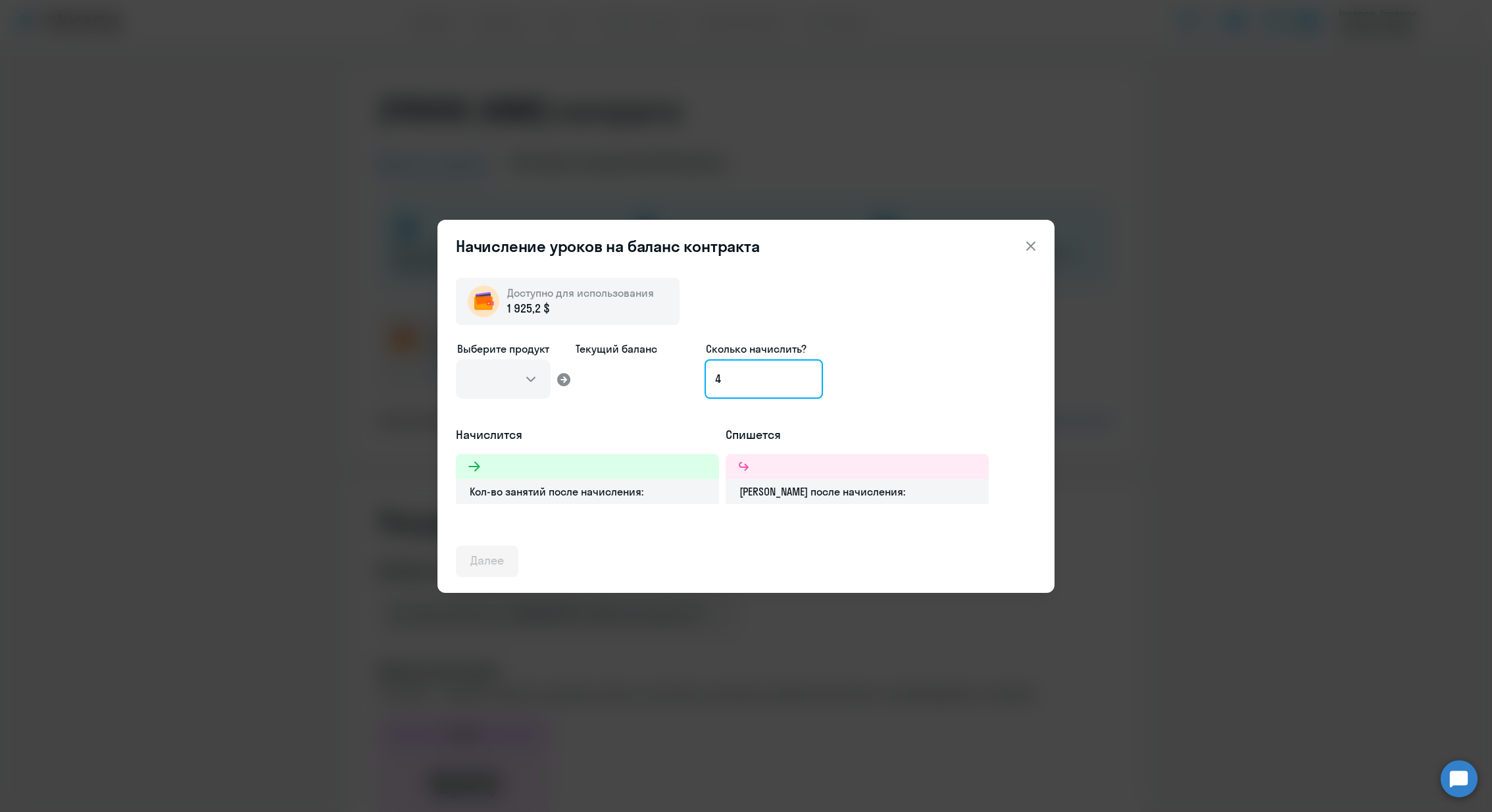
type input "4"
click at [918, 472] on div at bounding box center [857, 466] width 263 height 25
click at [561, 386] on icon at bounding box center [563, 379] width 15 height 15
click at [1252, 386] on div "Начисление уроков на баланс контракта Доступно для использования 1 925,2 $ Выбе…" at bounding box center [746, 406] width 1492 height 812
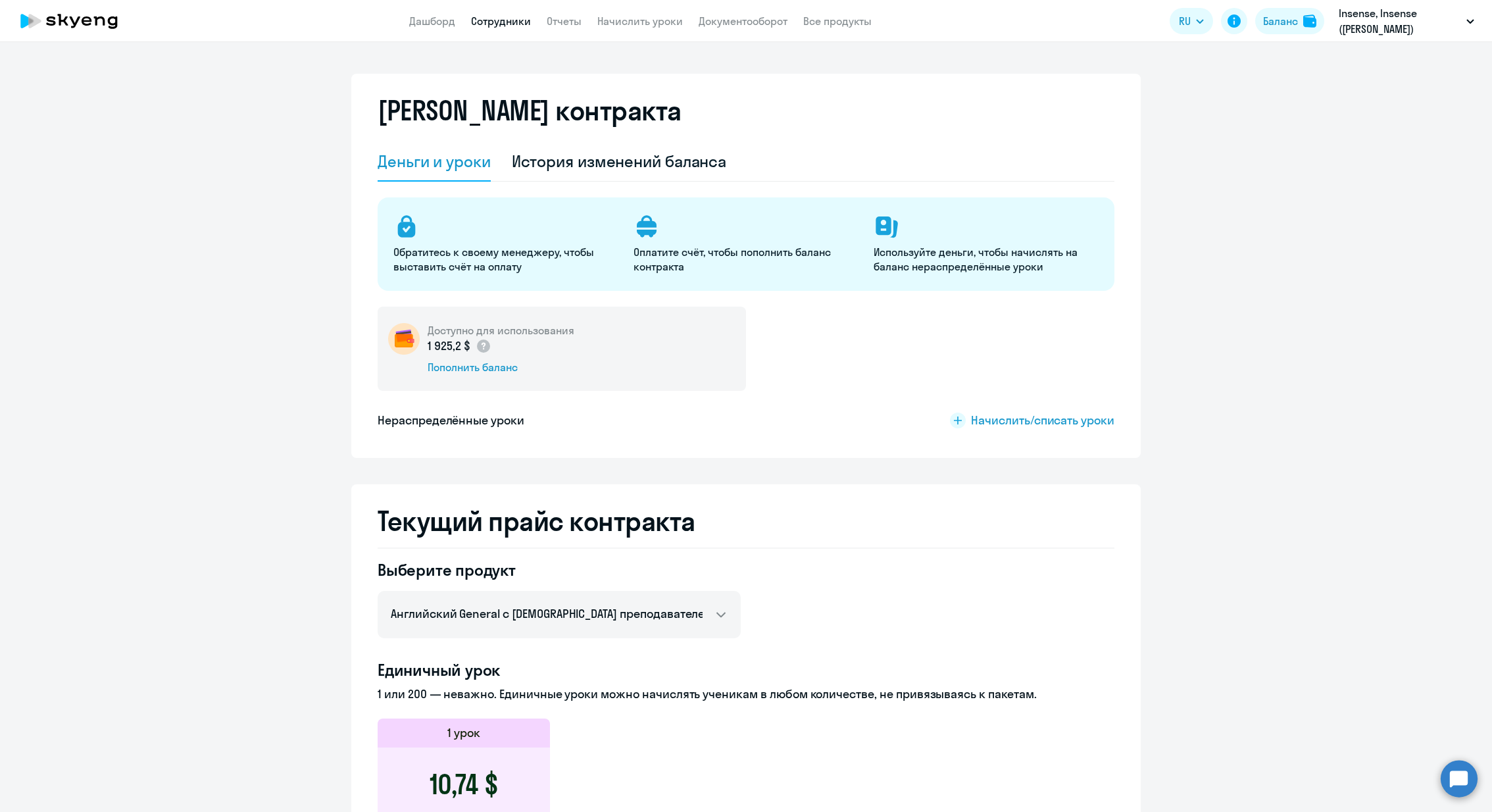
click at [487, 18] on link "Сотрудники" at bounding box center [502, 21] width 60 height 13
select select "30"
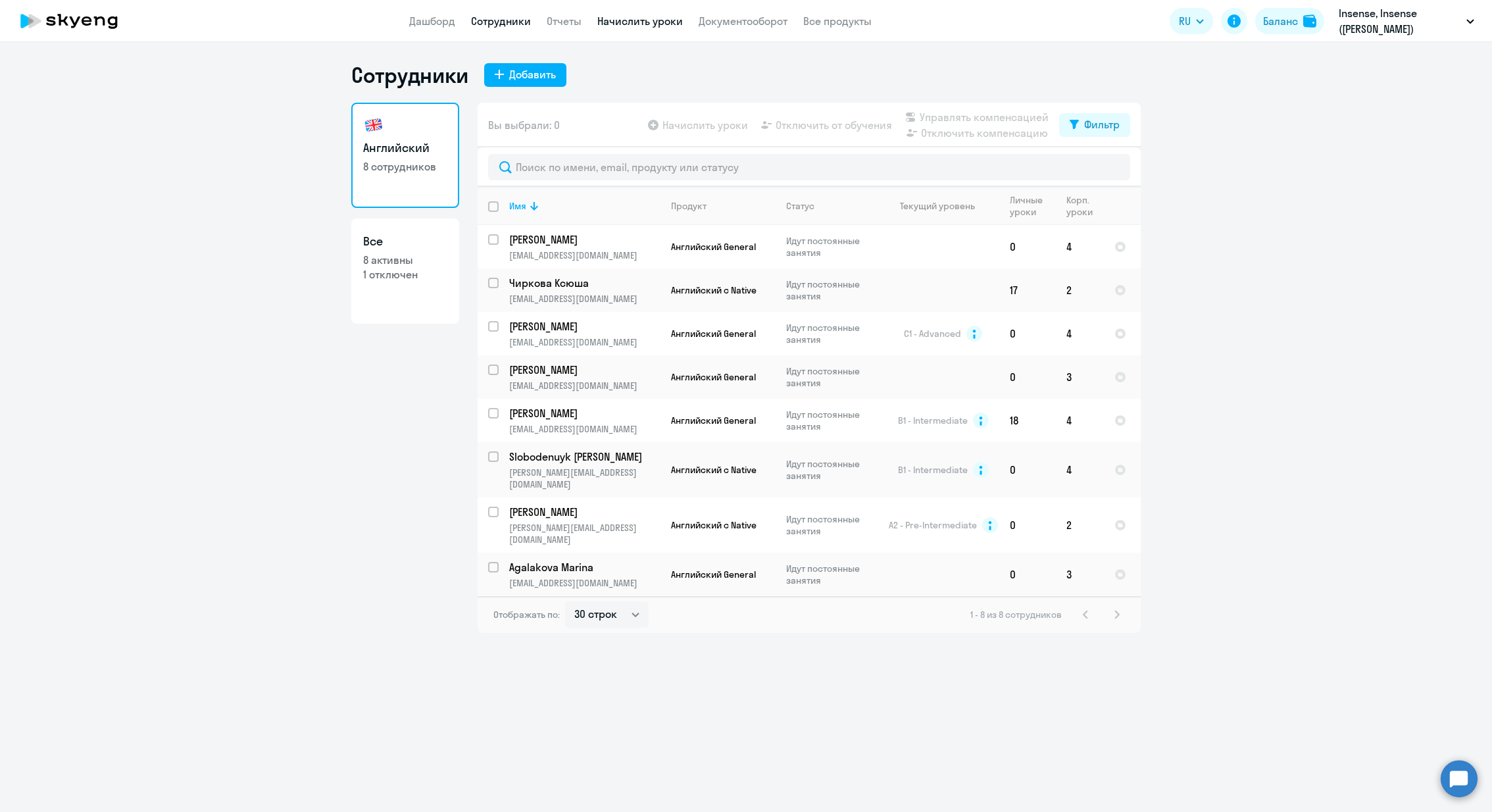
click at [624, 23] on link "Начислить уроки" at bounding box center [640, 21] width 86 height 13
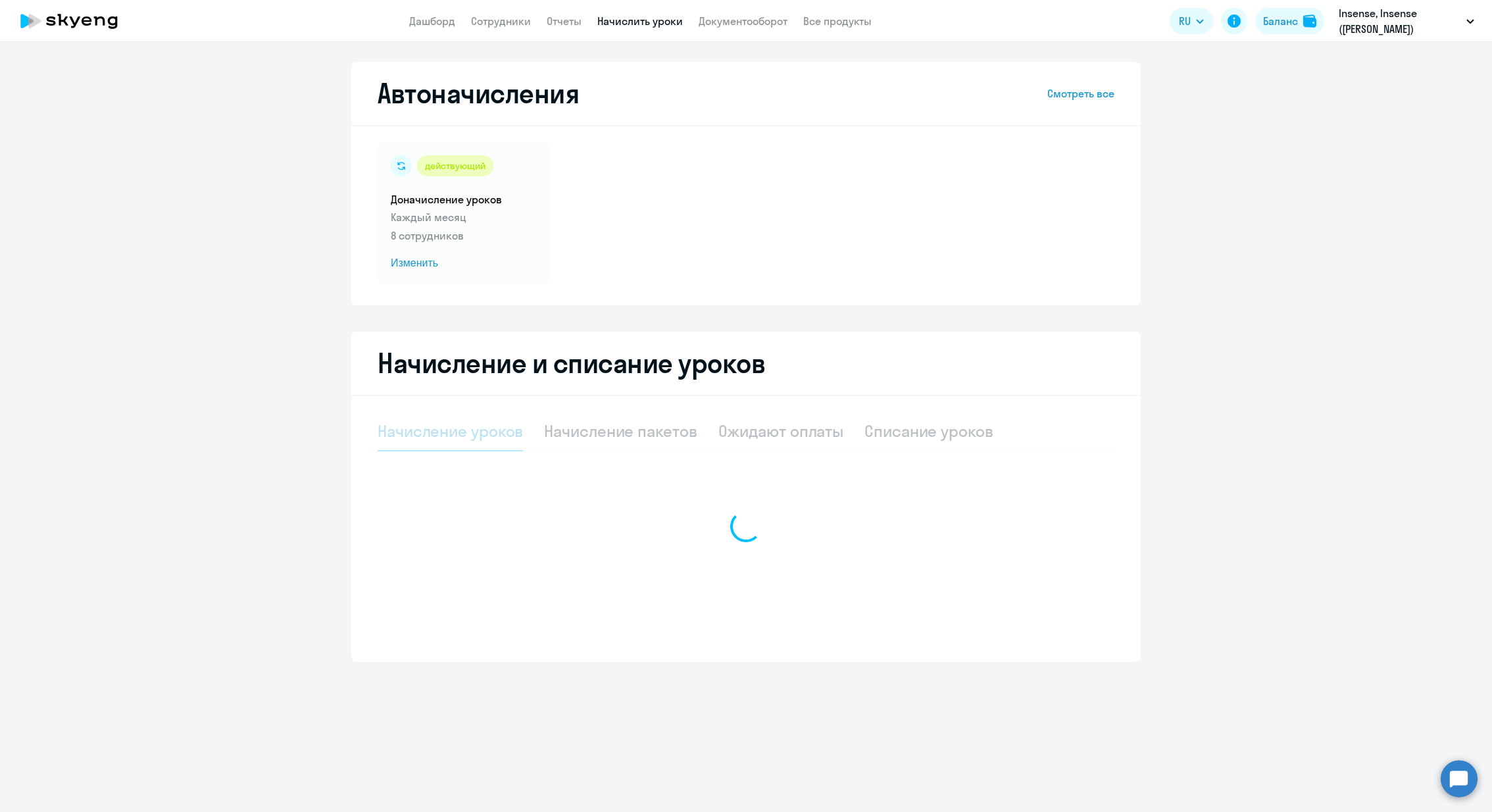
select select "10"
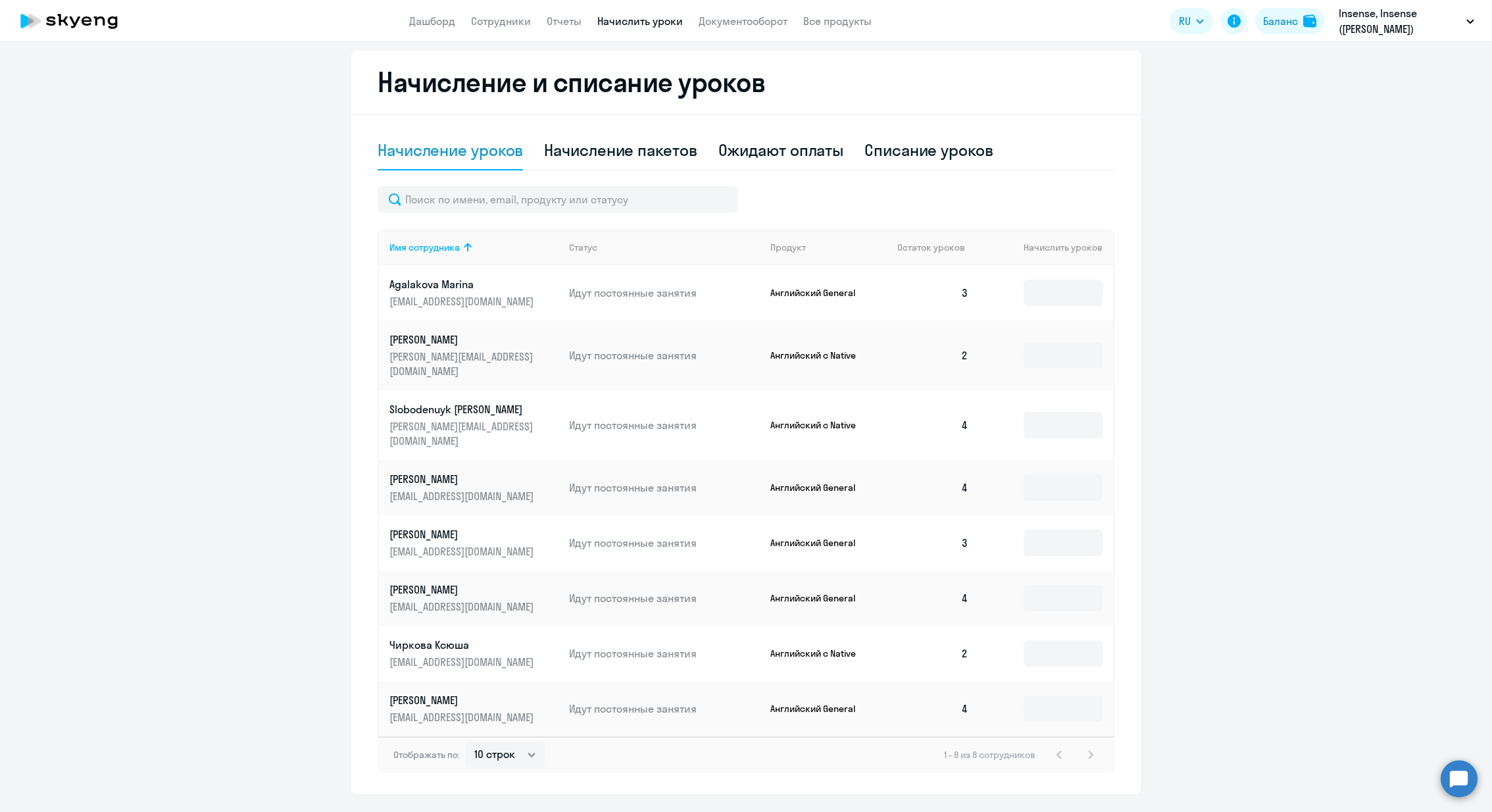
scroll to position [286, 0]
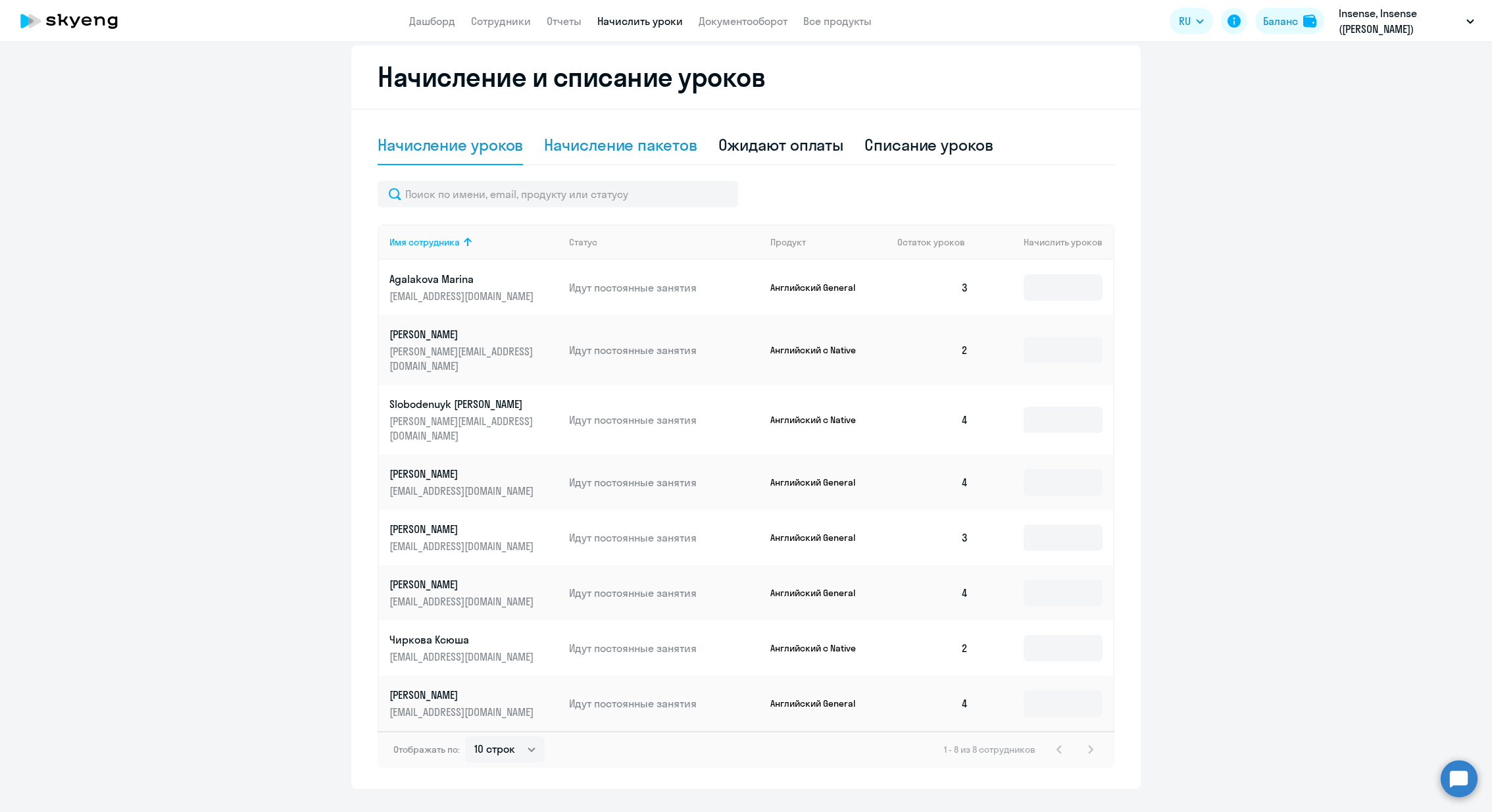
click at [675, 138] on div "Начисление пакетов" at bounding box center [621, 144] width 153 height 21
select select "10"
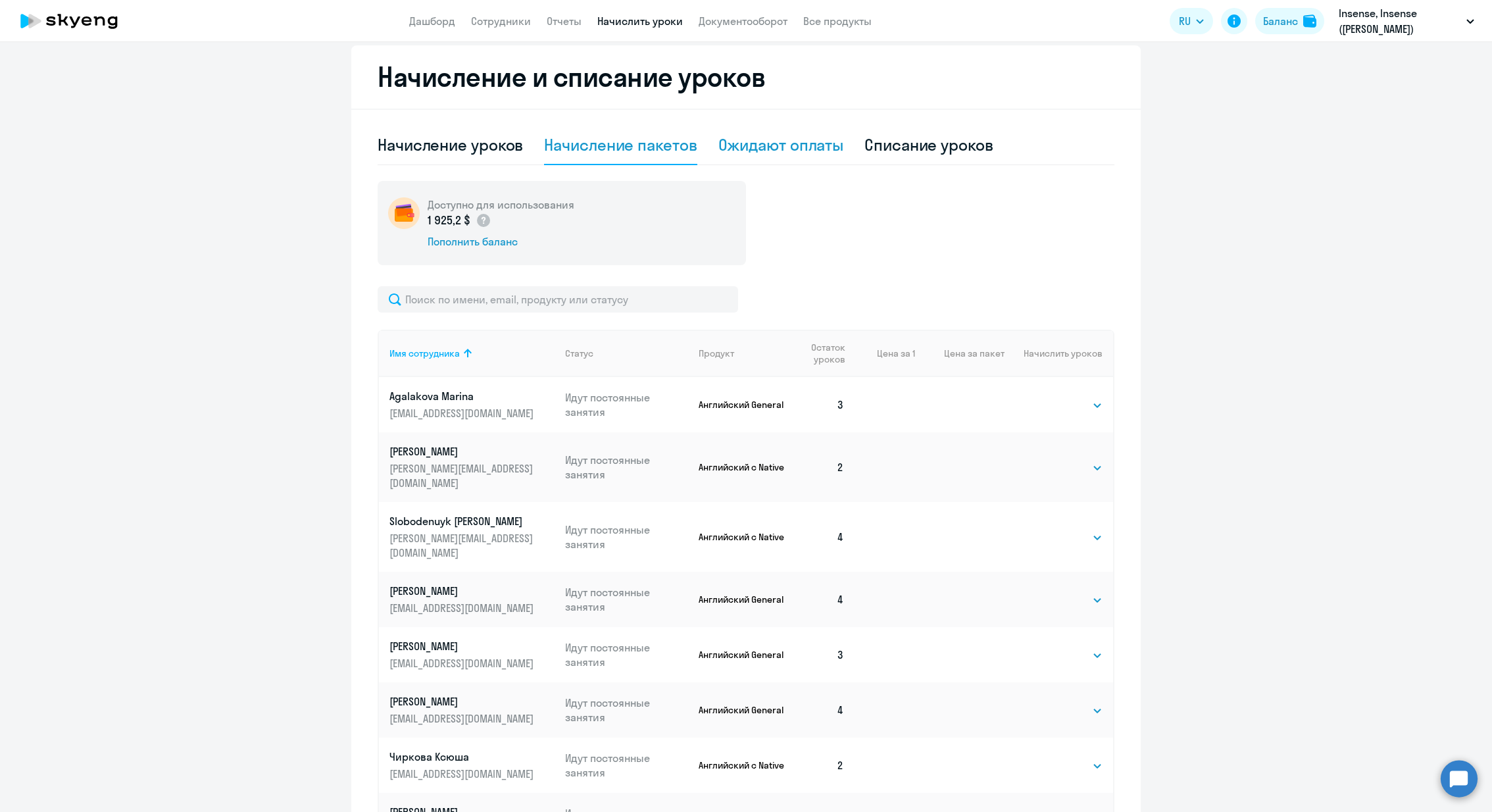
click at [794, 144] on div "Ожидают оплаты" at bounding box center [781, 144] width 126 height 21
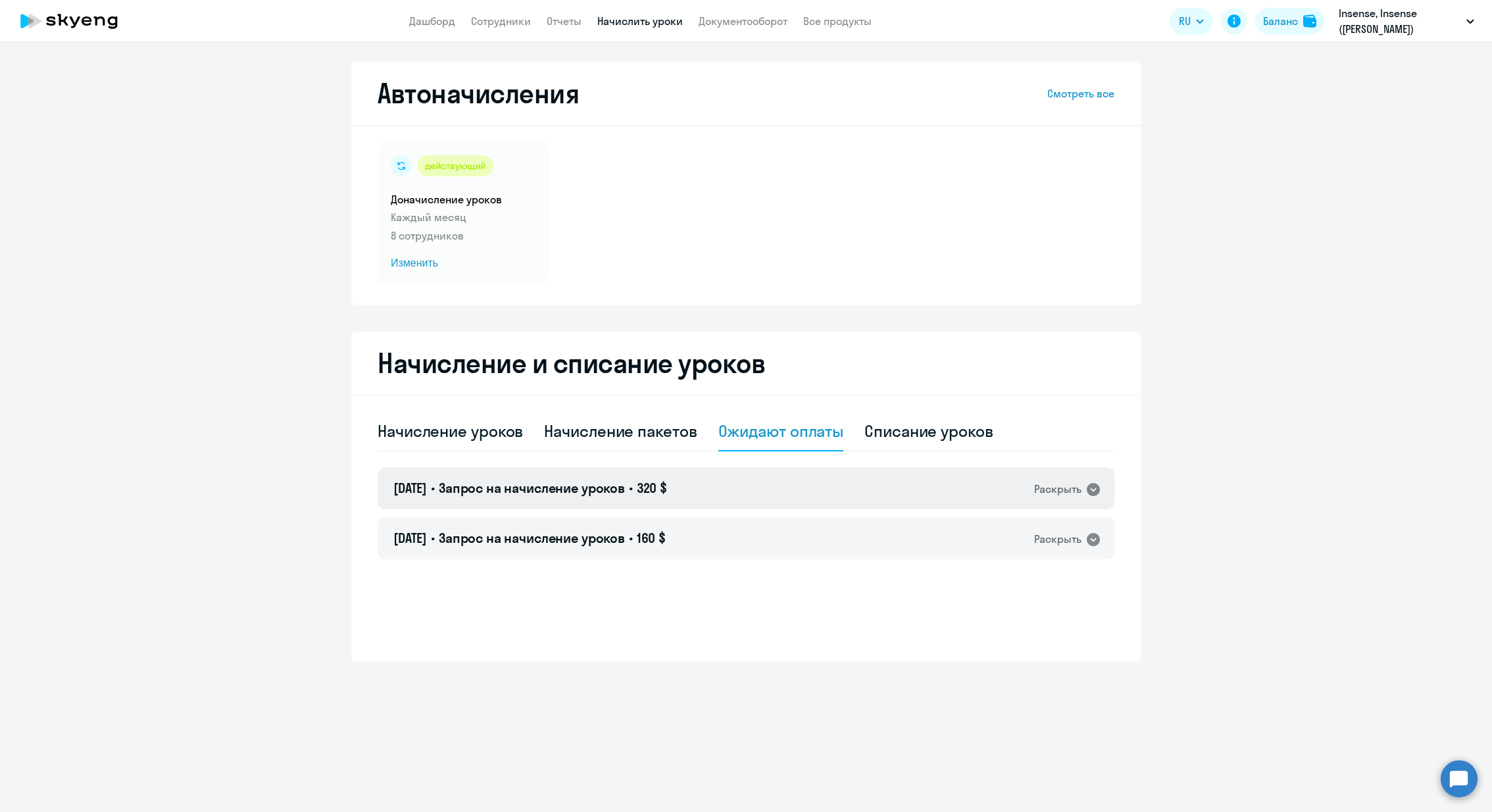
click at [1066, 485] on div "Раскрыть" at bounding box center [1058, 489] width 47 height 16
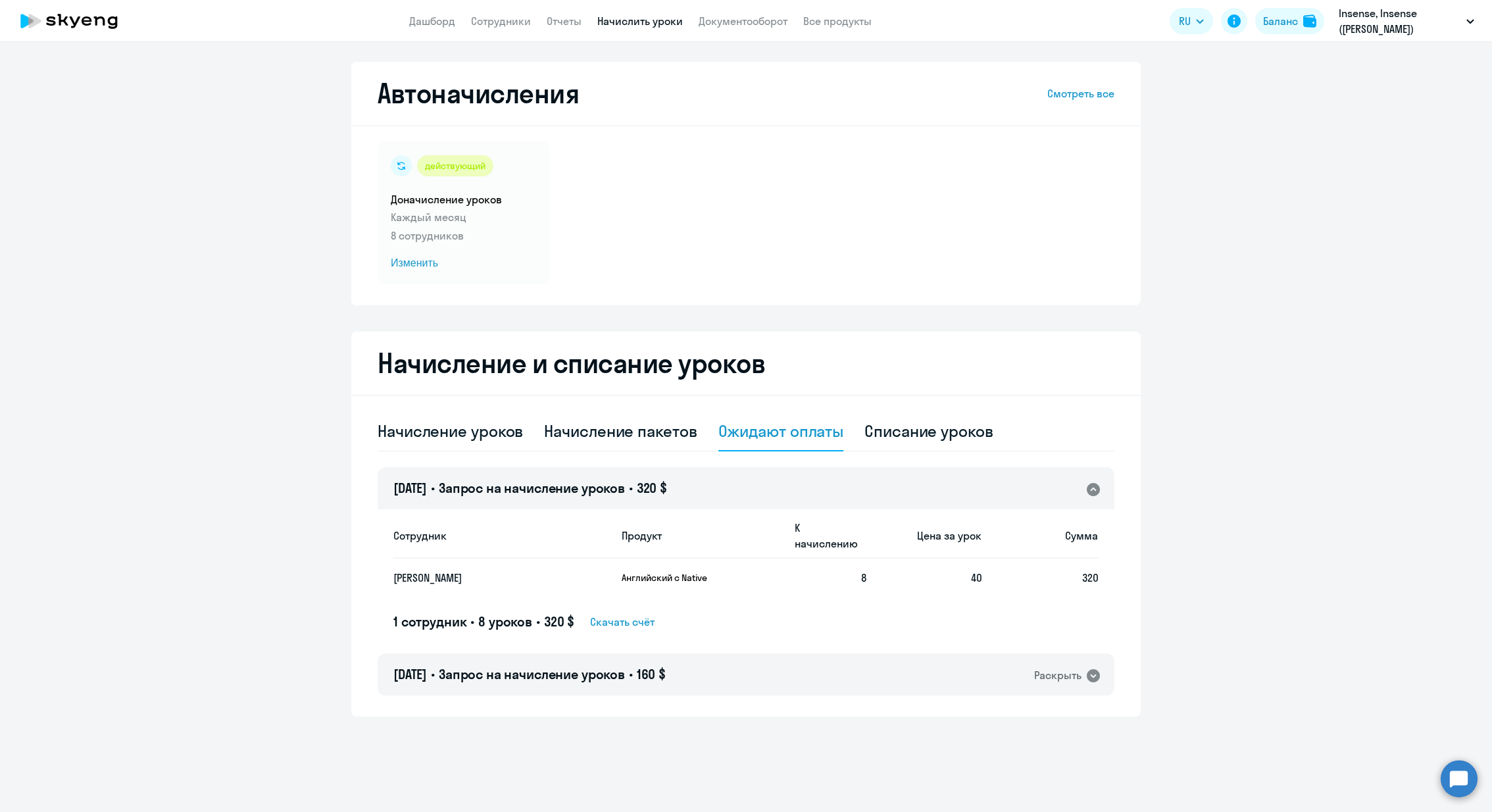
click at [787, 536] on th "К начислению" at bounding box center [826, 535] width 82 height 46
click at [642, 614] on span "Скачать счёт" at bounding box center [622, 621] width 65 height 15
click at [1253, 323] on ng-component "Автоначисления Смотреть все действующий Доначисление уроков Каждый месяц 8 сотр…" at bounding box center [746, 389] width 1492 height 655
click at [414, 265] on span "Изменить" at bounding box center [463, 262] width 146 height 15
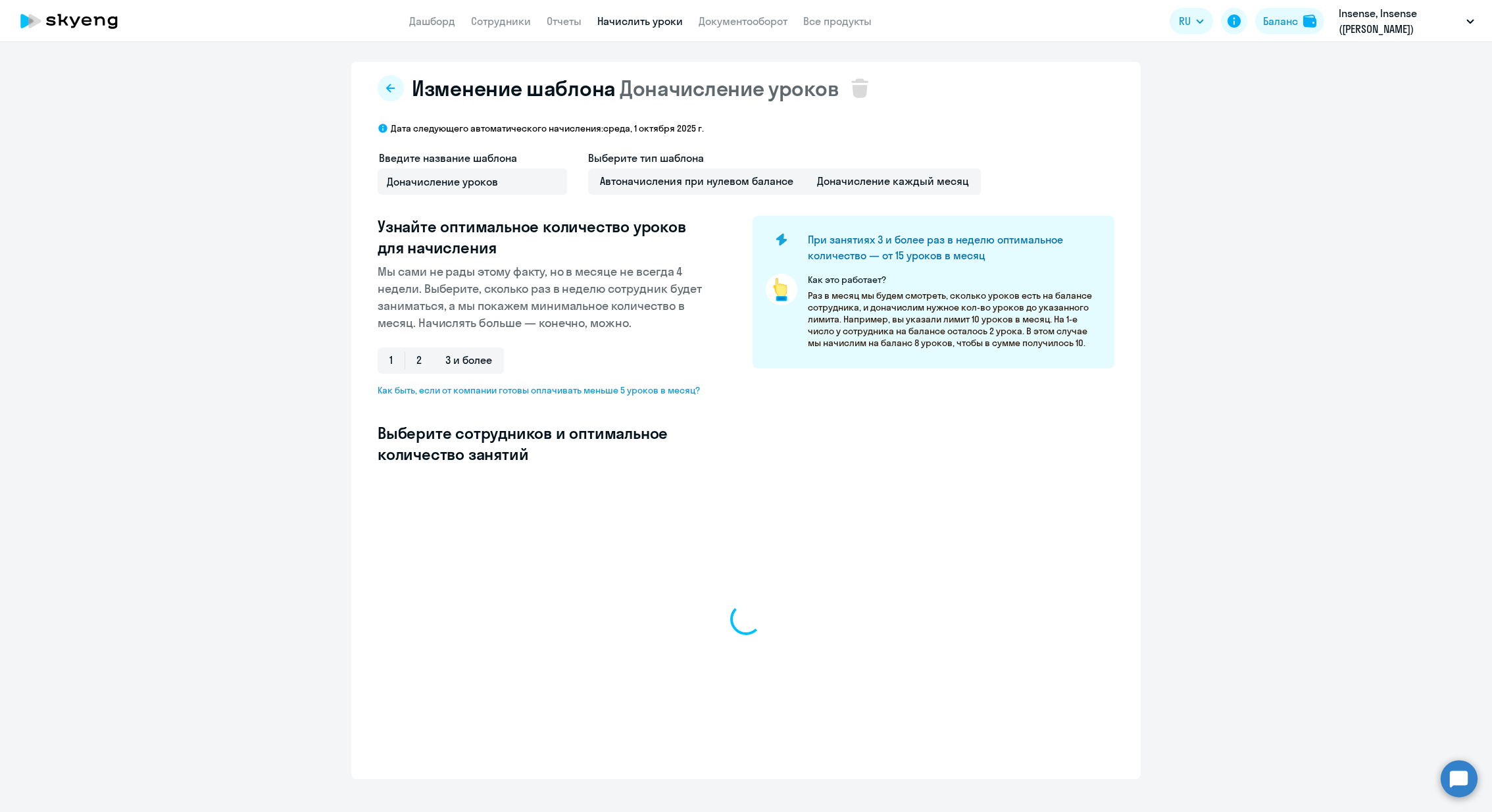
select select "10"
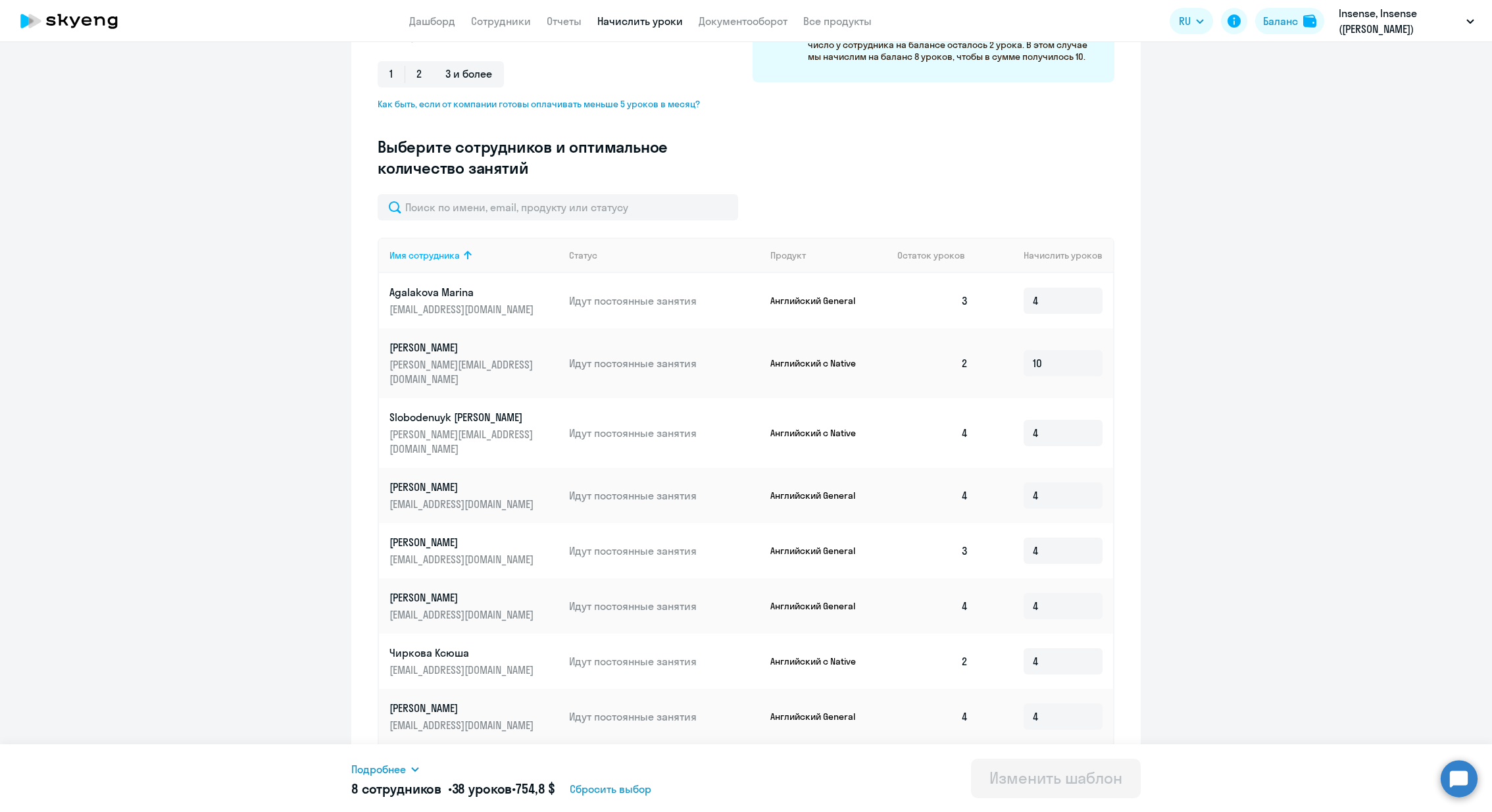
scroll to position [299, 0]
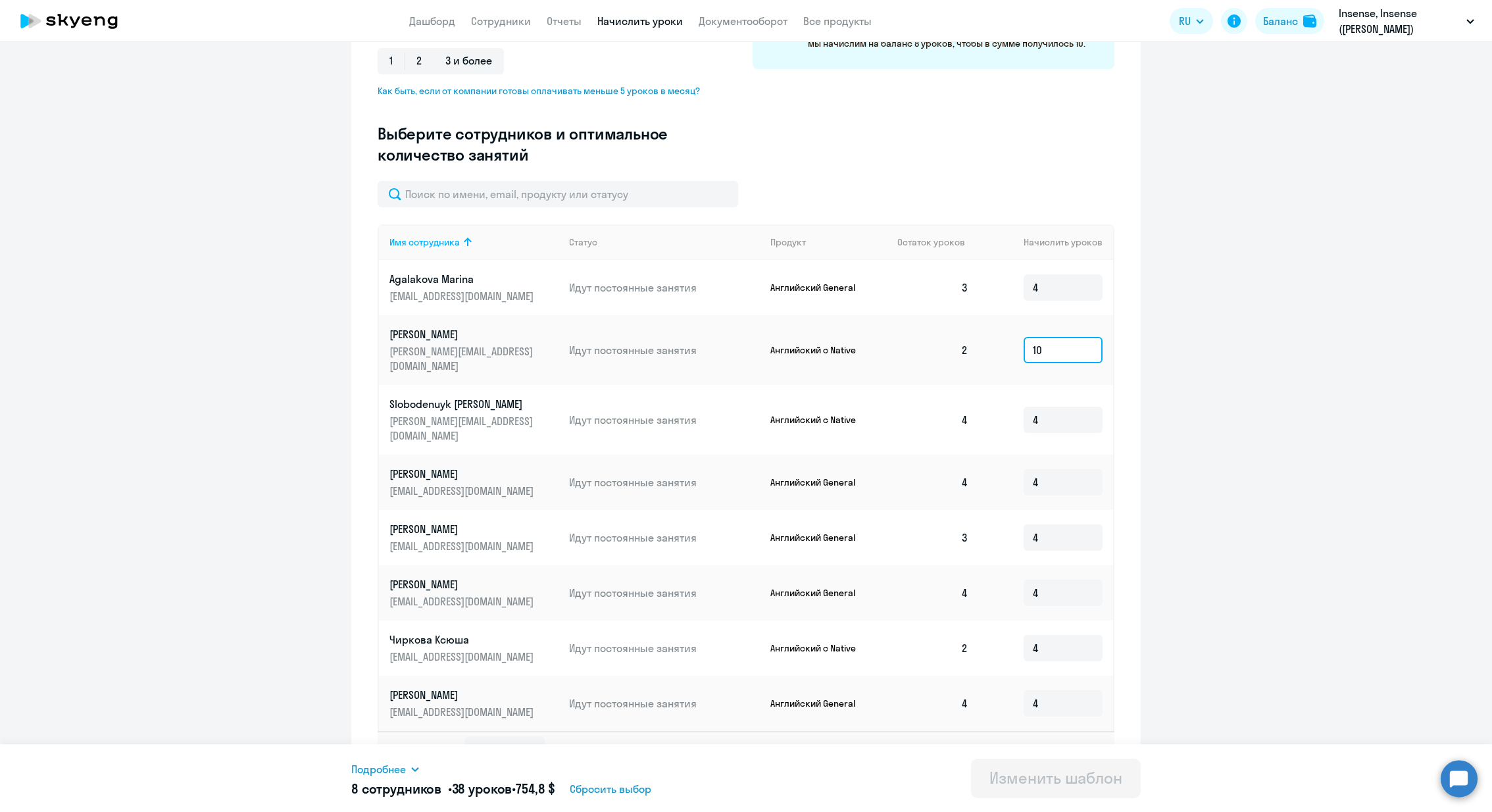
drag, startPoint x: 1036, startPoint y: 343, endPoint x: 1087, endPoint y: 343, distance: 51.0
click at [1087, 343] on input "10" at bounding box center [1063, 350] width 79 height 26
click at [1212, 391] on ng-component "Изменение шаблона Доначисление уроков Дата следующего автоматического начислени…" at bounding box center [746, 276] width 1492 height 1027
click at [1075, 340] on input "12" at bounding box center [1063, 350] width 79 height 26
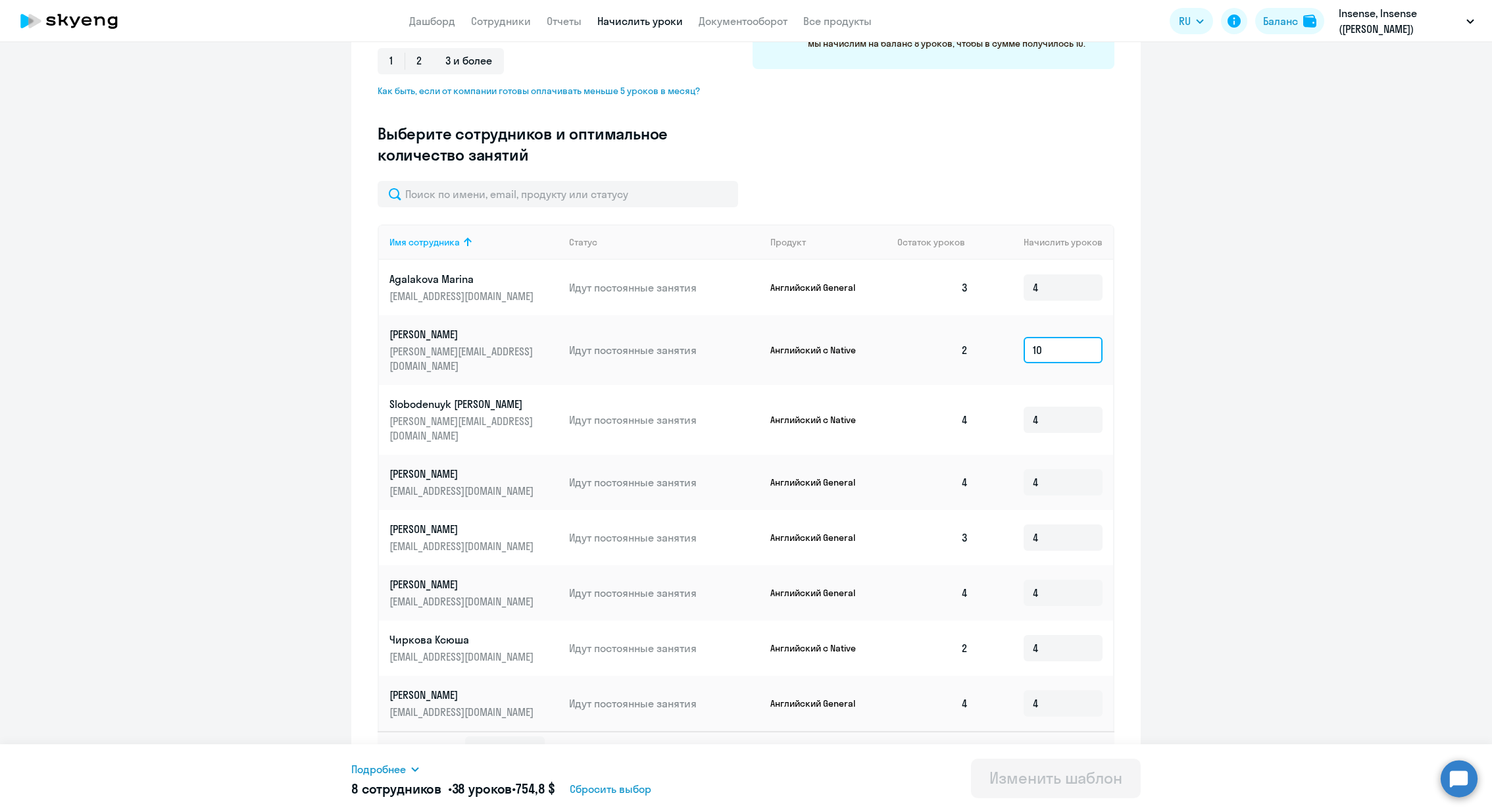
type input "10"
click at [1195, 385] on ng-component "Изменение шаблона Доначисление уроков Дата следующего автоматического начислени…" at bounding box center [746, 276] width 1492 height 1027
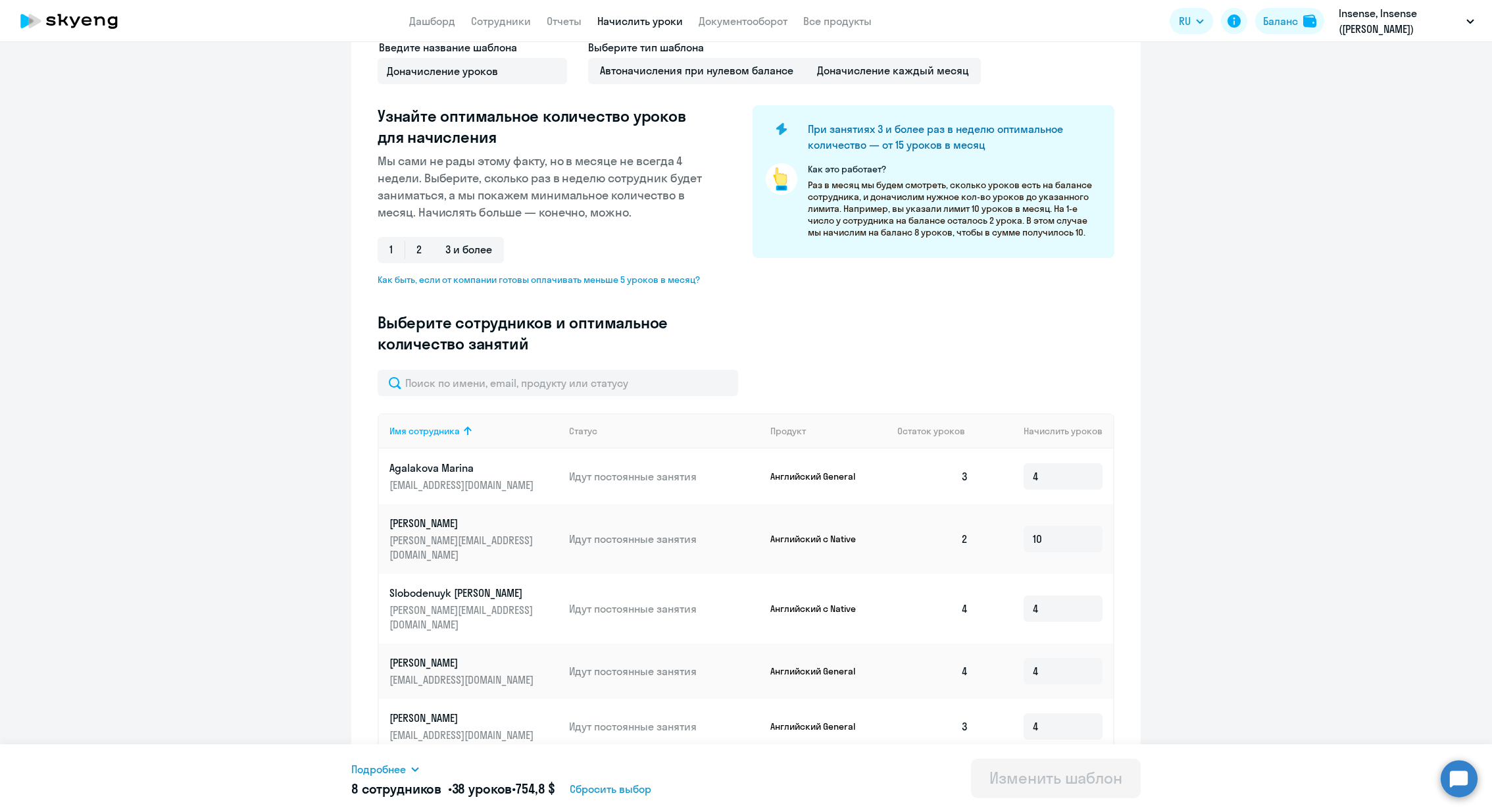
scroll to position [0, 0]
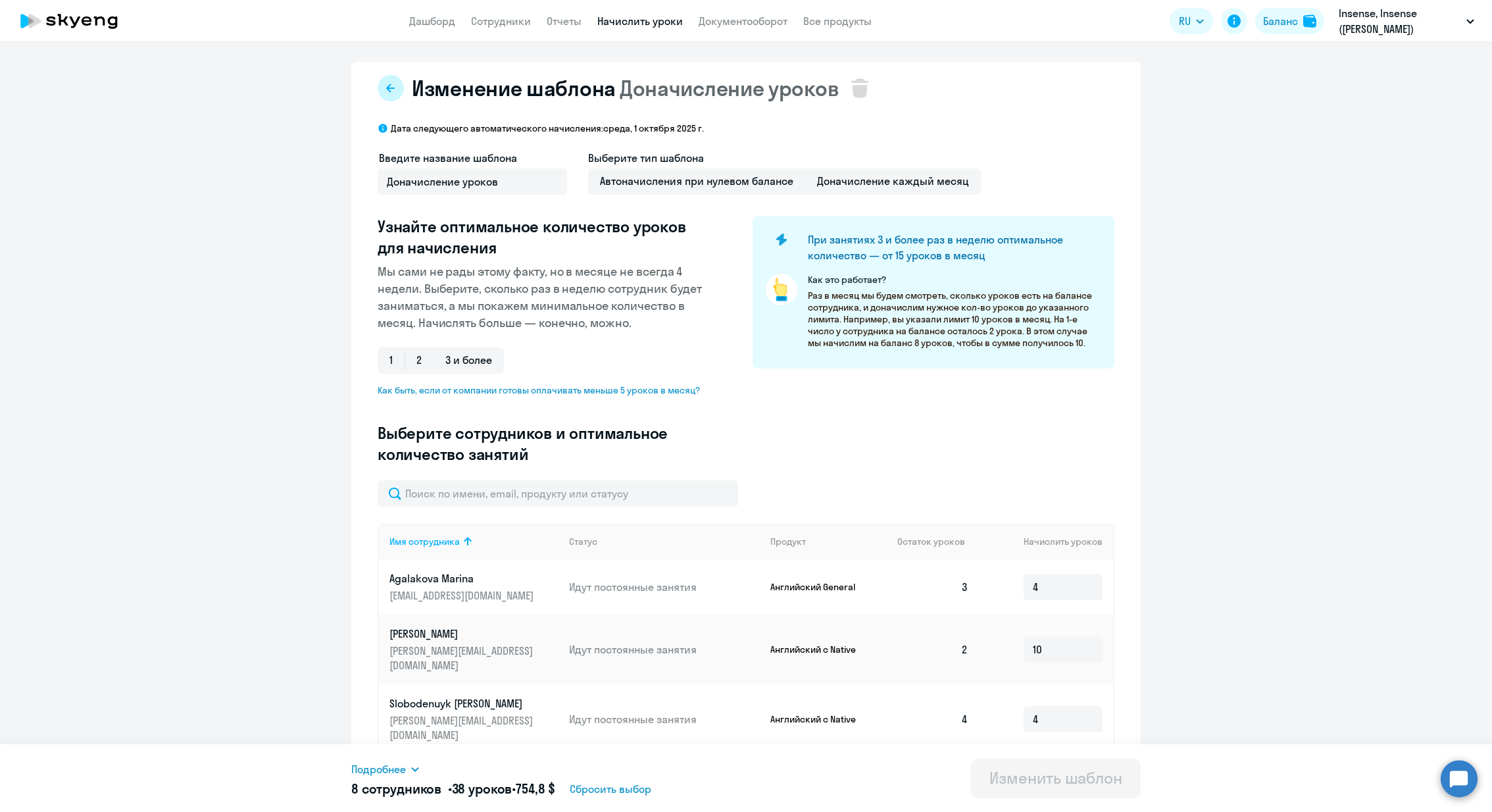
click at [398, 79] on button at bounding box center [391, 87] width 26 height 26
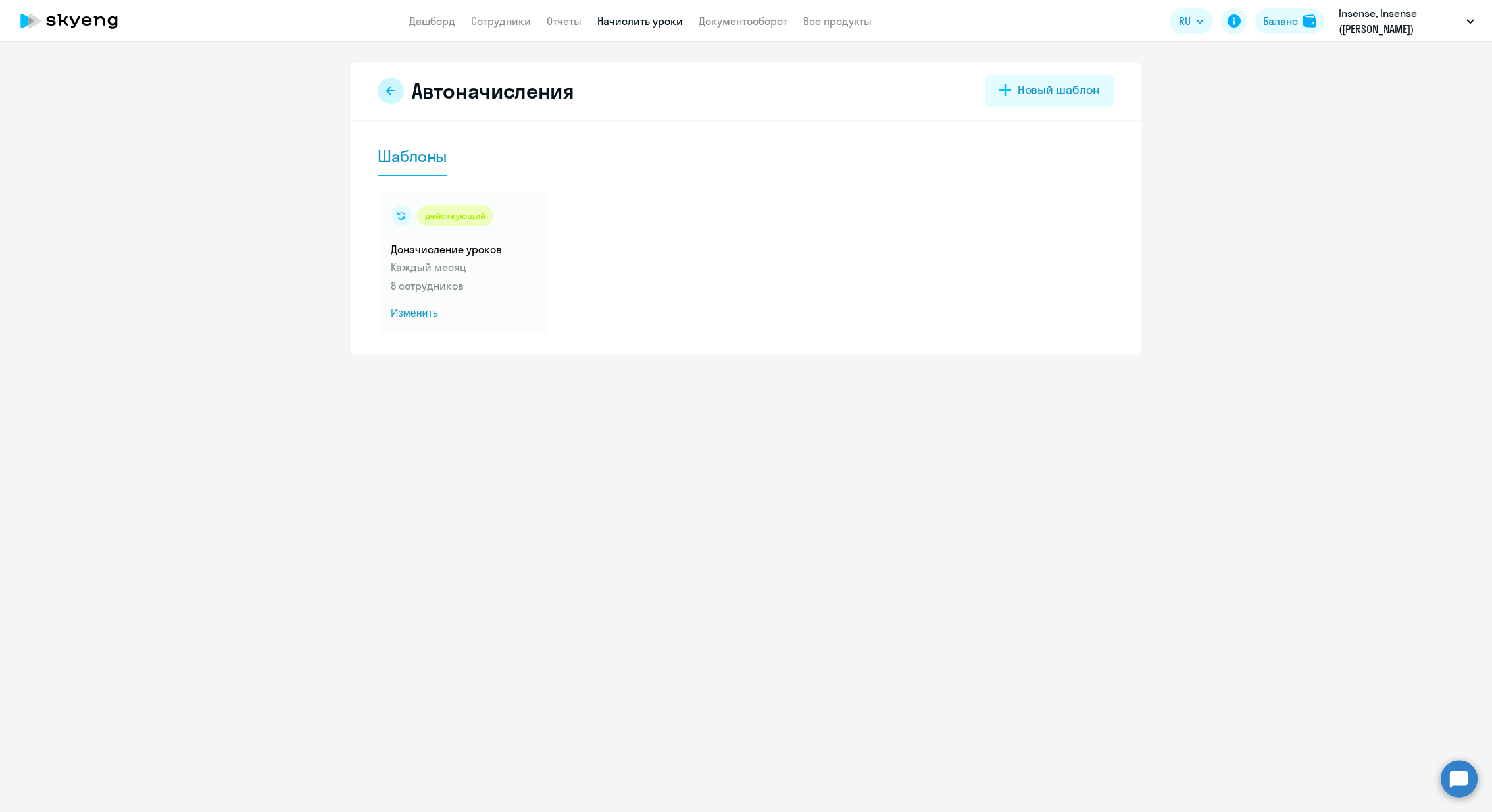
click at [388, 94] on icon at bounding box center [391, 91] width 11 height 11
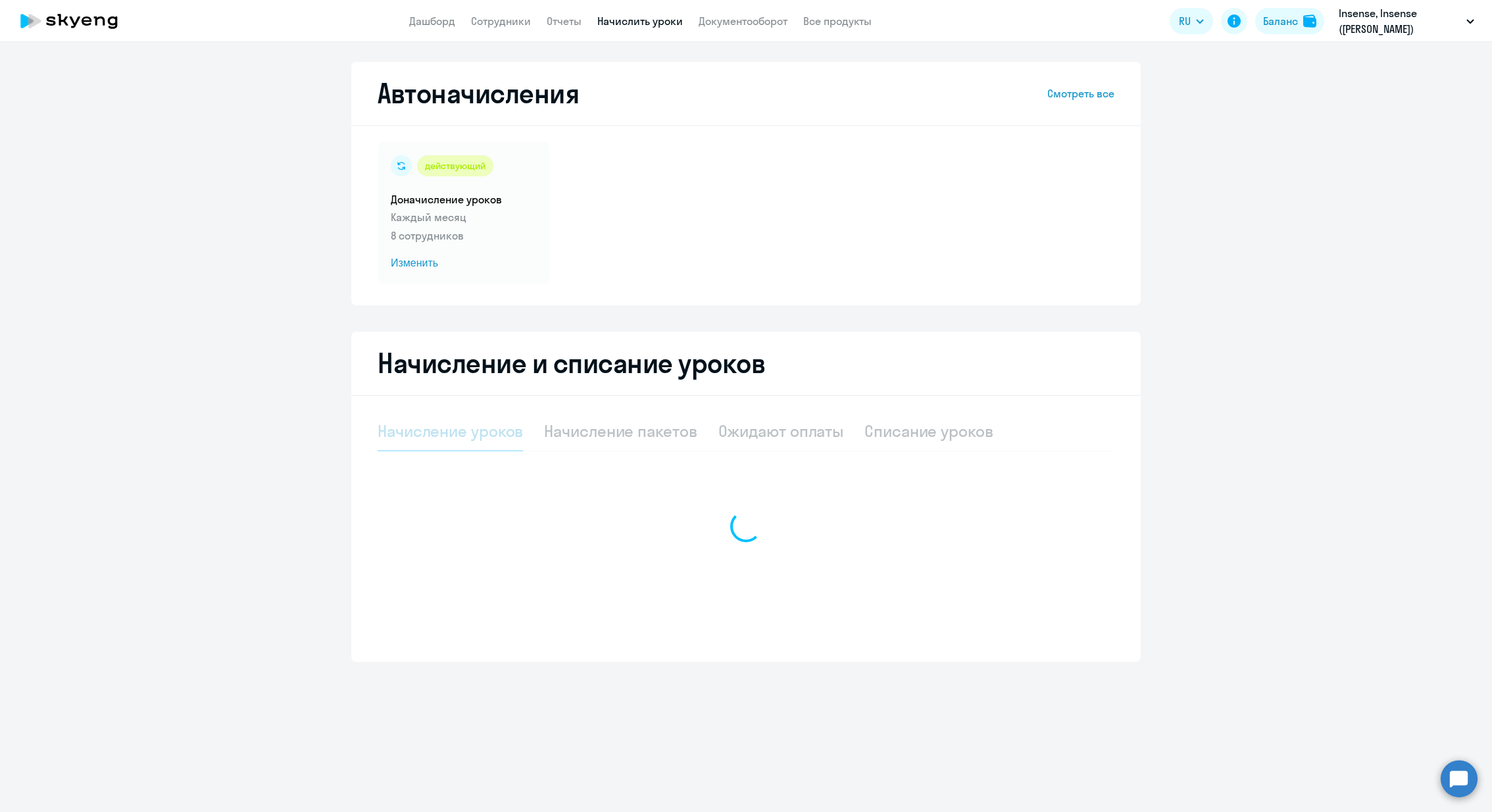
select select "10"
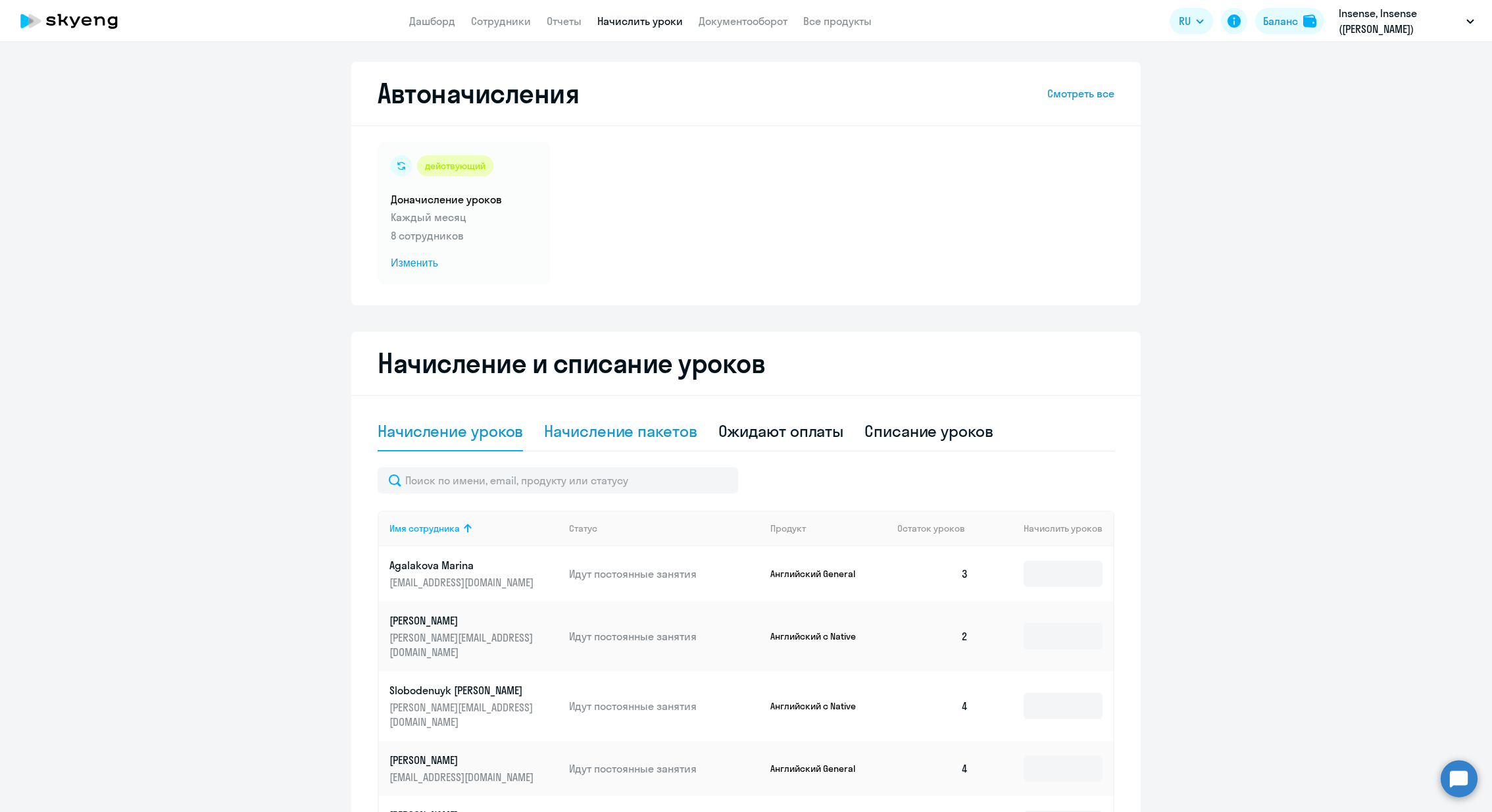
click at [645, 429] on div "Начисление пакетов" at bounding box center [621, 431] width 153 height 21
select select "10"
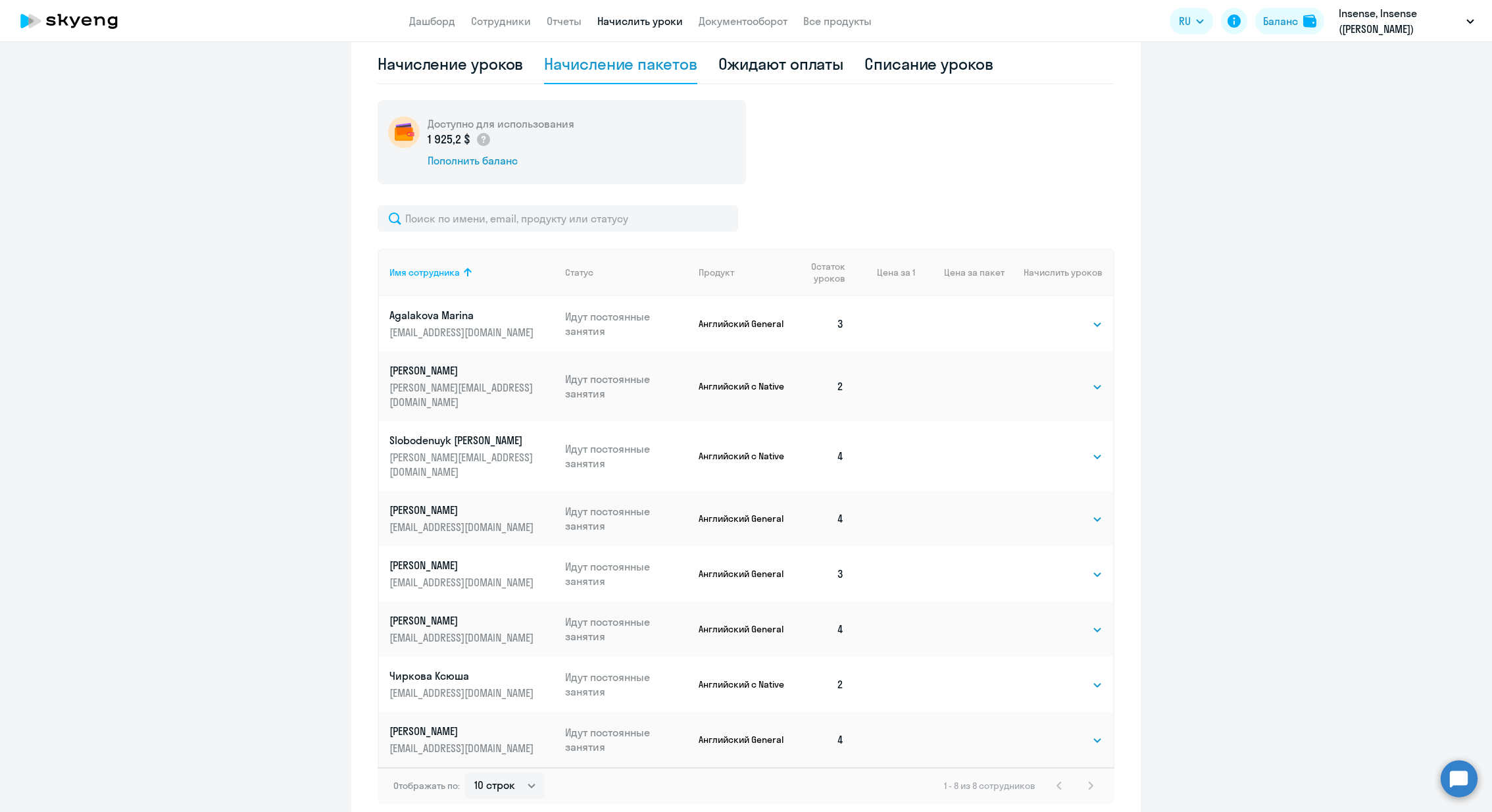
scroll to position [362, 0]
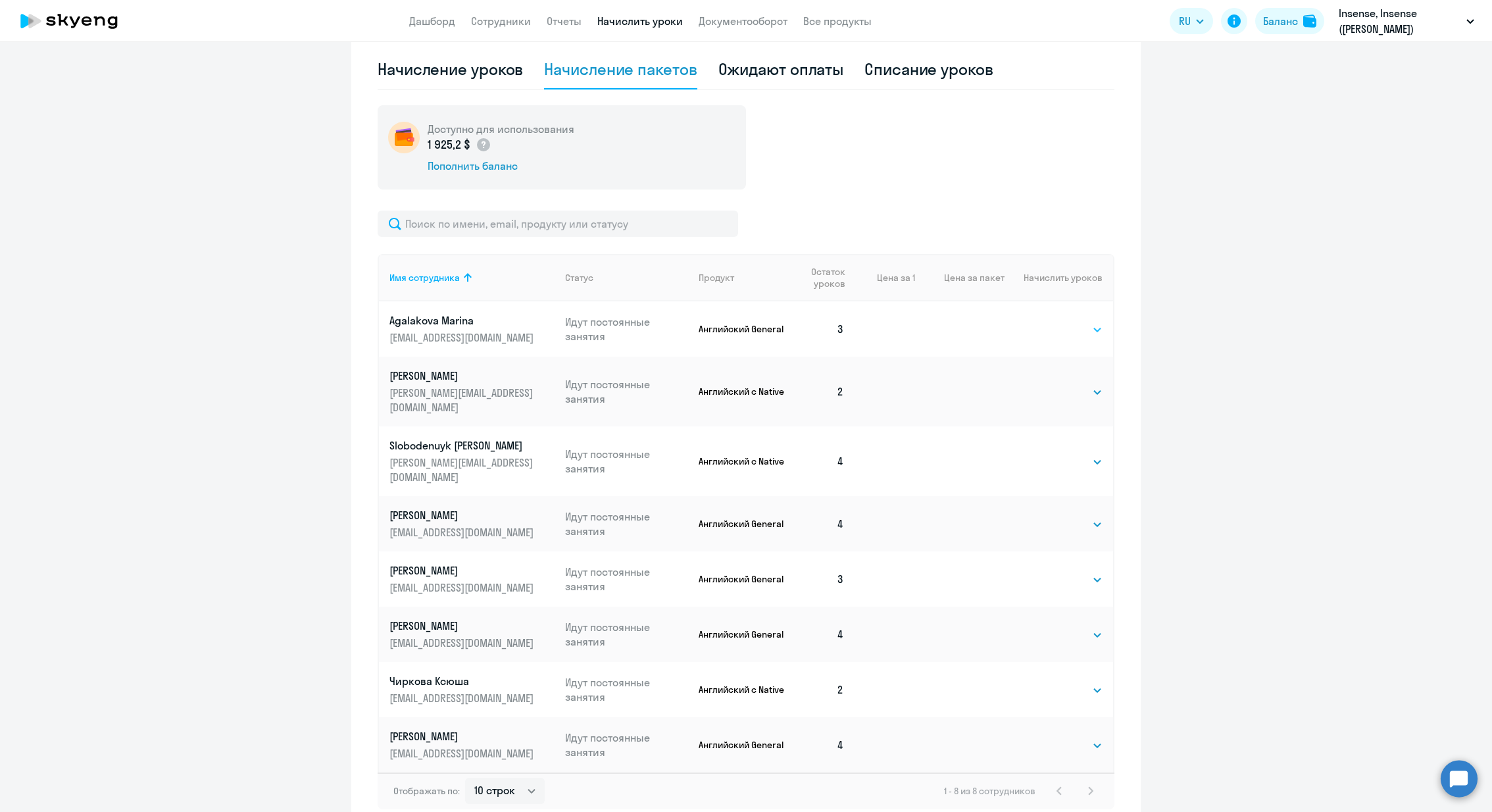
click at [1074, 321] on select "Выбрать 4 8 16 32 64 96 128" at bounding box center [1075, 329] width 54 height 15
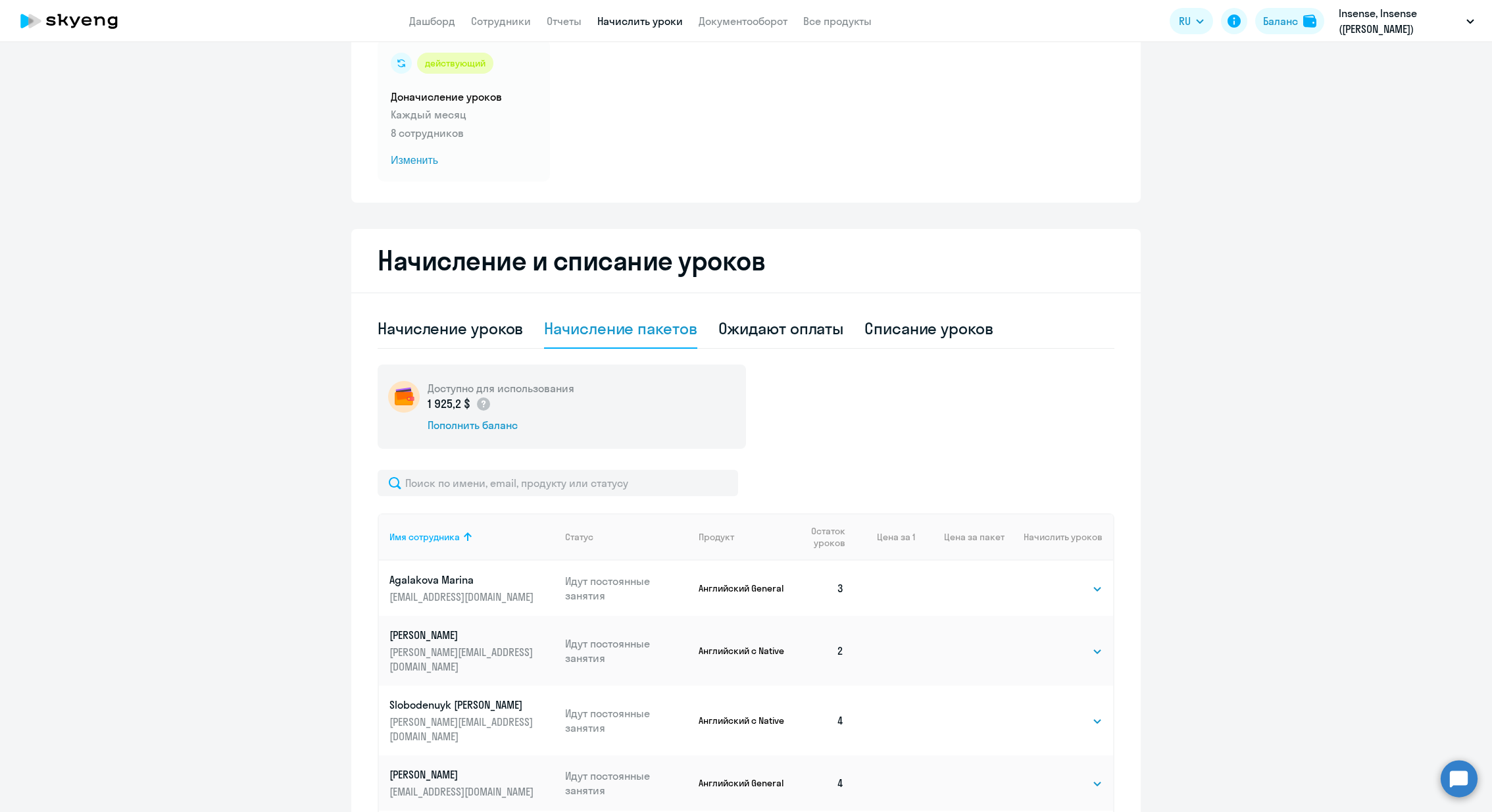
scroll to position [0, 0]
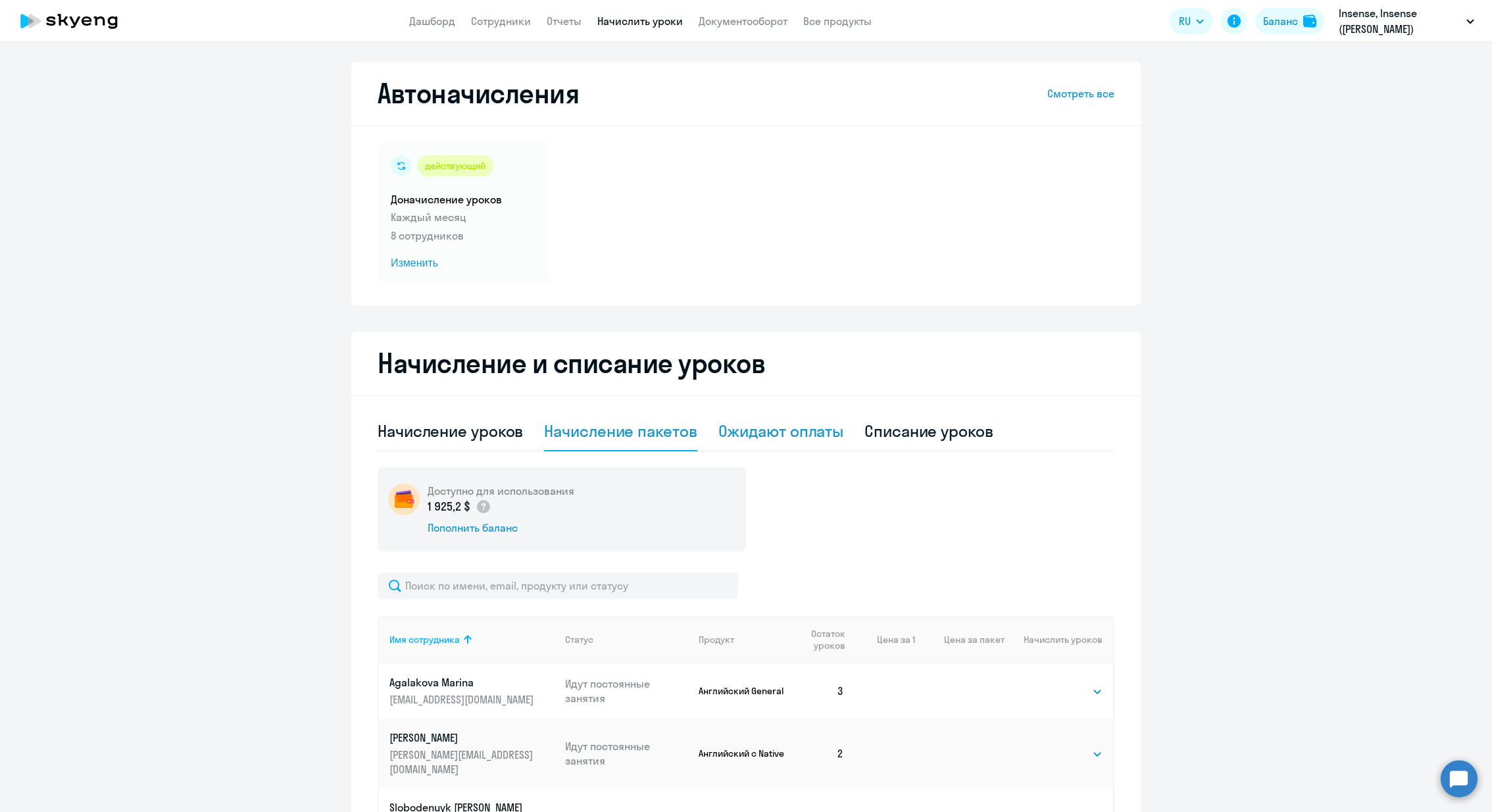
click at [782, 436] on div "Ожидают оплаты" at bounding box center [781, 431] width 126 height 21
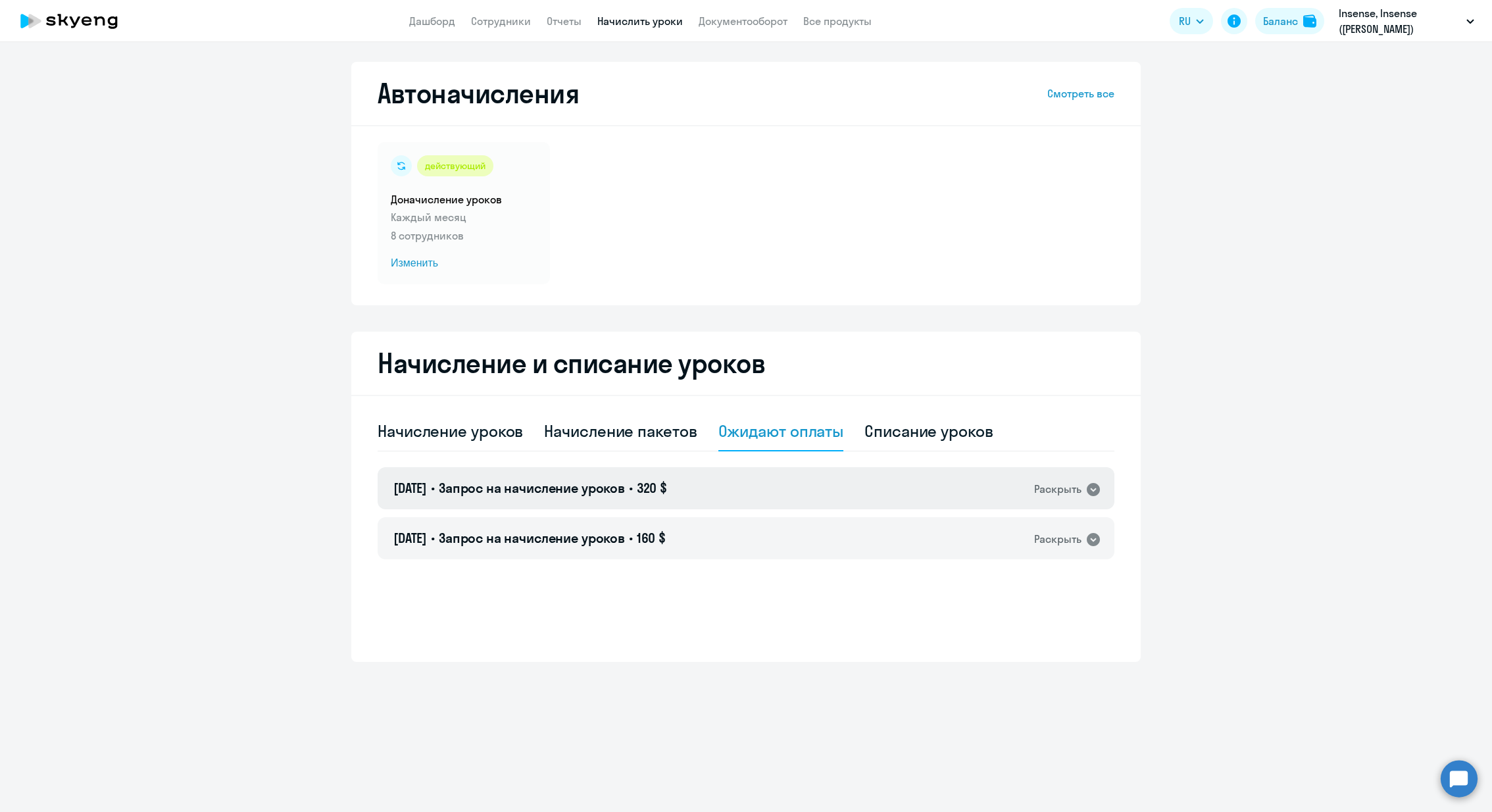
click at [1030, 486] on div "[DATE] • Запрос на начисление уроков • 320 $ Раскрыть" at bounding box center [746, 488] width 737 height 42
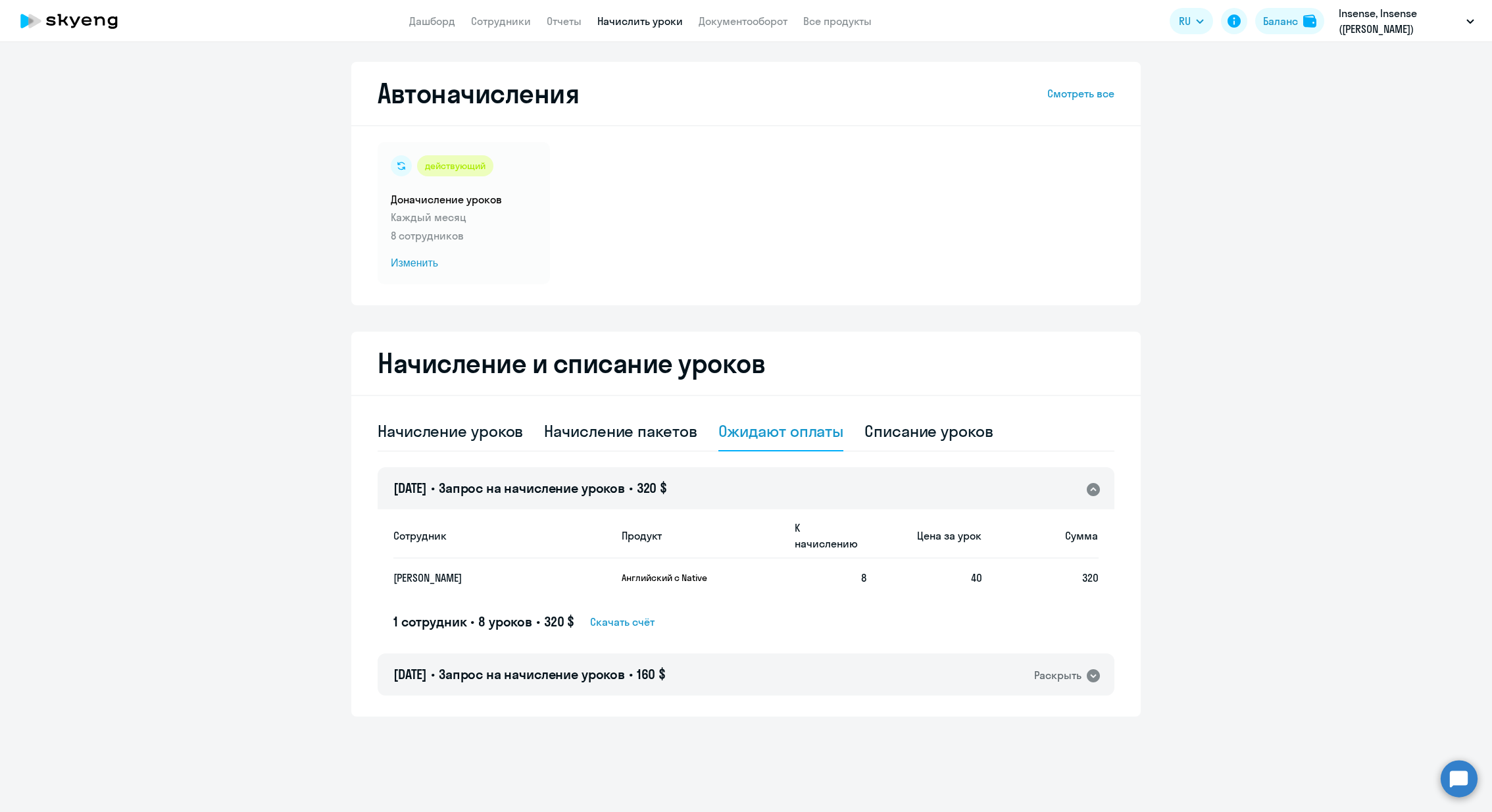
click at [1096, 489] on icon at bounding box center [1093, 490] width 13 height 13
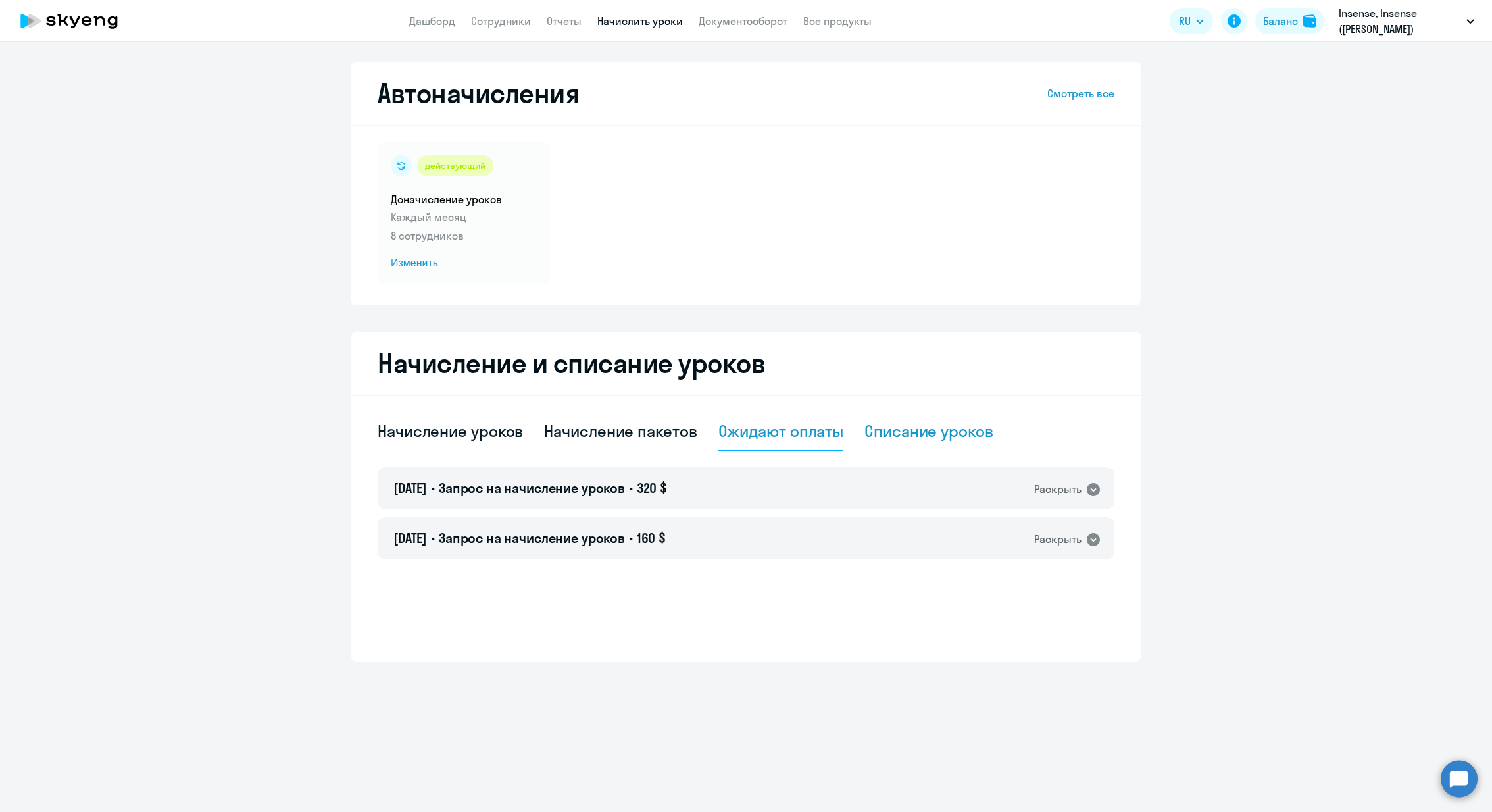
click at [959, 442] on div "Списание уроков" at bounding box center [929, 431] width 129 height 39
select select "10"
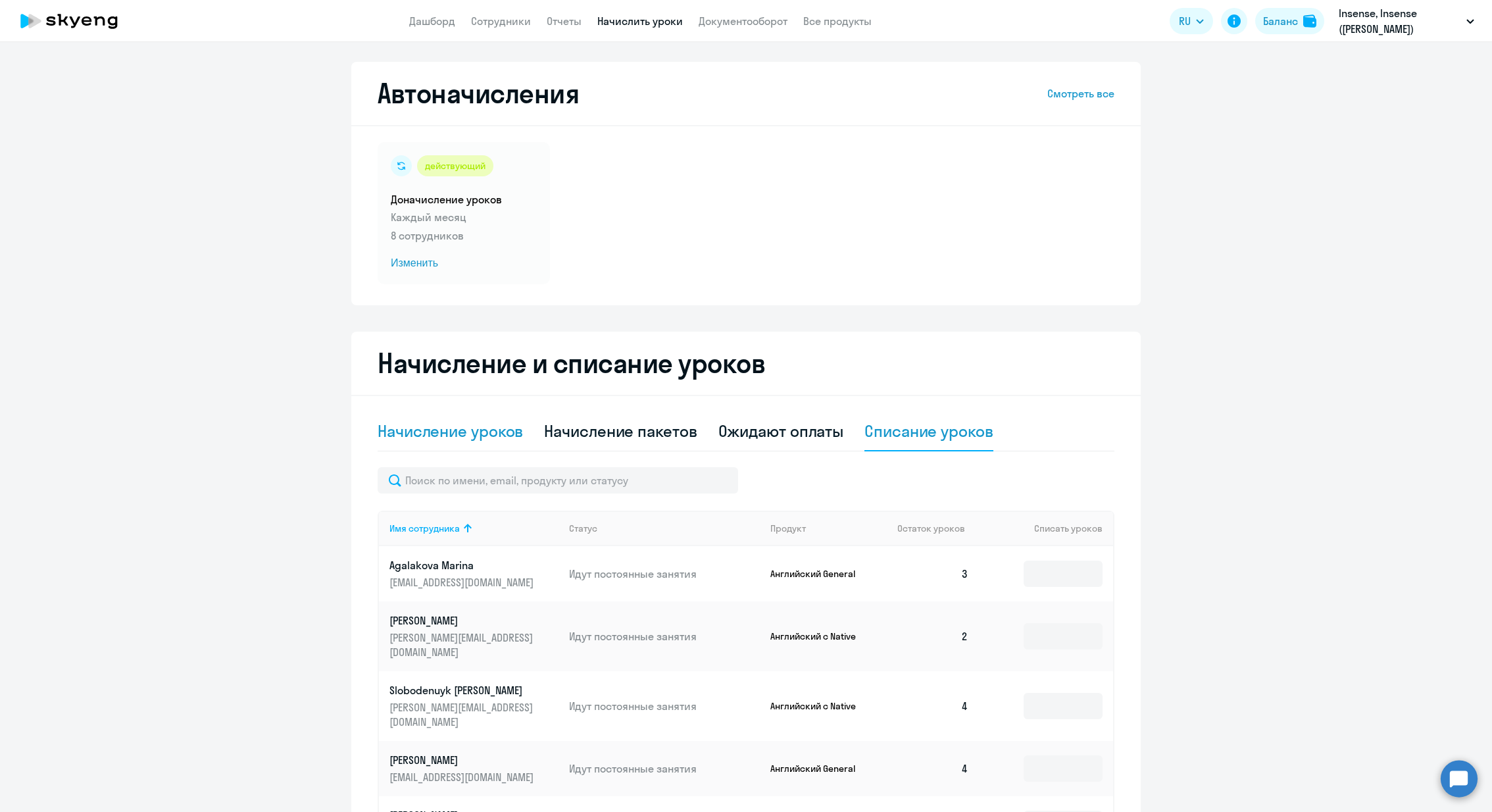
click at [472, 430] on div "Начисление уроков" at bounding box center [451, 431] width 146 height 21
select select "10"
click at [1322, 231] on ng-component "Автоначисления Смотреть все действующий Доначисление уроков Каждый месяц 8 сотр…" at bounding box center [746, 568] width 1492 height 1013
click at [1301, 20] on button "Баланс" at bounding box center [1290, 21] width 69 height 26
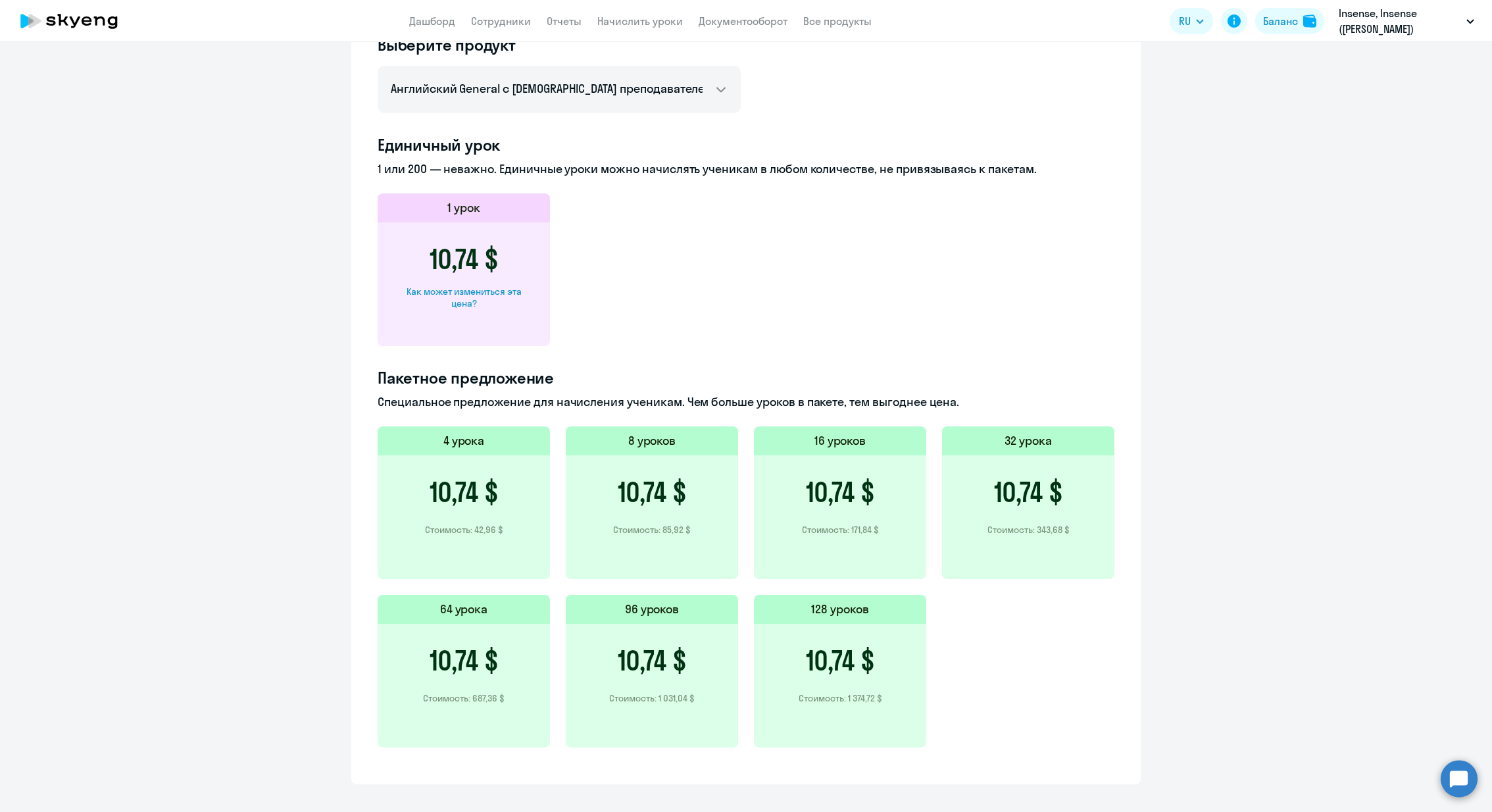
scroll to position [535, 0]
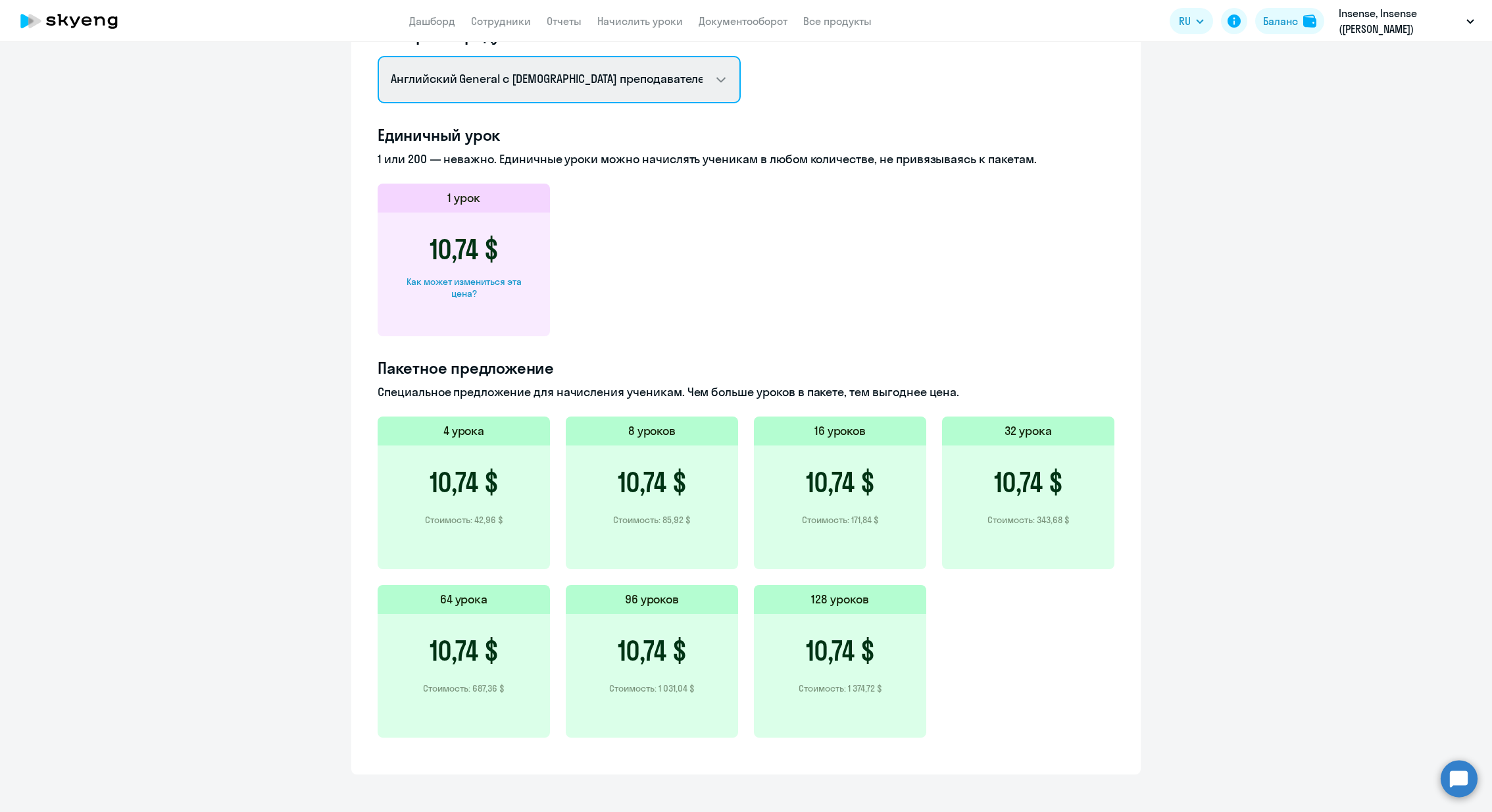
click at [714, 82] on select "Английский General с [DEMOGRAPHIC_DATA] преподавателем Английский General с [DE…" at bounding box center [559, 79] width 363 height 47
select select "english_adult_native_speaker"
click at [378, 56] on select "Английский General с [DEMOGRAPHIC_DATA] преподавателем Английский General с [DE…" at bounding box center [559, 79] width 363 height 47
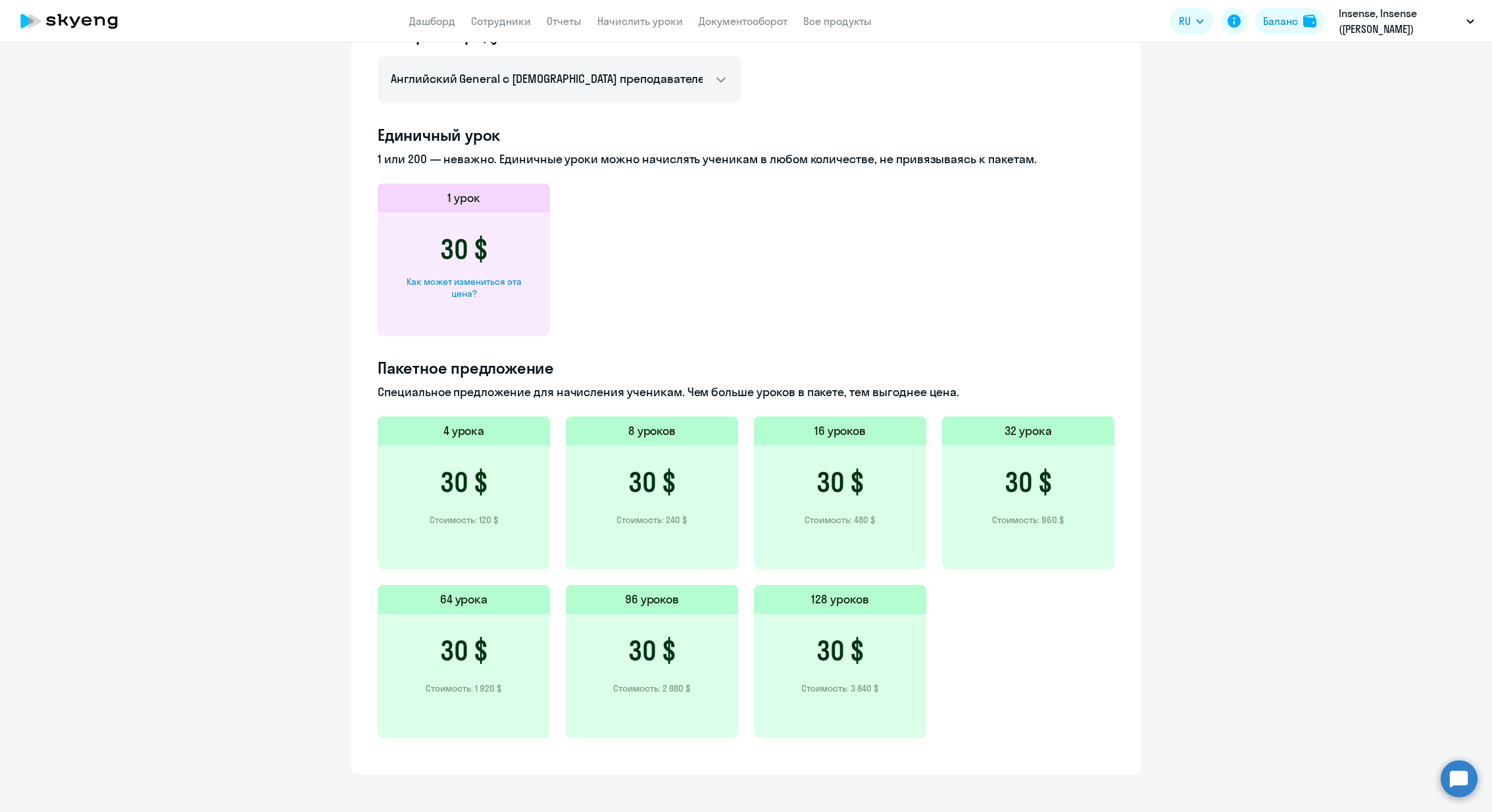
click at [472, 289] on div "Как может измениться эта цена?" at bounding box center [463, 288] width 130 height 24
select select "english_adult_native_speaker"
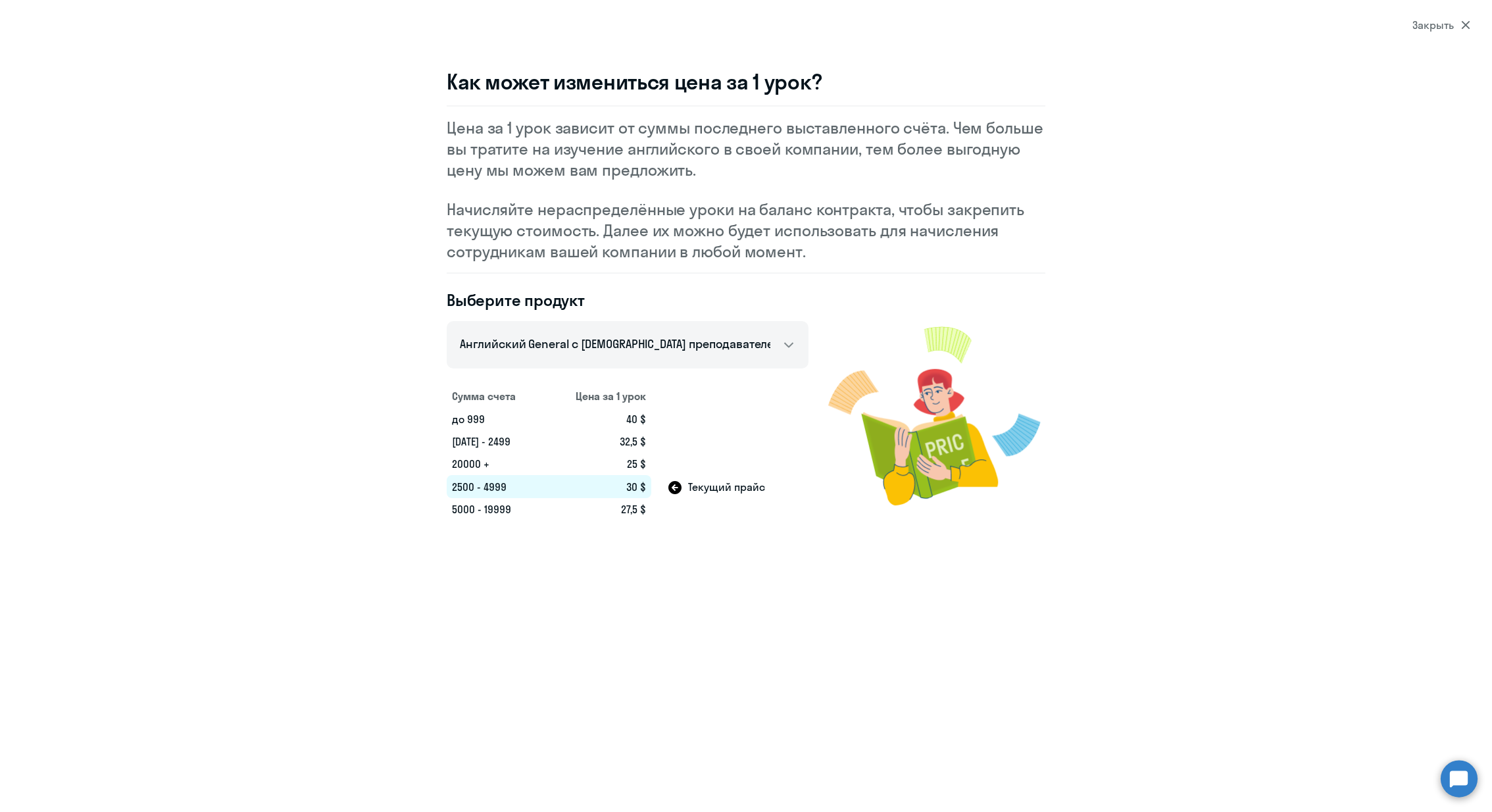
click at [1453, 15] on section "Закрыть Как может измениться цена за 1 урок? Цена за 1 урок зависит от суммы по…" at bounding box center [746, 406] width 1492 height 812
click at [1452, 31] on div "Закрыть" at bounding box center [1442, 25] width 58 height 15
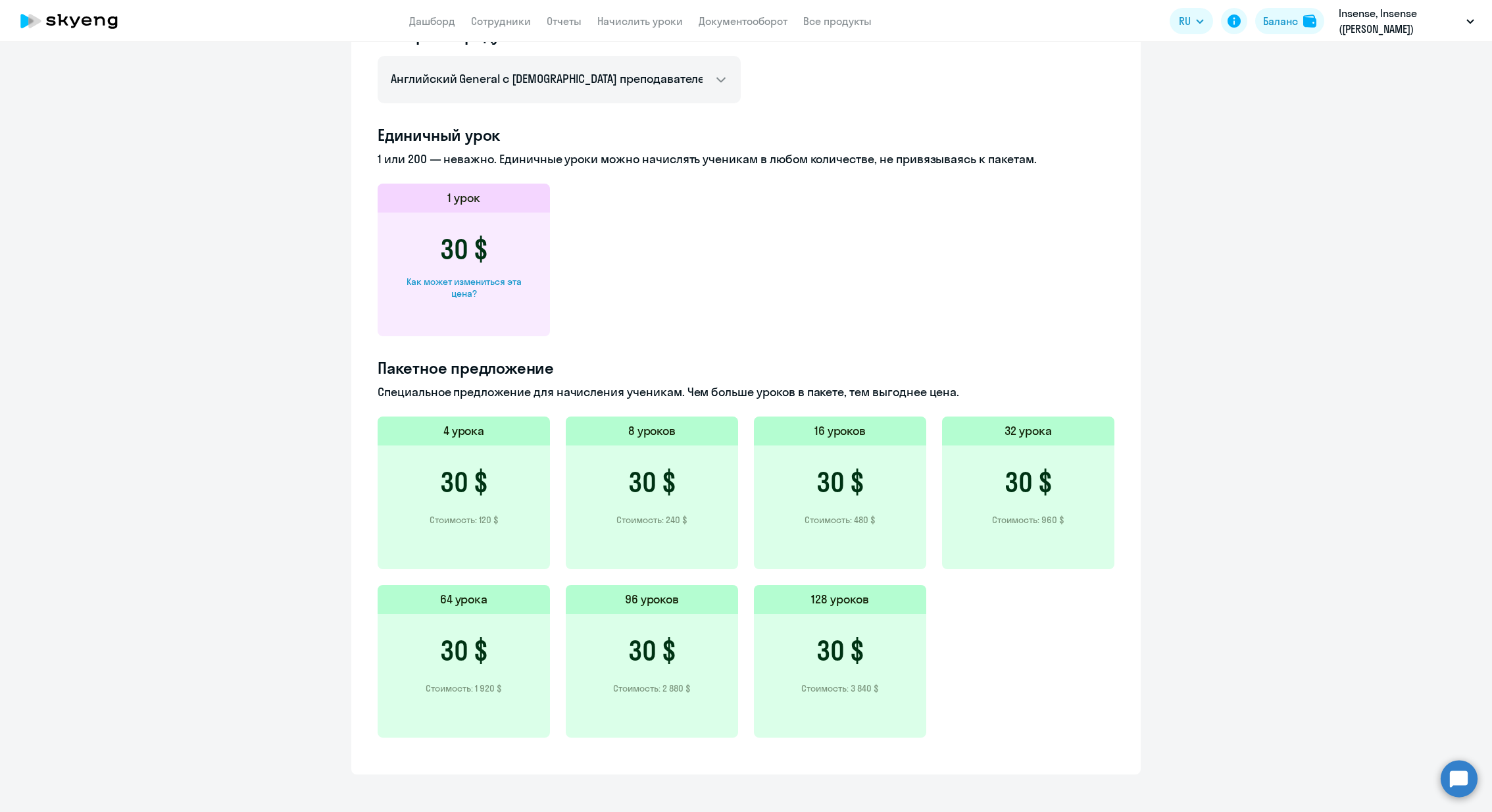
click at [1406, 321] on ng-component "[PERSON_NAME] контракта [PERSON_NAME] и уроки История изменений баланса Обратит…" at bounding box center [746, 156] width 1492 height 1235
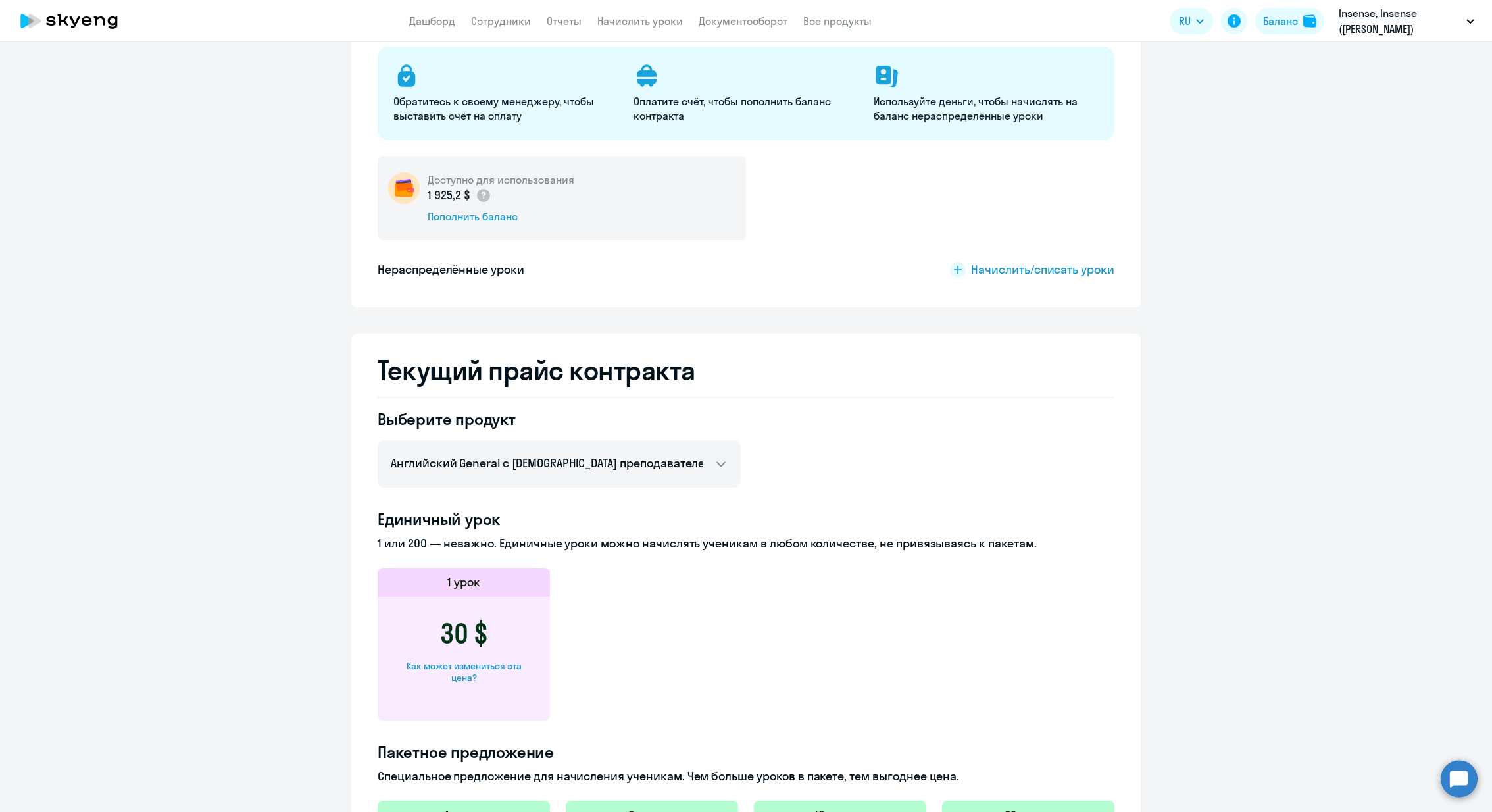
scroll to position [0, 0]
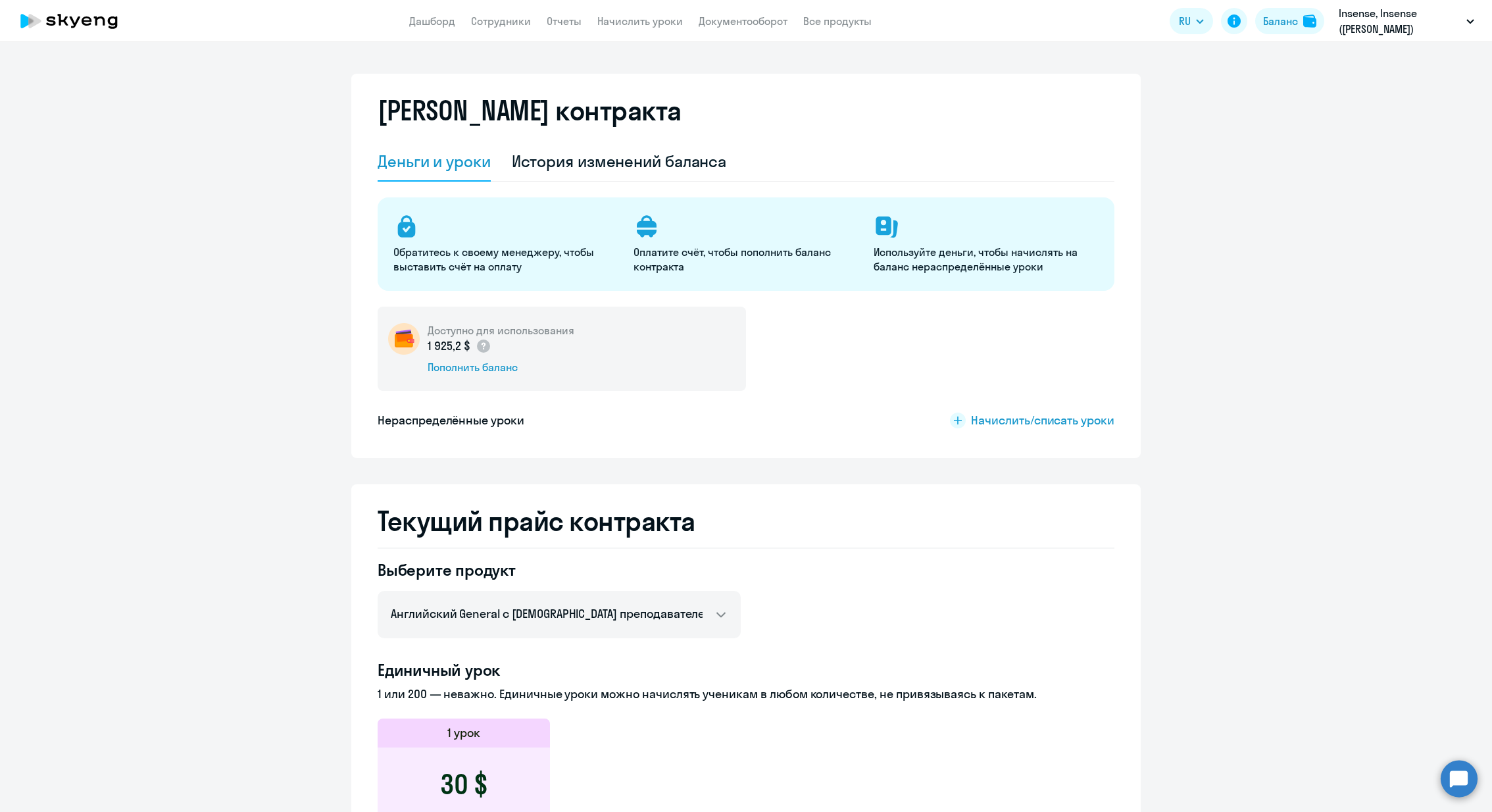
click at [704, 253] on p "Оплатите счёт, чтобы пополнить баланс контракта" at bounding box center [746, 259] width 224 height 29
click at [494, 259] on p "Обратитесь к своему менеджеру, чтобы выставить счёт на оплату" at bounding box center [505, 259] width 224 height 29
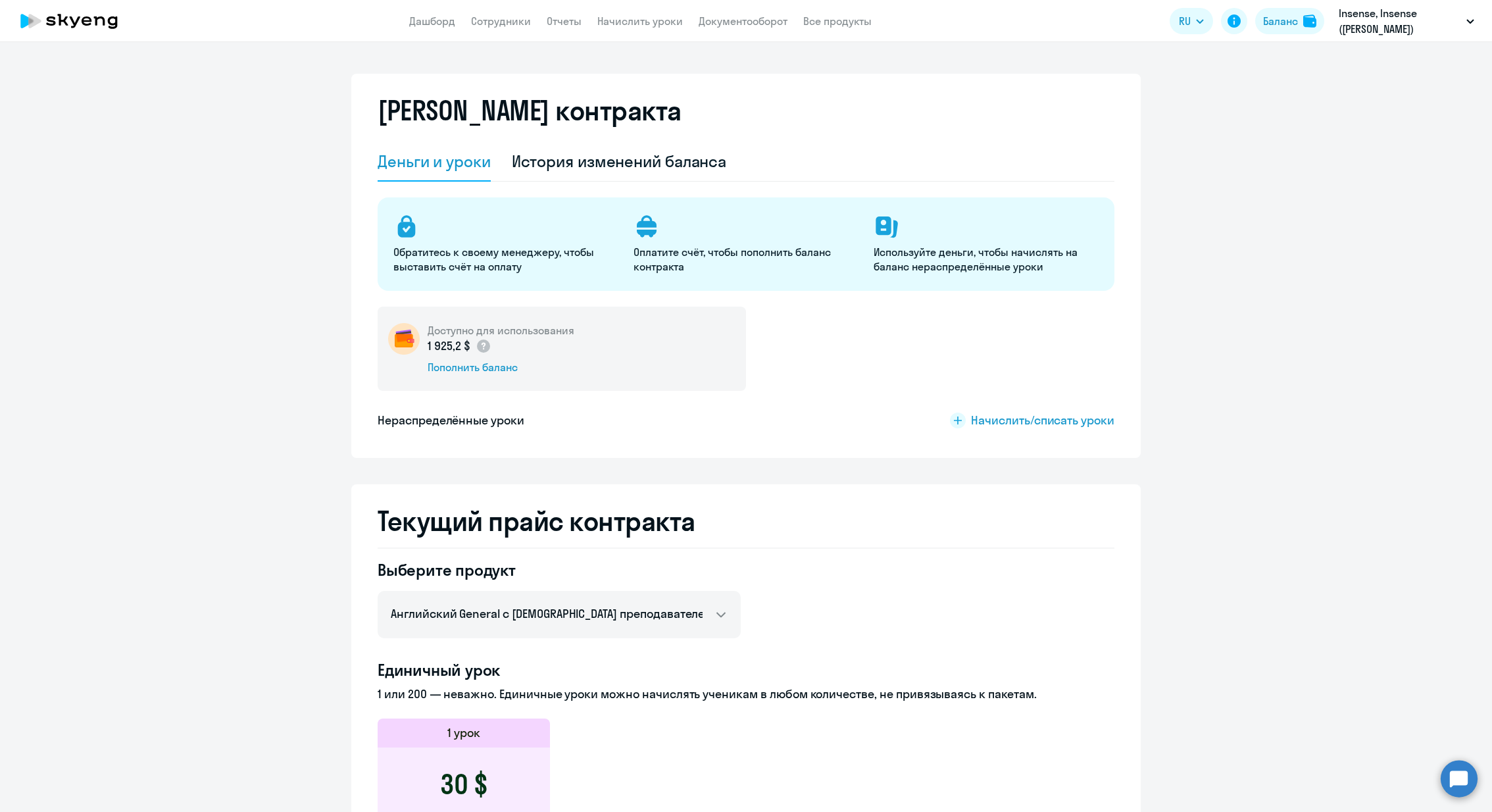
click at [494, 259] on p "Обратитесь к своему менеджеру, чтобы выставить счёт на оплату" at bounding box center [505, 259] width 224 height 29
click at [797, 262] on p "Оплатите счёт, чтобы пополнить баланс контракта" at bounding box center [746, 259] width 224 height 29
click at [418, 23] on link "Дашборд" at bounding box center [432, 21] width 46 height 13
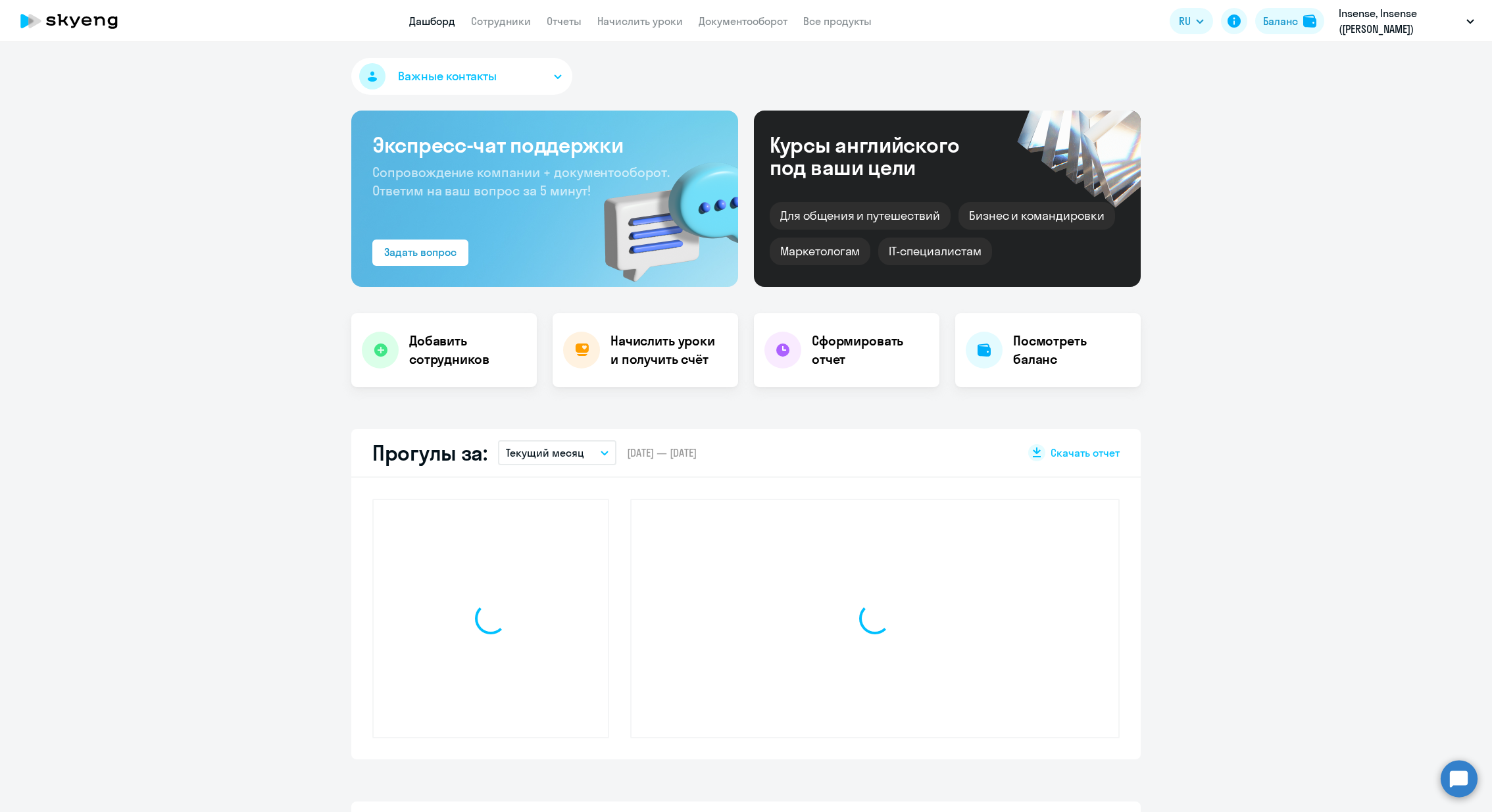
select select "30"
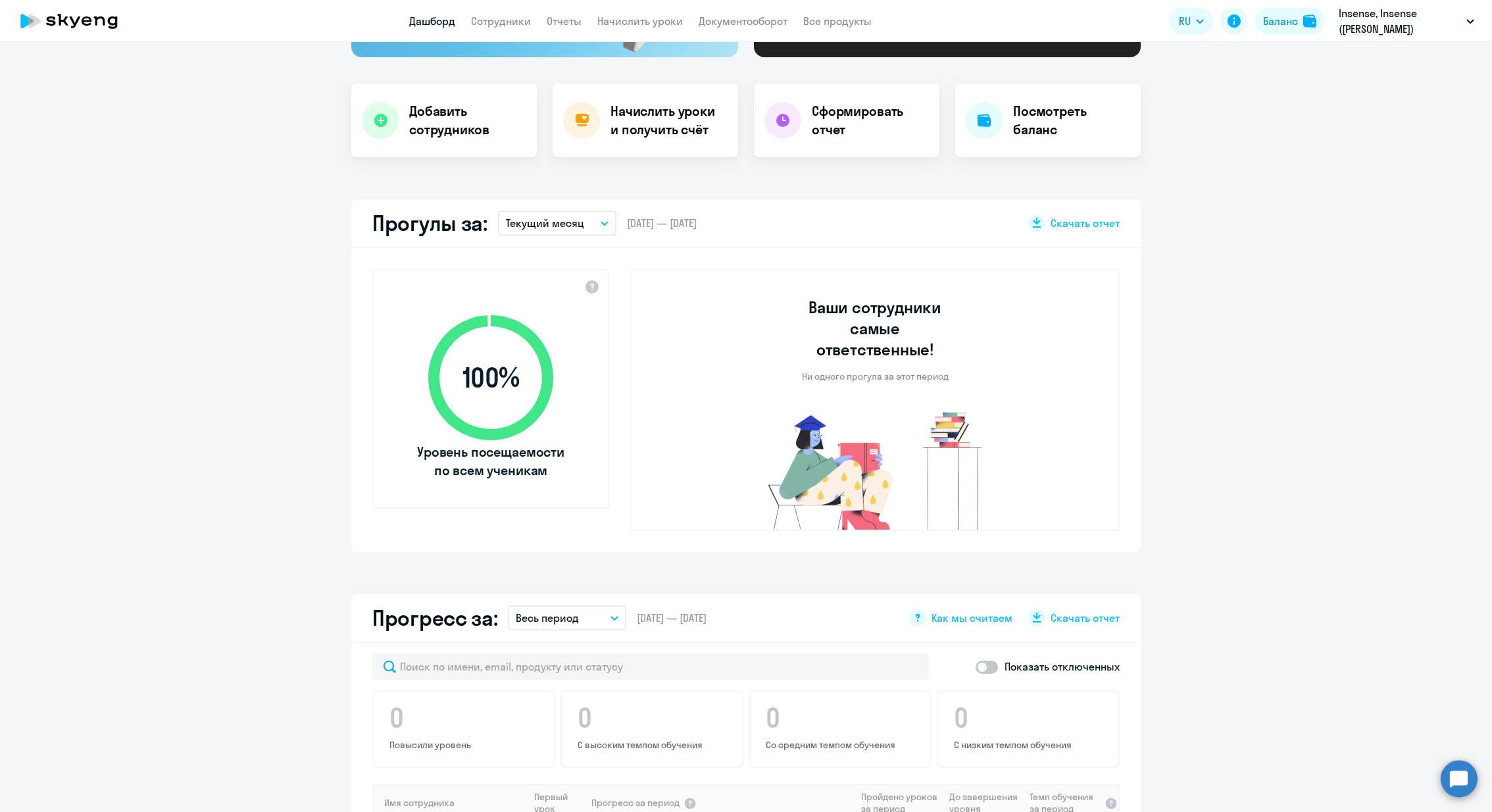
scroll to position [375, 0]
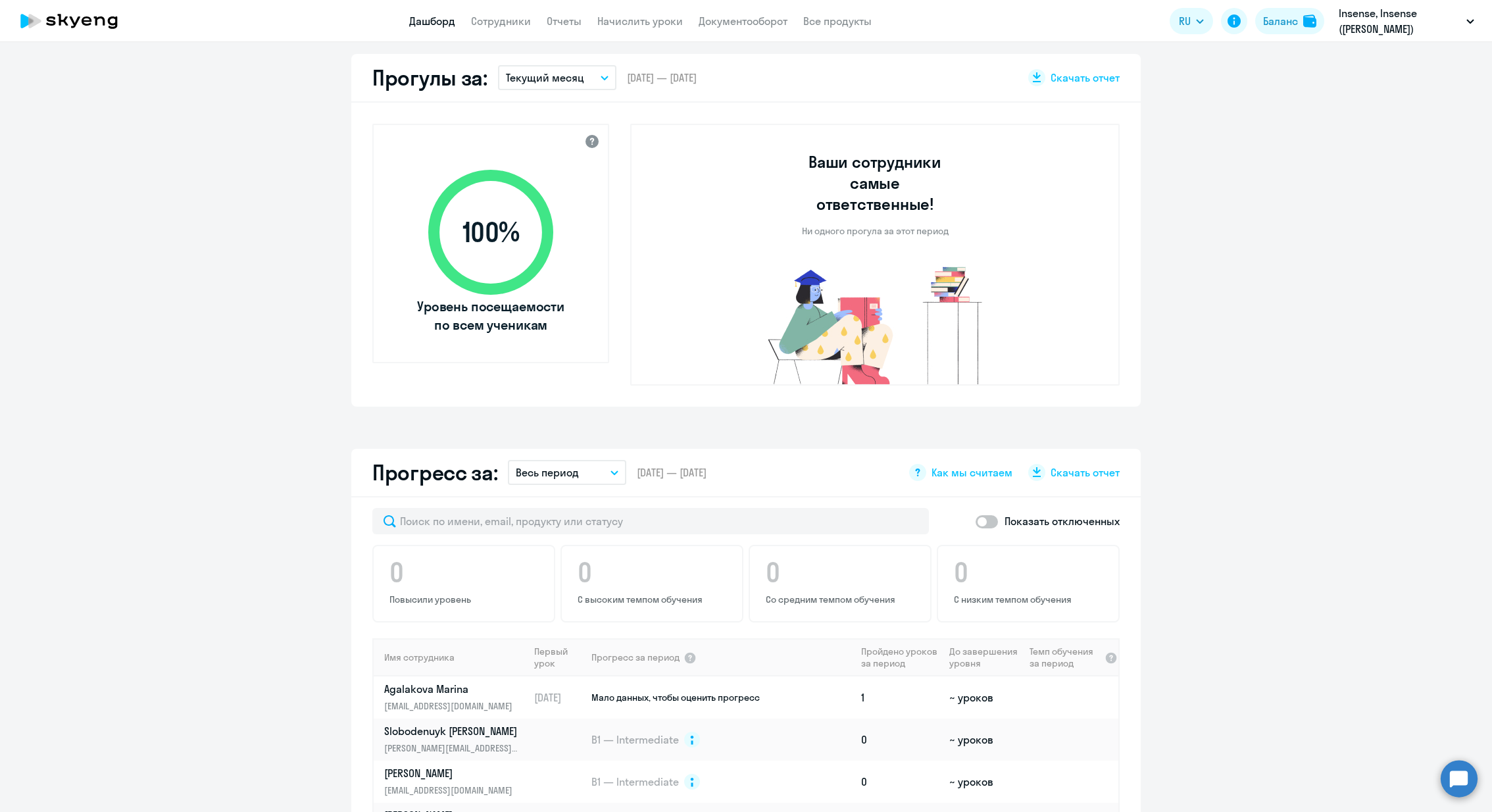
click at [594, 143] on div at bounding box center [592, 140] width 15 height 15
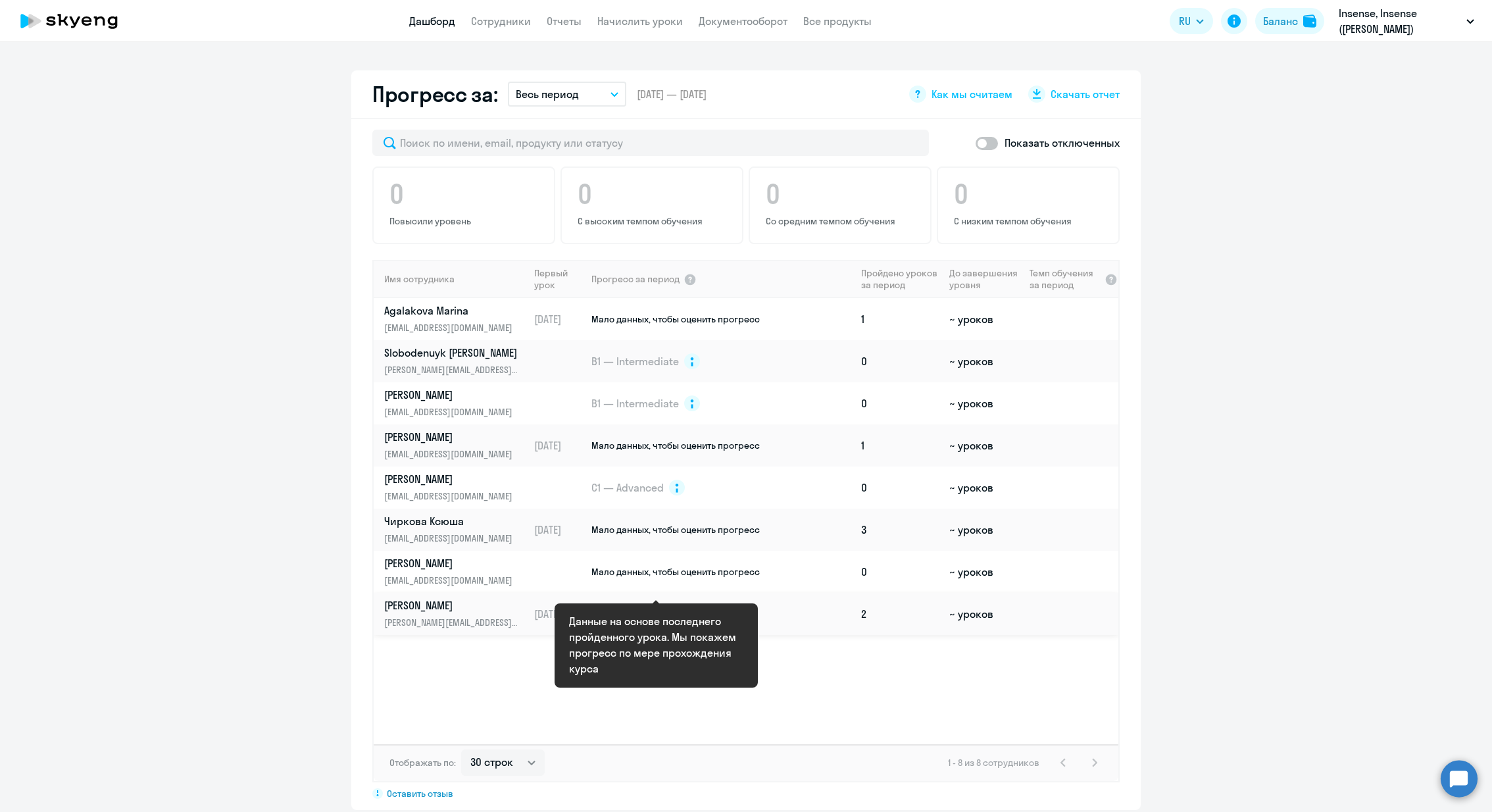
click at [716, 606] on circle at bounding box center [712, 614] width 15 height 15
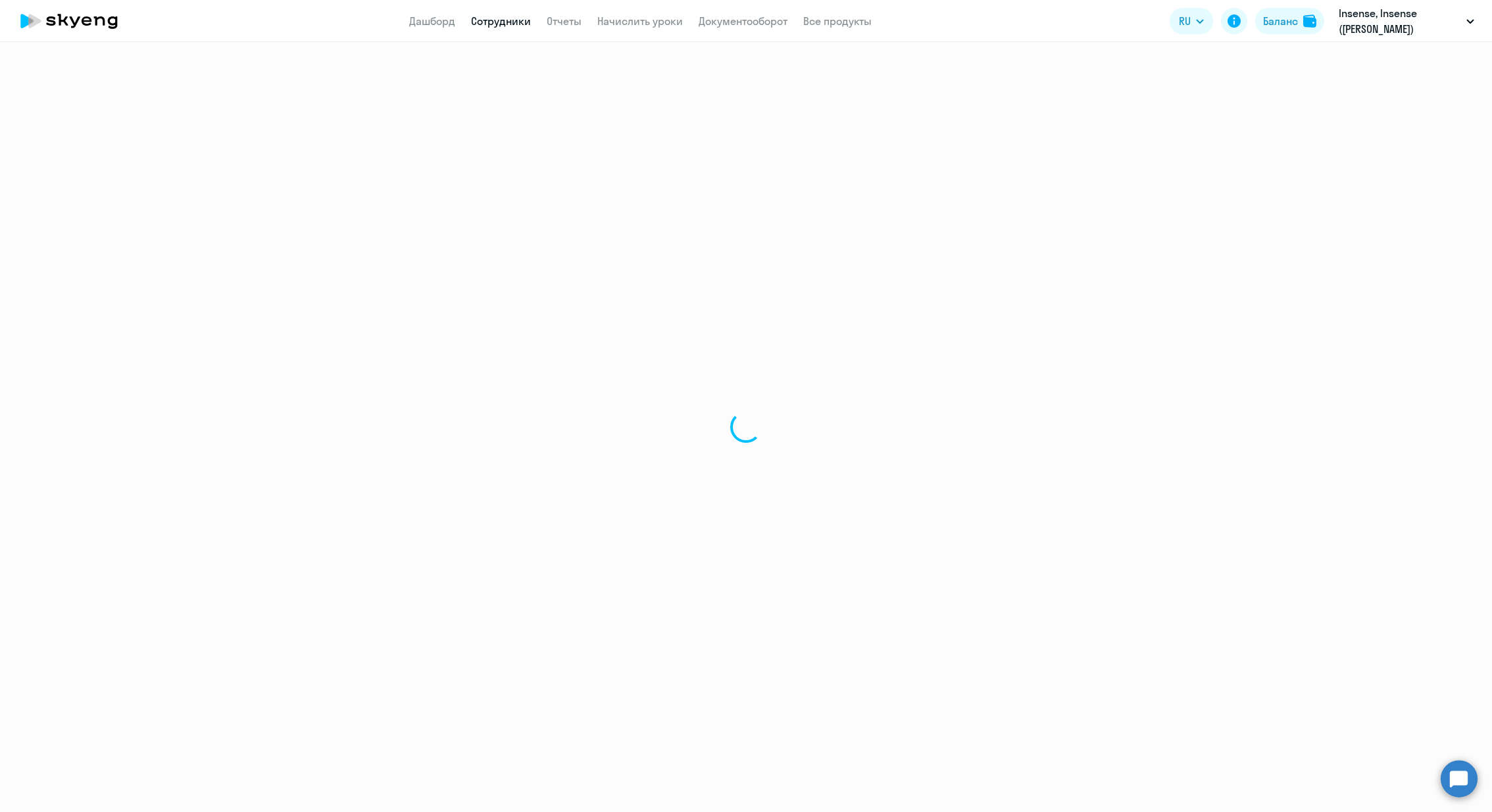
select select "english"
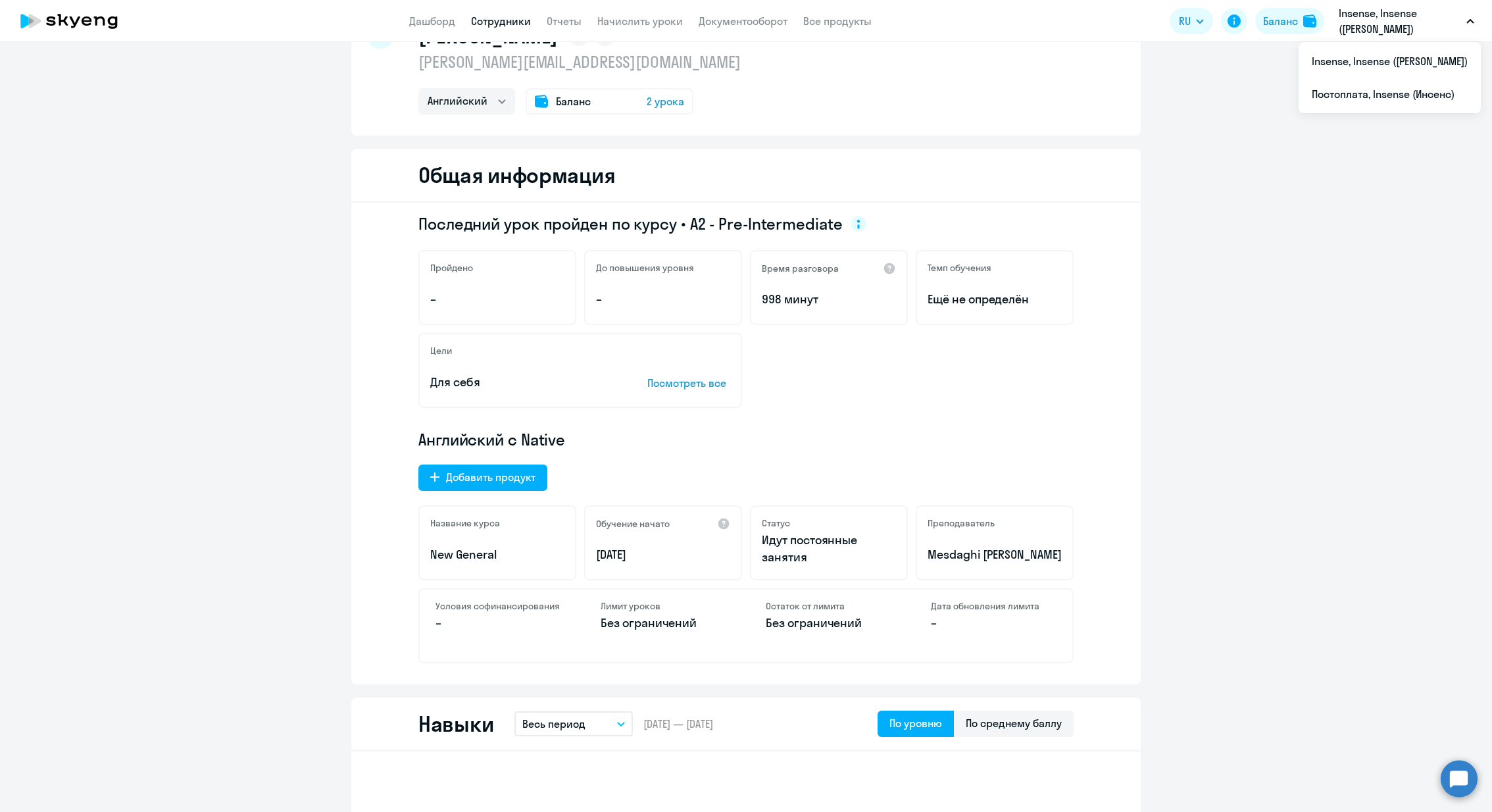
scroll to position [69, 0]
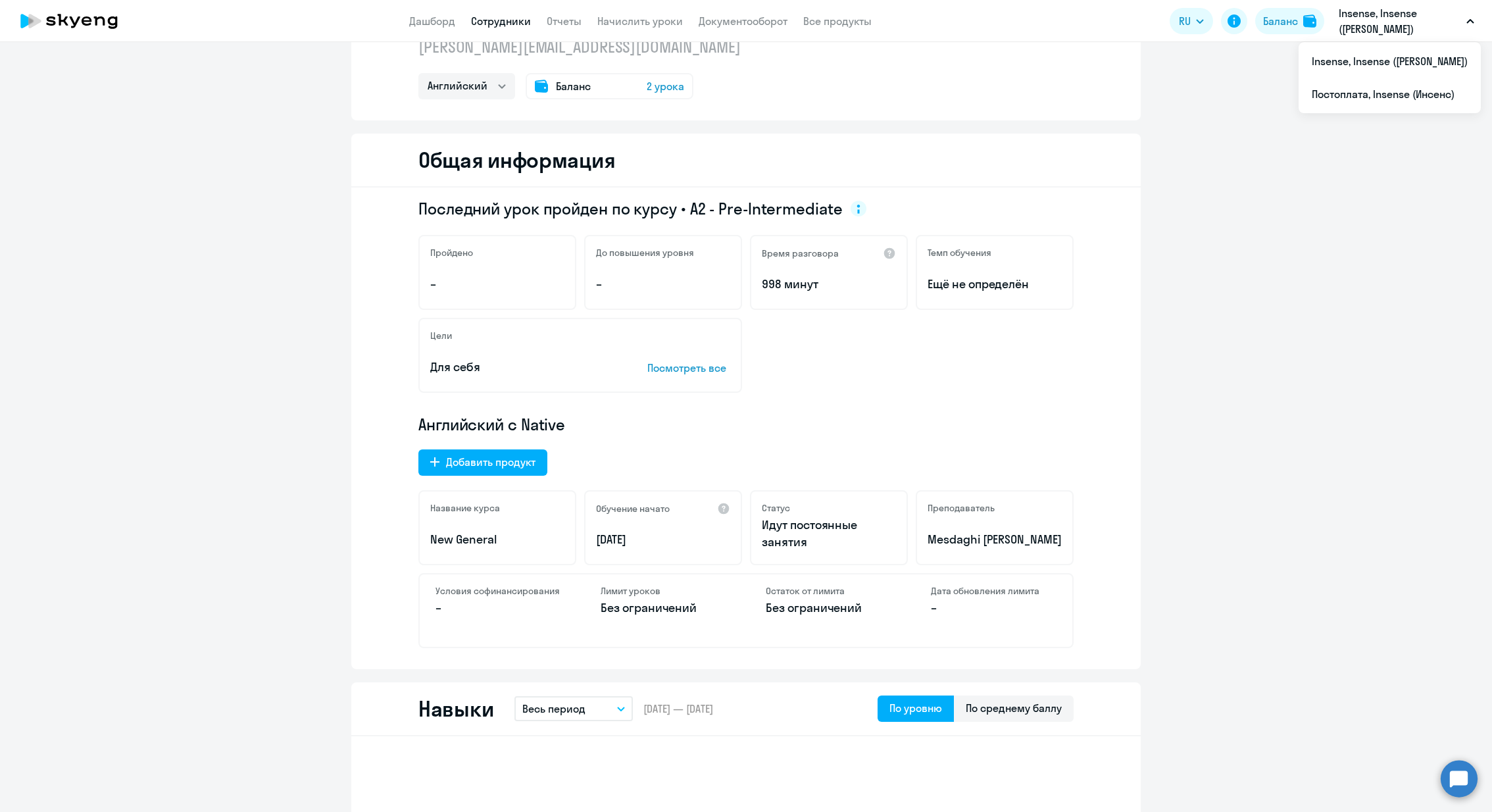
click at [697, 367] on p "Посмотреть все" at bounding box center [688, 367] width 83 height 15
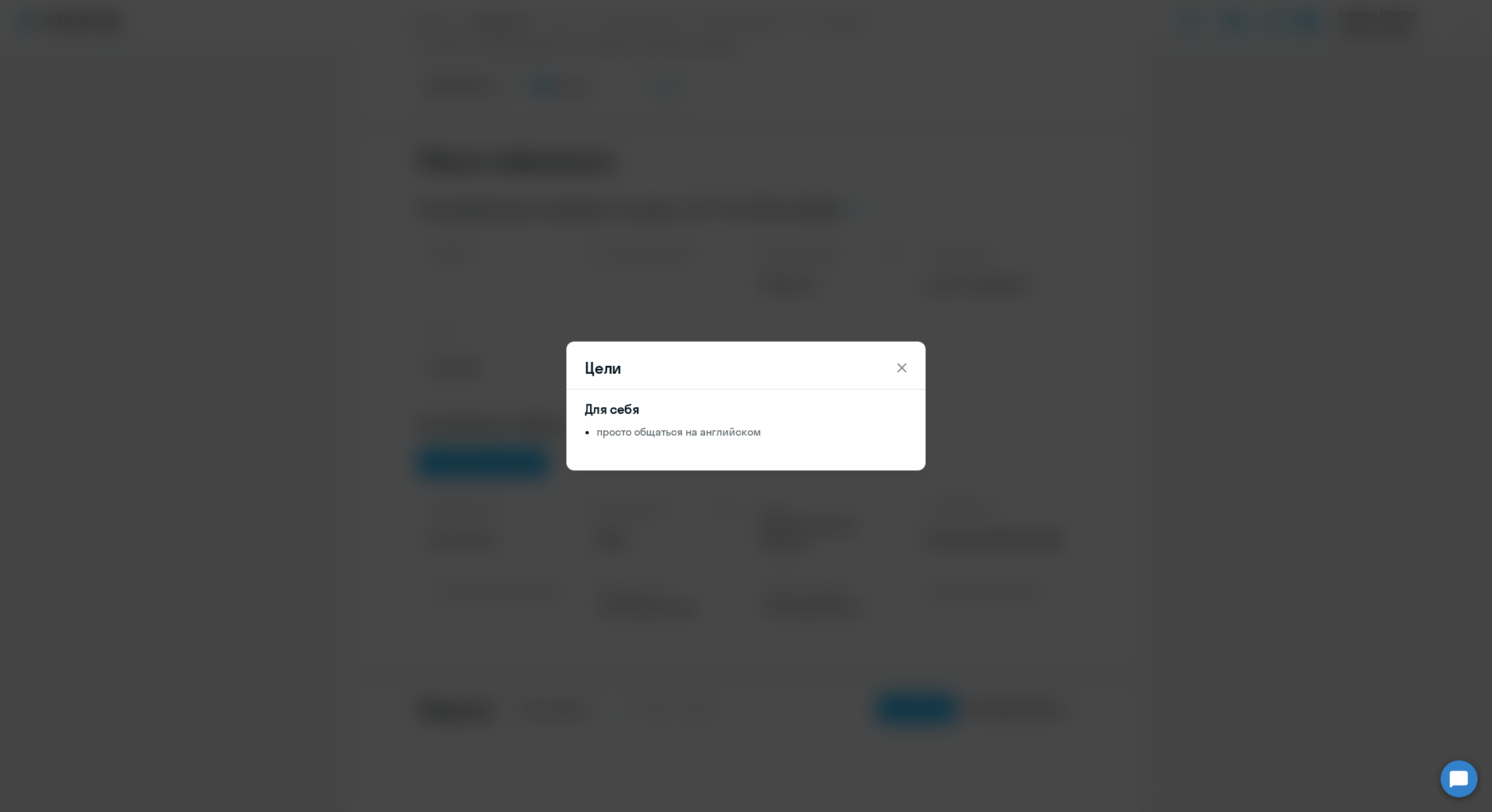
click at [903, 370] on icon at bounding box center [902, 368] width 9 height 9
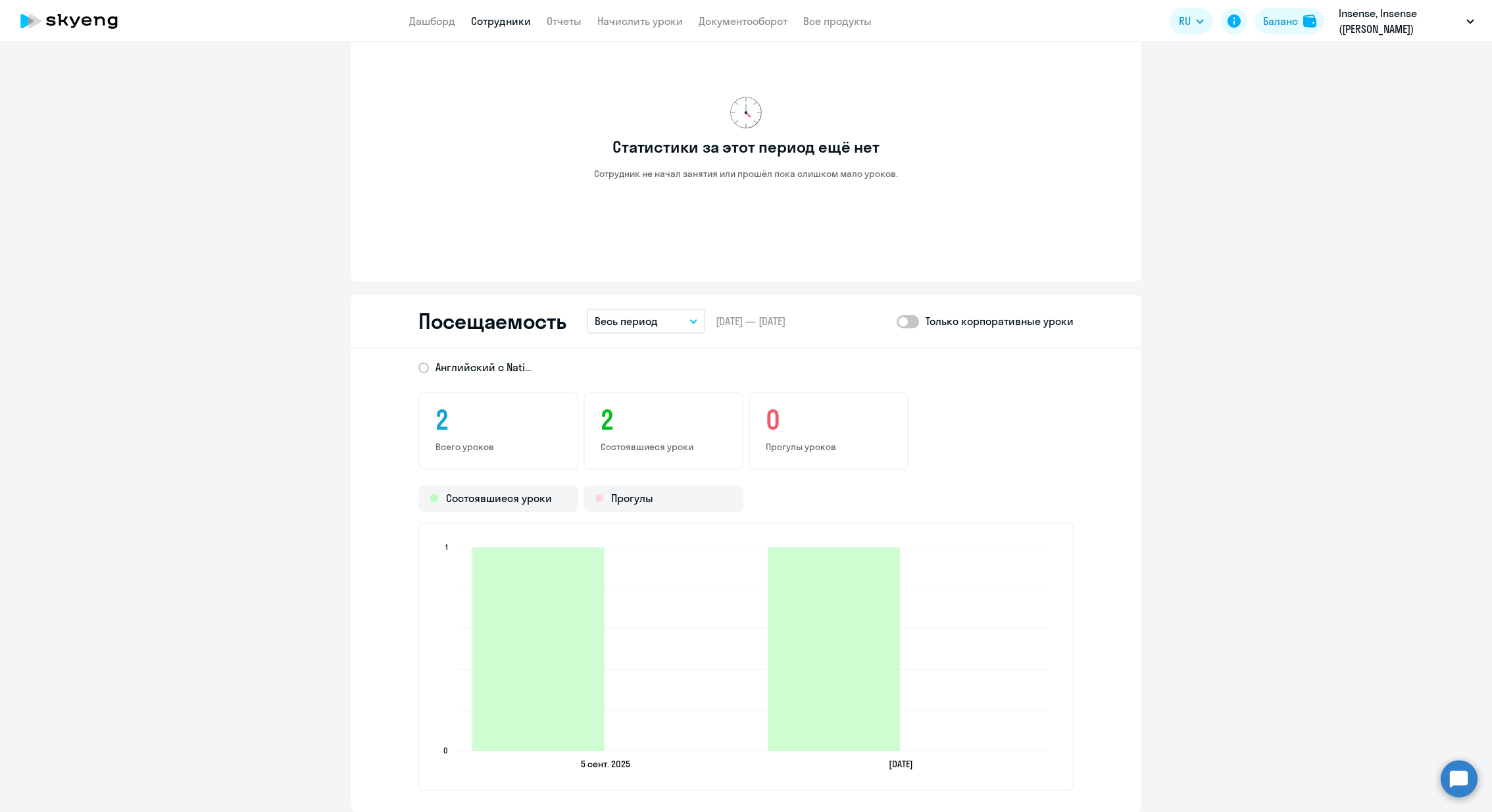
scroll to position [1173, 0]
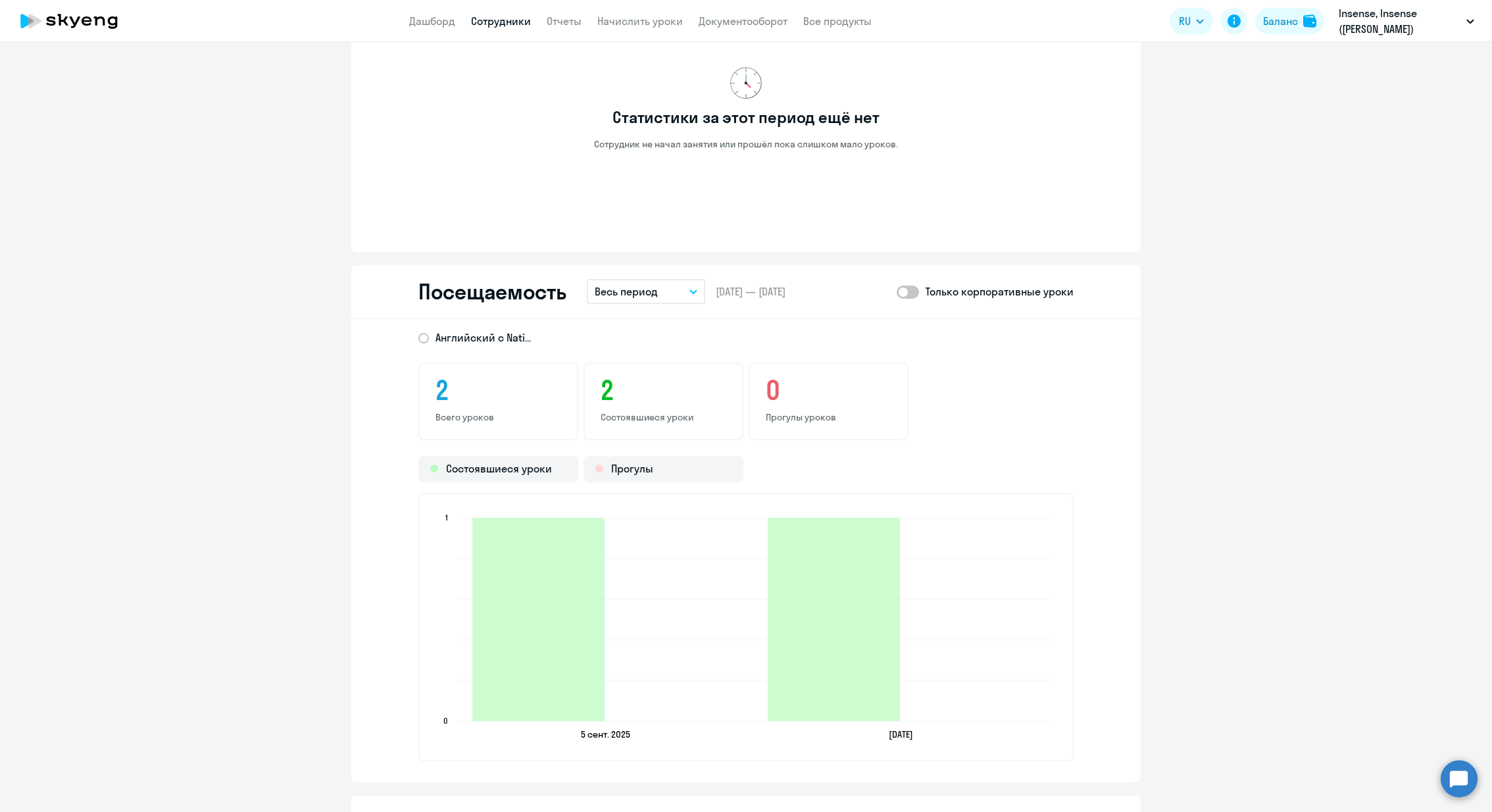
click at [915, 289] on span at bounding box center [908, 292] width 23 height 13
click at [897, 291] on input "checkbox" at bounding box center [896, 291] width 1 height 1
click at [915, 289] on span at bounding box center [908, 292] width 23 height 13
click at [897, 291] on input "checkbox" at bounding box center [896, 291] width 1 height 1
checkbox input "false"
